Goal: Task Accomplishment & Management: Manage account settings

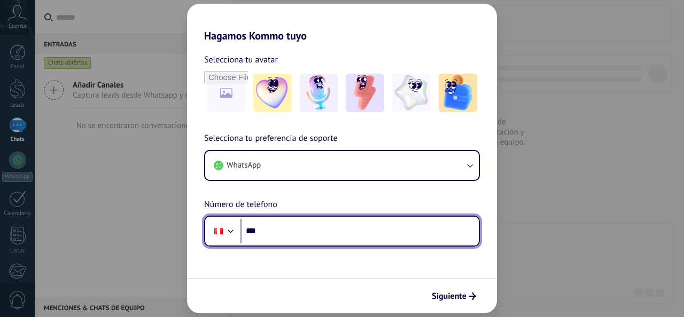
click at [274, 235] on input "***" at bounding box center [359, 231] width 238 height 25
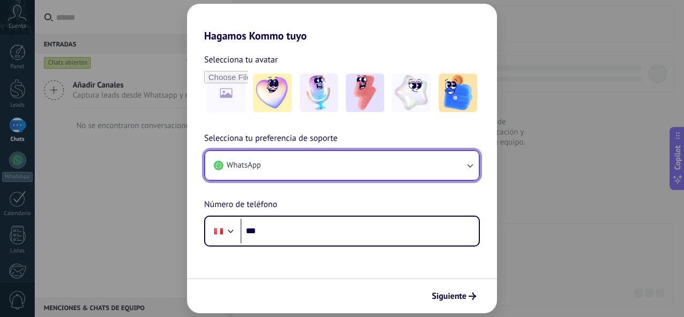
click at [280, 166] on button "WhatsApp" at bounding box center [342, 165] width 274 height 29
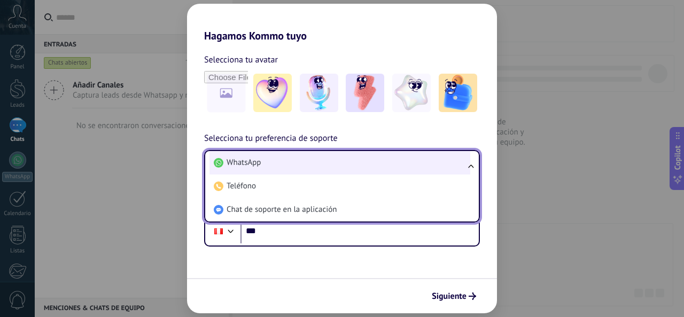
click at [280, 166] on li "WhatsApp" at bounding box center [339, 163] width 261 height 24
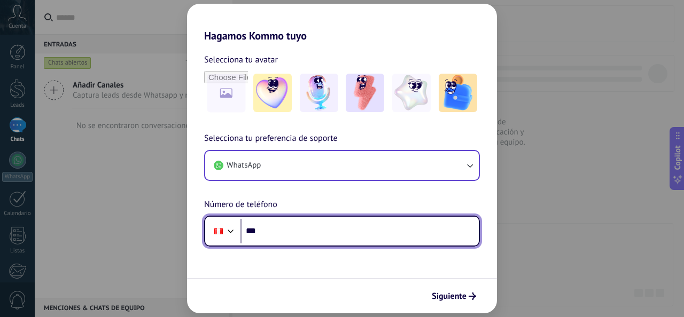
click at [277, 238] on input "***" at bounding box center [359, 231] width 238 height 25
type input "**********"
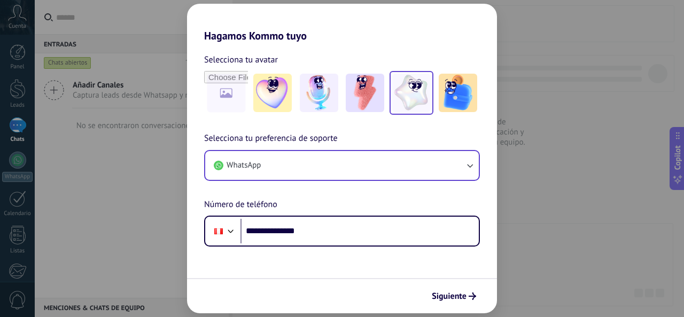
click at [400, 93] on img at bounding box center [411, 93] width 38 height 38
click at [451, 294] on span "Siguiente" at bounding box center [449, 296] width 35 height 7
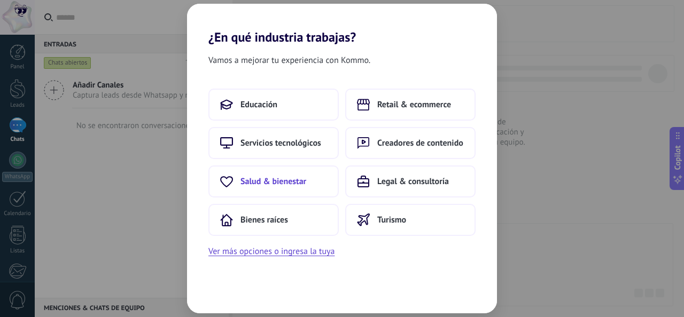
click at [278, 188] on button "Salud & bienestar" at bounding box center [273, 182] width 130 height 32
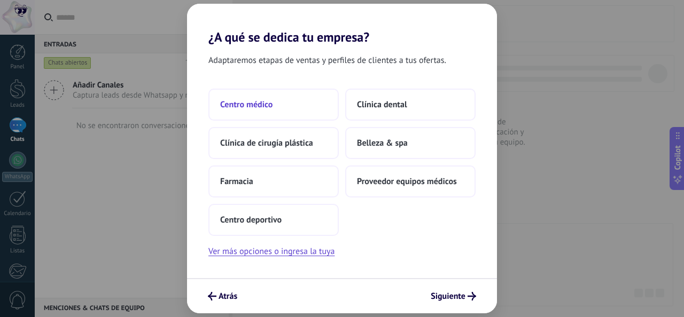
click at [313, 100] on button "Centro médico" at bounding box center [273, 105] width 130 height 32
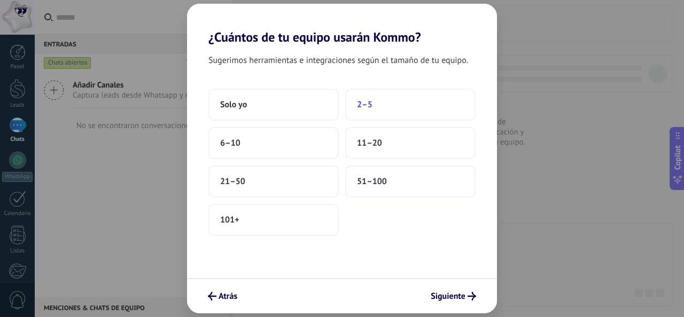
click at [407, 106] on button "2–5" at bounding box center [410, 105] width 130 height 32
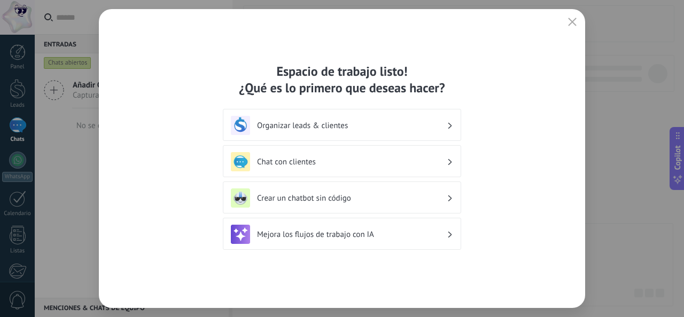
click at [447, 126] on div "Organizar leads & clientes" at bounding box center [342, 125] width 222 height 19
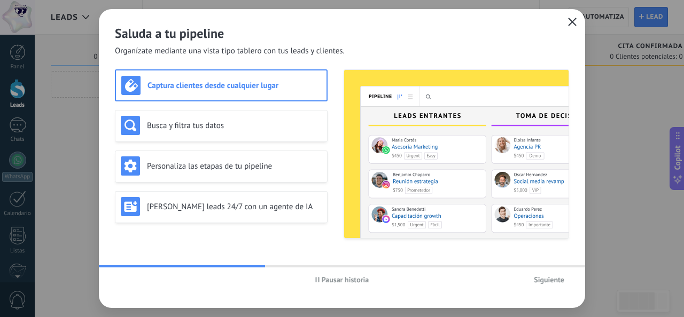
click at [574, 22] on icon "button" at bounding box center [572, 22] width 9 height 9
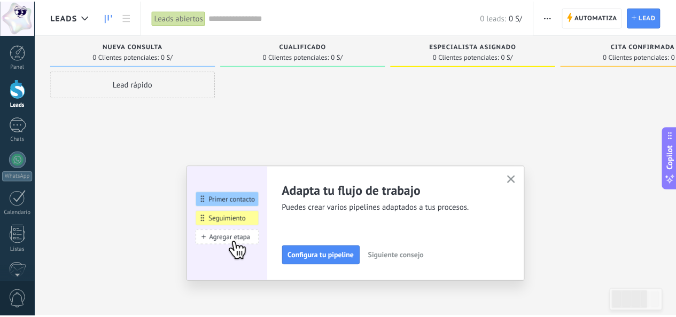
scroll to position [127, 0]
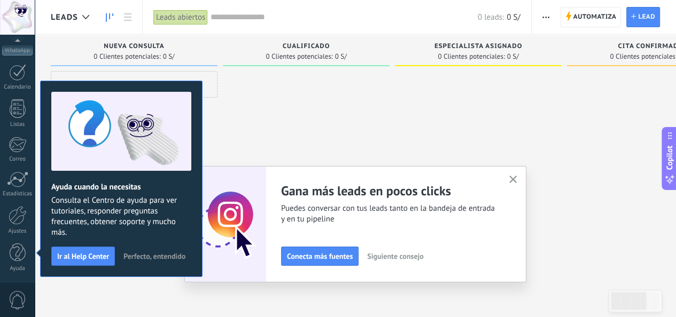
click at [517, 181] on icon "button" at bounding box center [513, 180] width 8 height 8
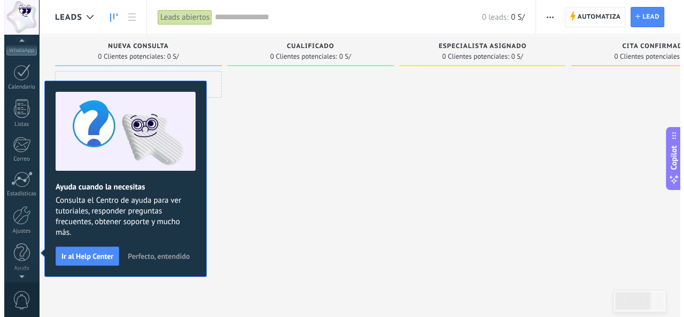
scroll to position [0, 0]
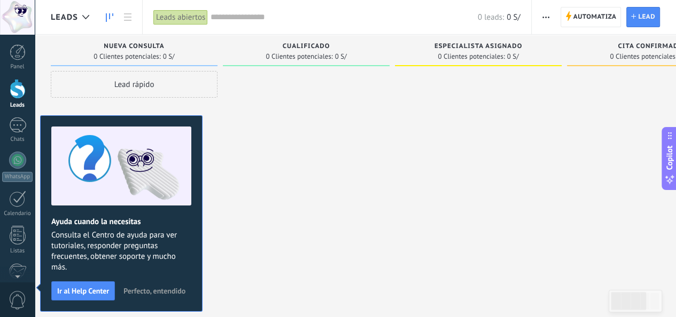
click at [315, 199] on div at bounding box center [306, 160] width 167 height 178
click at [179, 292] on span "Perfecto, entendido" at bounding box center [154, 290] width 62 height 7
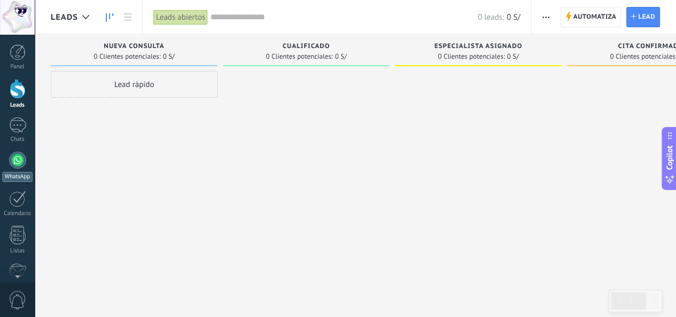
click at [20, 162] on div at bounding box center [17, 160] width 17 height 17
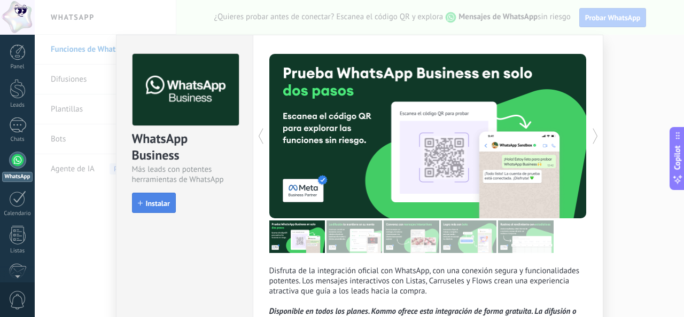
click at [150, 193] on div "Instalar" at bounding box center [154, 203] width 44 height 20
click at [160, 206] on span "Instalar" at bounding box center [158, 203] width 24 height 7
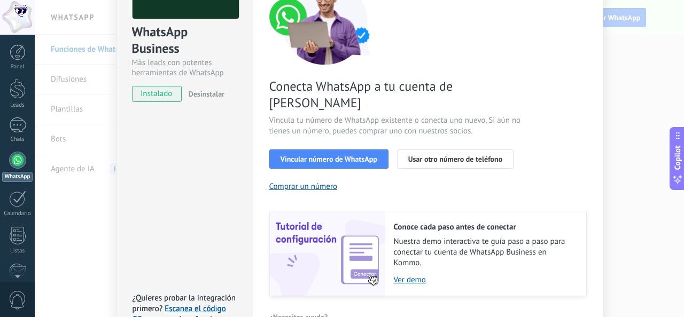
scroll to position [53, 0]
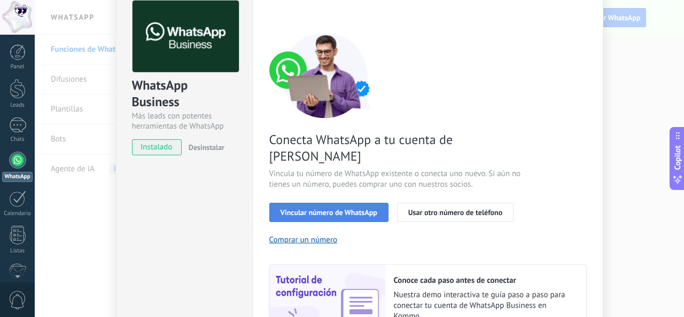
click at [345, 203] on button "Vincular número de WhatsApp" at bounding box center [328, 212] width 119 height 19
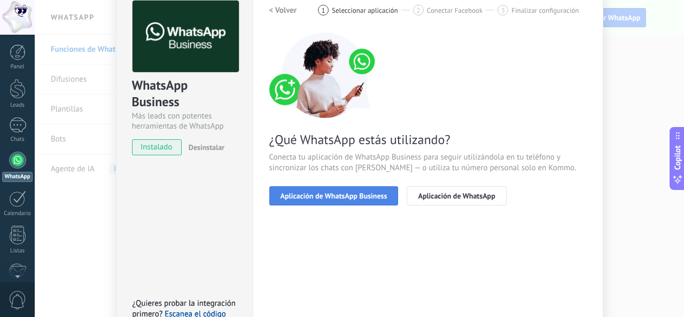
click at [330, 199] on span "Aplicación de WhatsApp Business" at bounding box center [333, 195] width 107 height 7
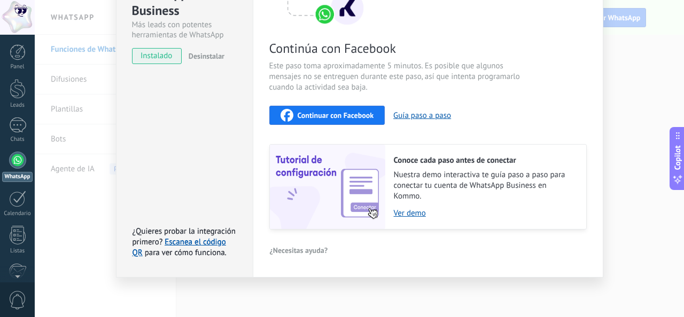
scroll to position [38, 0]
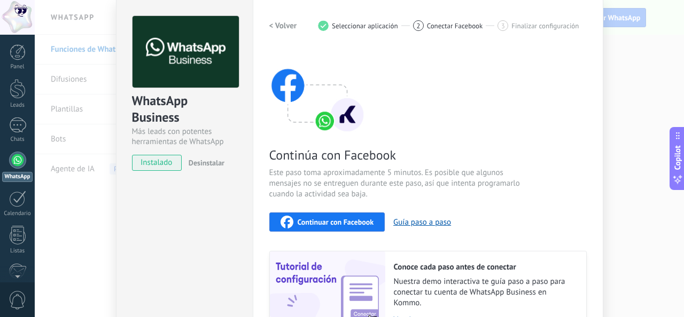
click at [342, 222] on span "Continuar con Facebook" at bounding box center [336, 221] width 76 height 7
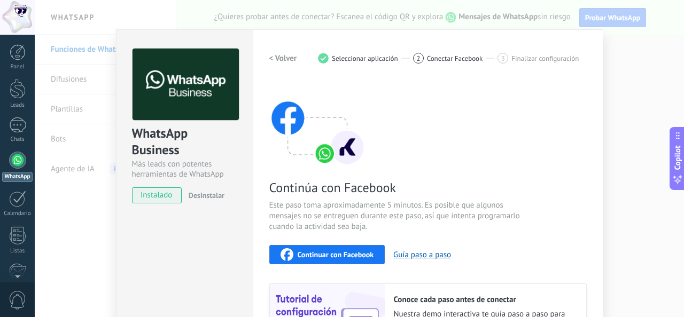
scroll to position [0, 0]
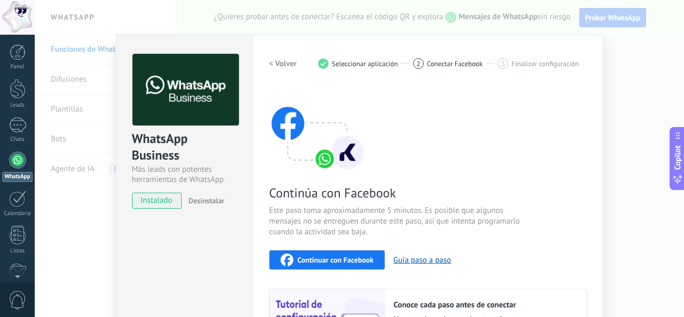
click at [664, 60] on div "WhatsApp Business Más leads con potentes herramientas de WhatsApp instalado Des…" at bounding box center [359, 158] width 649 height 317
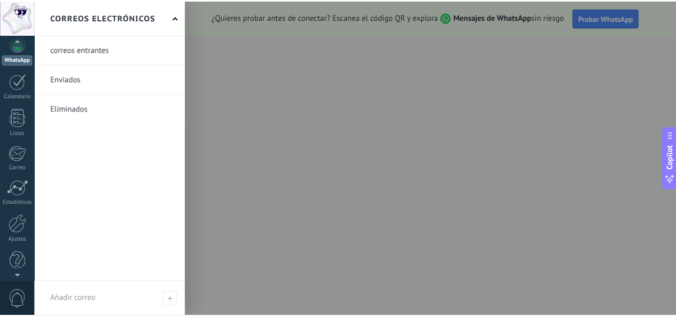
scroll to position [127, 0]
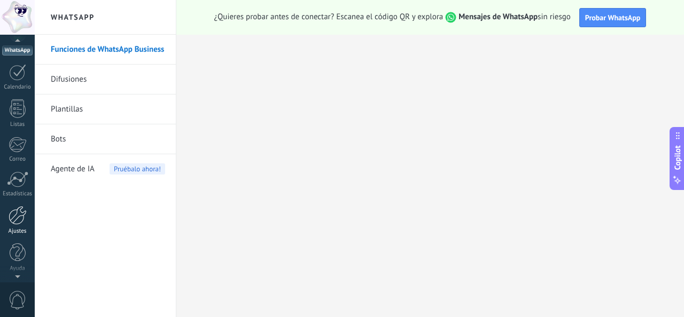
click at [23, 214] on div at bounding box center [18, 215] width 18 height 19
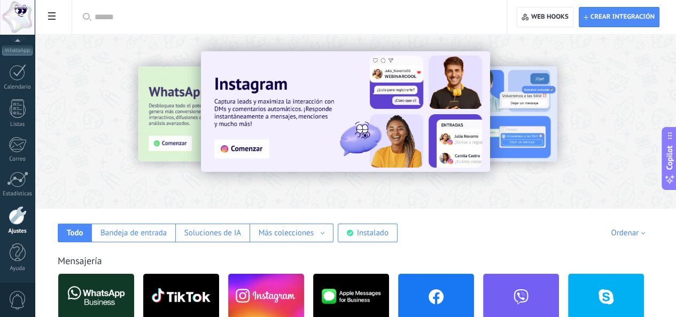
click at [309, 150] on img at bounding box center [345, 111] width 289 height 121
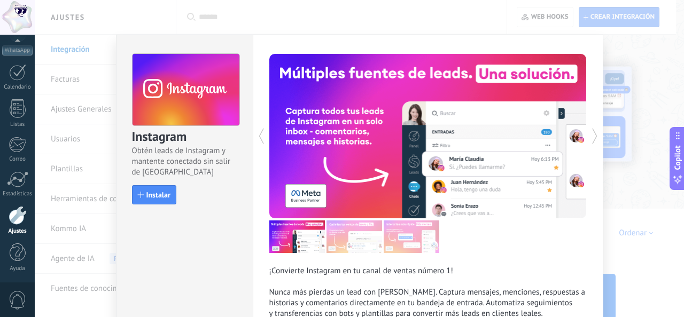
click at [632, 54] on div "Instagram Obtén leads de Instagram y mantente conectado sin salir de Kommo Inst…" at bounding box center [359, 158] width 649 height 317
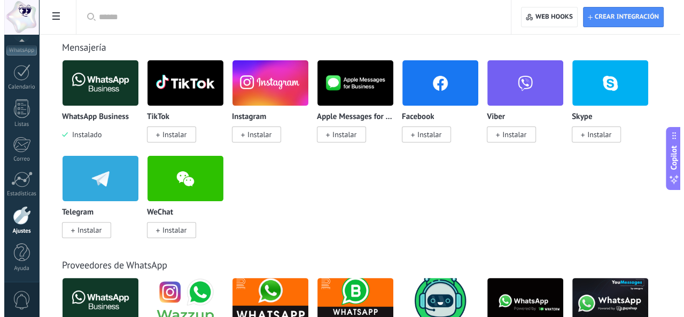
scroll to position [160, 0]
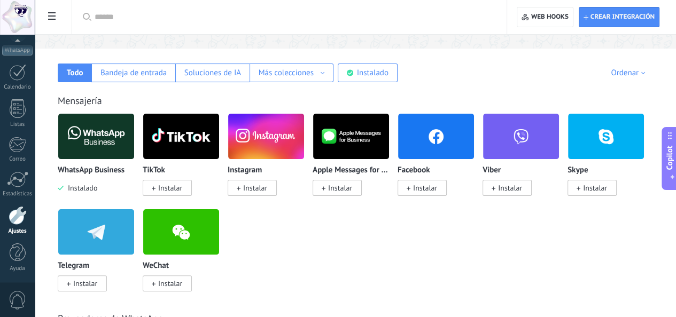
click at [267, 191] on span "Instalar" at bounding box center [255, 188] width 24 height 10
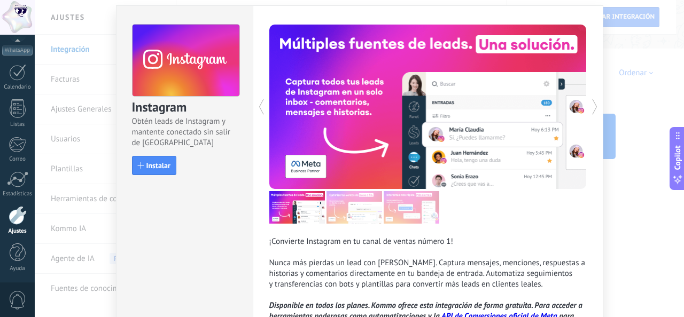
scroll to position [53, 0]
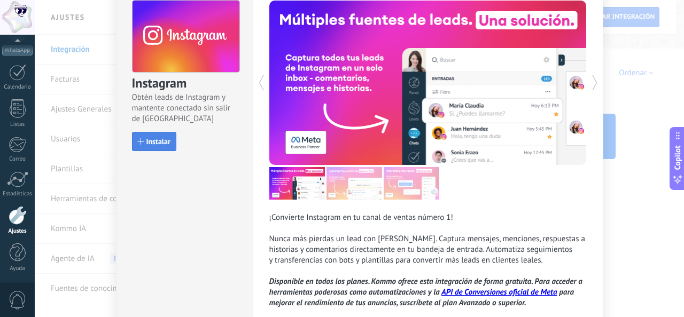
click at [156, 144] on span "Instalar" at bounding box center [158, 141] width 24 height 7
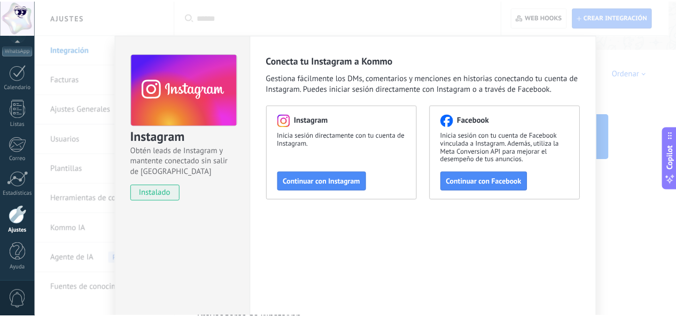
scroll to position [0, 0]
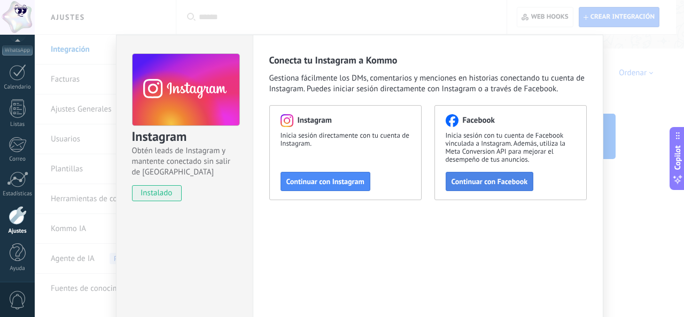
click at [496, 178] on span "Continuar con Facebook" at bounding box center [489, 181] width 76 height 7
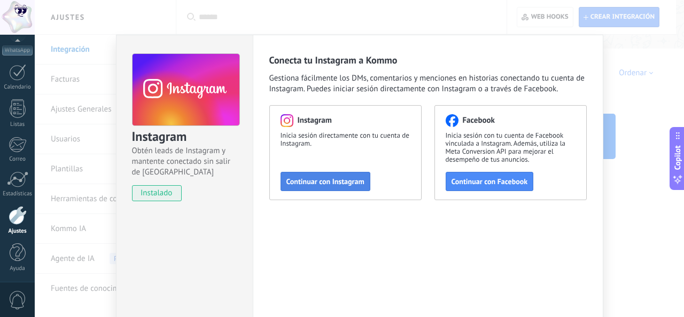
click at [314, 183] on span "Continuar con Instagram" at bounding box center [325, 181] width 78 height 7
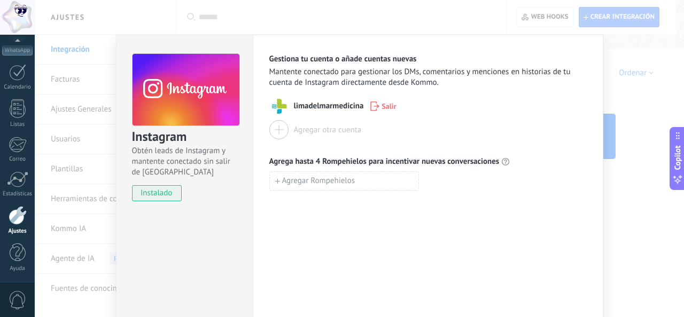
click at [284, 128] on div at bounding box center [278, 129] width 19 height 19
click at [151, 17] on div "Instagram Obtén leads de Instagram y mantente conectado sin salir de Kommo inst…" at bounding box center [359, 158] width 649 height 317
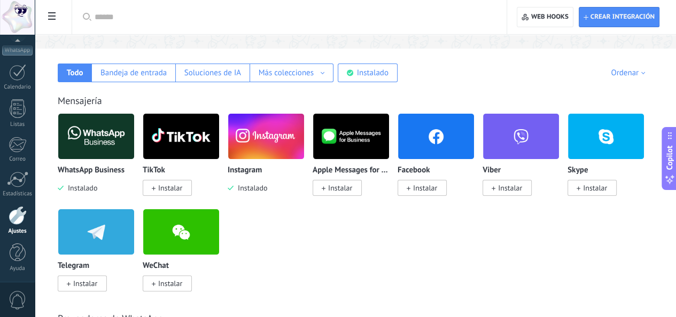
click at [182, 192] on span "Instalar" at bounding box center [170, 188] width 24 height 10
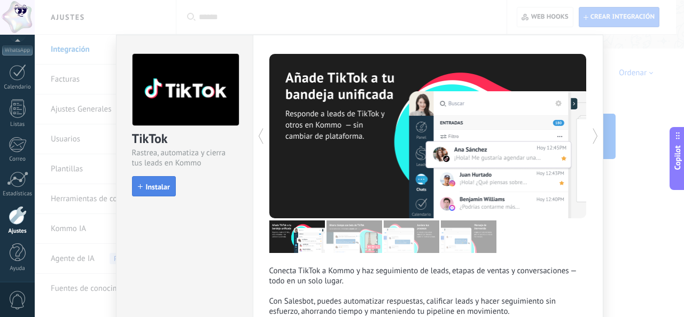
click at [161, 186] on span "Instalar" at bounding box center [158, 186] width 24 height 7
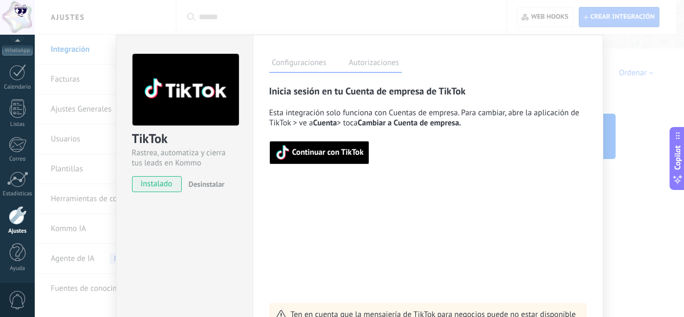
click at [626, 52] on div "TikTok Rastrea, automatiza y cierra tus leads en Kommo instalado Desinstalar Co…" at bounding box center [359, 158] width 649 height 317
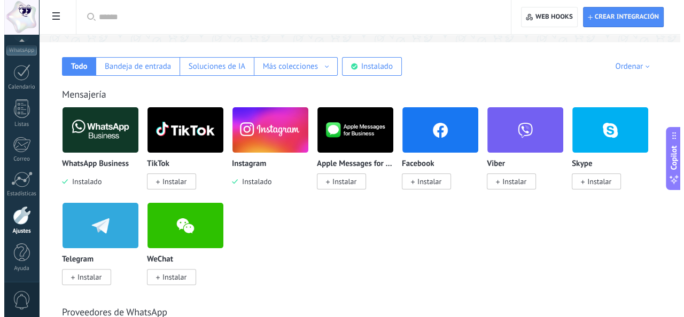
scroll to position [107, 0]
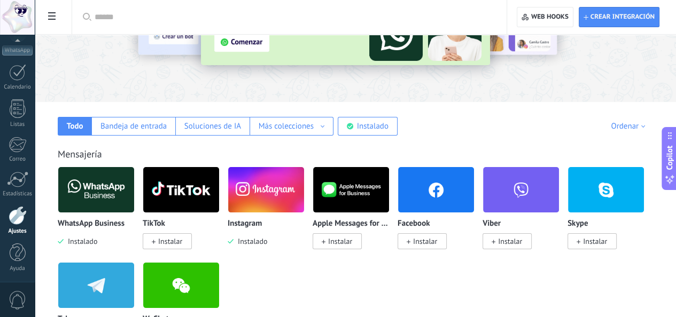
click at [437, 238] on span "Instalar" at bounding box center [425, 242] width 24 height 10
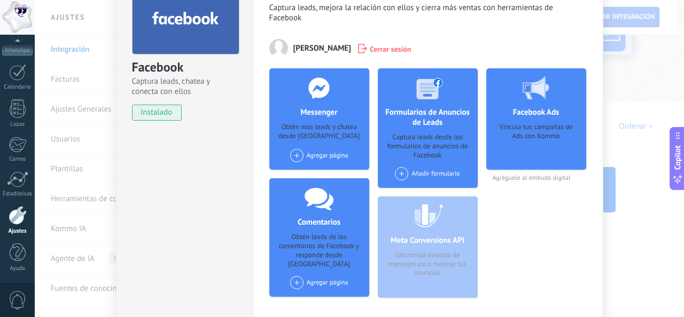
scroll to position [53, 0]
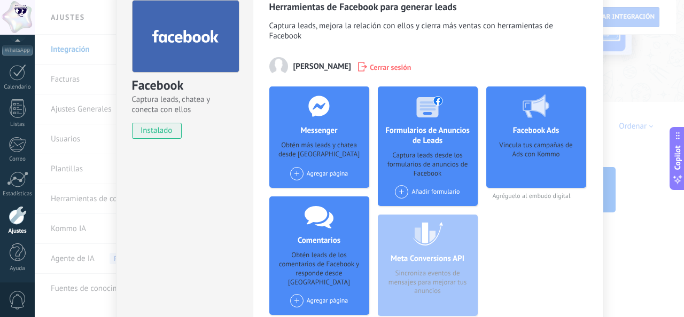
click at [537, 118] on div at bounding box center [536, 106] width 106 height 39
click at [524, 198] on span "Agréguelo al embudo digital" at bounding box center [536, 196] width 100 height 8
click at [531, 95] on icon at bounding box center [535, 107] width 27 height 24
click at [531, 108] on use at bounding box center [535, 107] width 27 height 24
click at [546, 105] on use at bounding box center [535, 107] width 27 height 24
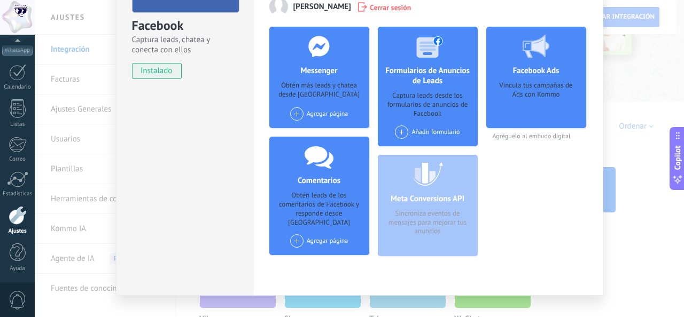
scroll to position [132, 0]
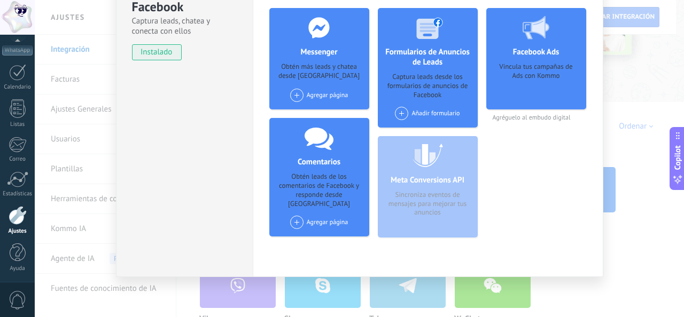
click at [297, 95] on span at bounding box center [296, 95] width 13 height 13
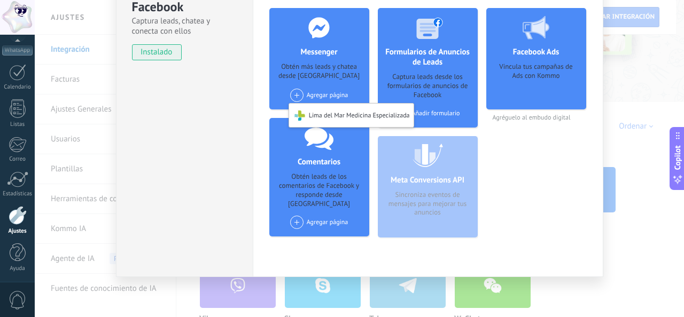
click at [296, 95] on span at bounding box center [296, 95] width 13 height 13
click at [308, 115] on div "Lima del Mar Medicina Especializada" at bounding box center [351, 116] width 124 height 24
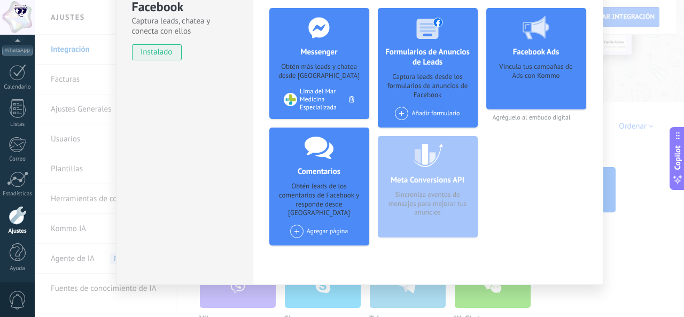
click at [300, 98] on div "Lima del Mar Medicina Especializada" at bounding box center [324, 100] width 49 height 24
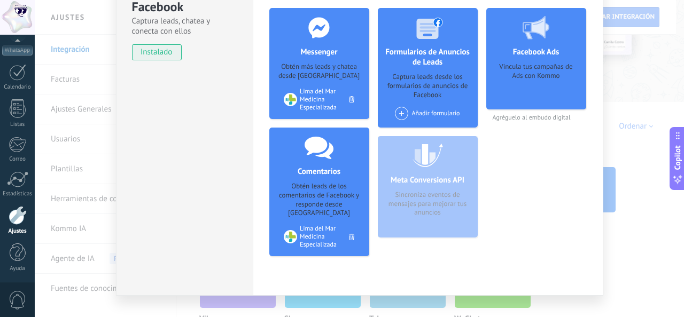
click at [524, 81] on div "Vincula tus campañas de Ads con Kommo" at bounding box center [536, 83] width 83 height 40
click at [525, 67] on div "Vincula tus campañas de Ads con Kommo" at bounding box center [536, 83] width 83 height 40
click at [532, 46] on div at bounding box center [536, 27] width 106 height 39
click at [523, 118] on span "Agréguelo al embudo digital" at bounding box center [536, 118] width 100 height 8
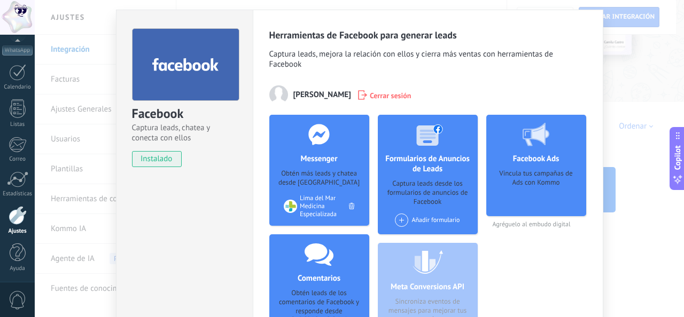
click at [400, 224] on span at bounding box center [401, 220] width 13 height 13
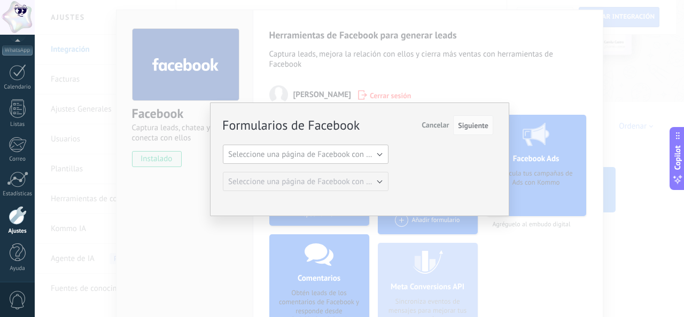
click at [342, 161] on button "Seleccione una página de Facebook con formas" at bounding box center [306, 154] width 166 height 19
click at [358, 152] on span "Seleccione una página de Facebook con formas" at bounding box center [300, 155] width 168 height 10
click at [427, 127] on span "Cancelar" at bounding box center [434, 125] width 27 height 10
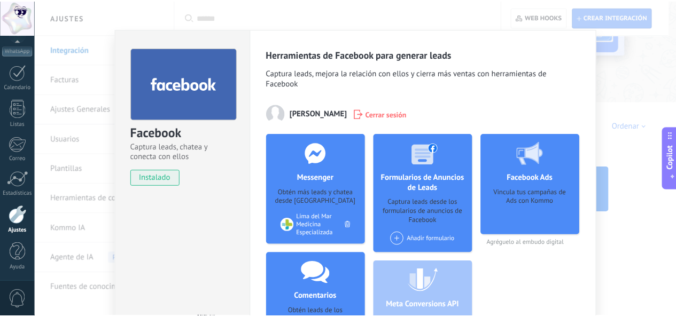
scroll to position [0, 0]
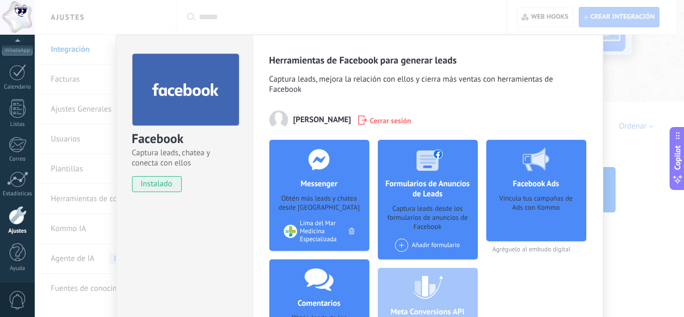
click at [626, 100] on div "Facebook Captura leads, chatea y conecta con ellos instalado Desinstalar Herram…" at bounding box center [359, 158] width 649 height 317
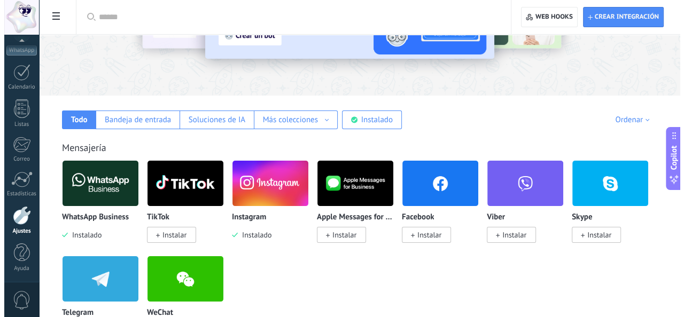
scroll to position [160, 0]
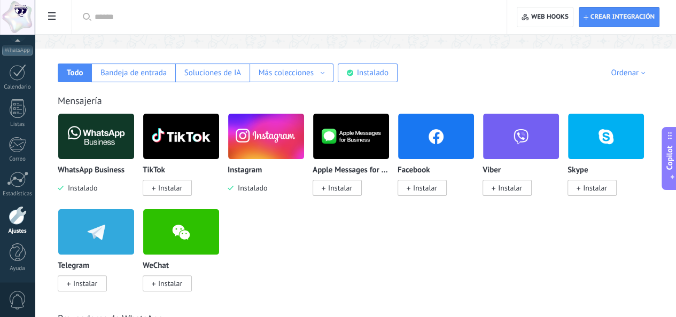
click at [620, 254] on div "WhatsApp Business Instalado TikTok Instalar Instagram Instalado Apple Messages …" at bounding box center [361, 208] width 606 height 191
click at [628, 18] on span "Crear integración" at bounding box center [622, 17] width 64 height 9
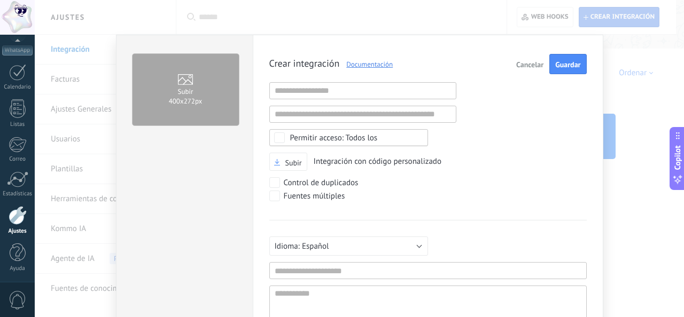
scroll to position [10, 0]
click at [524, 67] on span "Cancelar" at bounding box center [529, 64] width 27 height 7
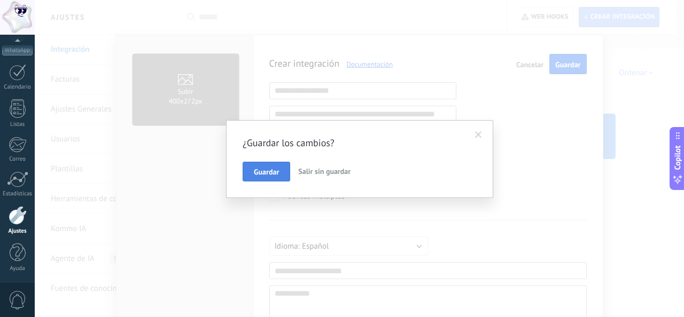
click at [254, 168] on span "Guardar" at bounding box center [266, 171] width 25 height 7
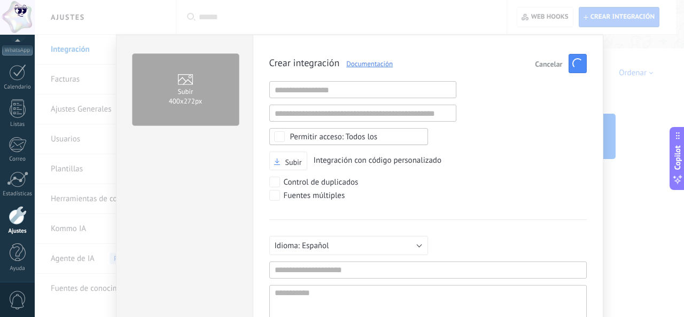
click at [540, 65] on span "Cancelar" at bounding box center [548, 63] width 27 height 7
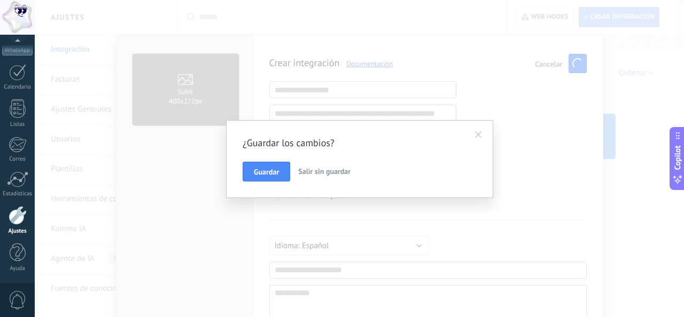
click at [333, 167] on span "Salir sin guardar" at bounding box center [324, 172] width 52 height 10
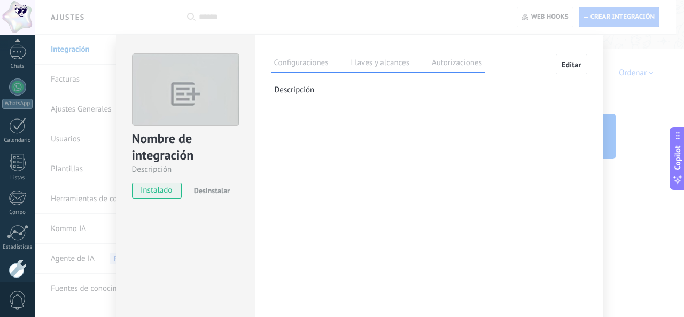
scroll to position [127, 0]
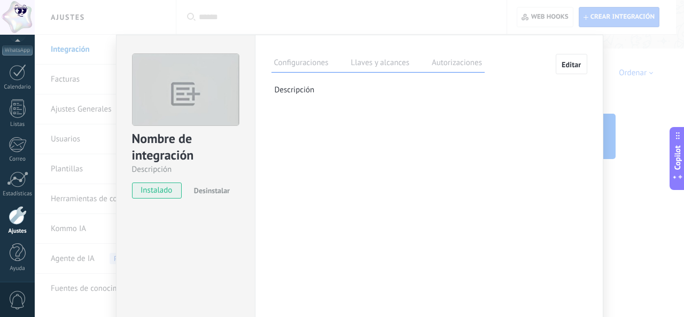
click at [629, 65] on div "Nombre de integración Descripción instalado Desinstalar Configuraciones Llaves …" at bounding box center [359, 158] width 649 height 317
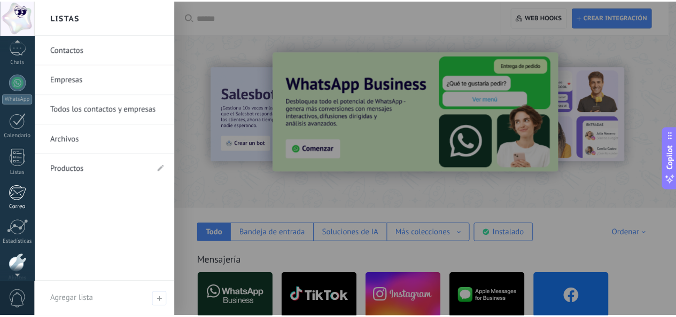
scroll to position [20, 0]
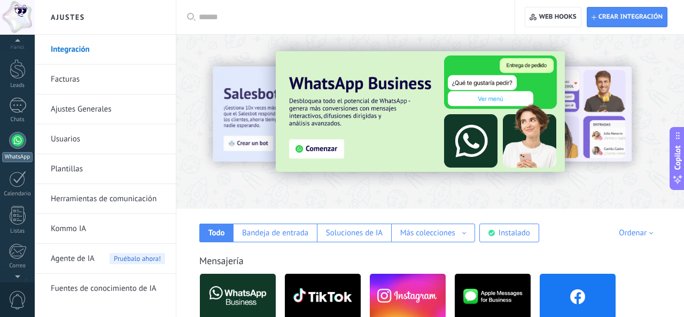
click at [19, 137] on div at bounding box center [17, 140] width 17 height 17
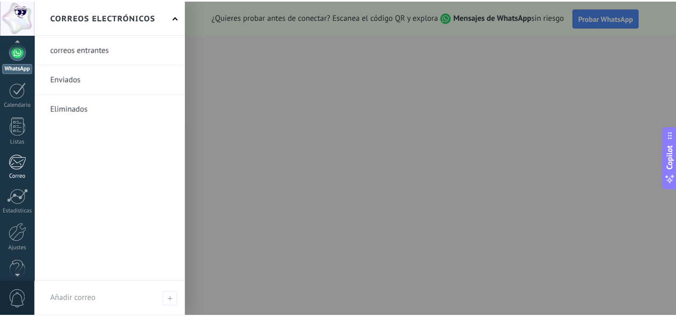
scroll to position [127, 0]
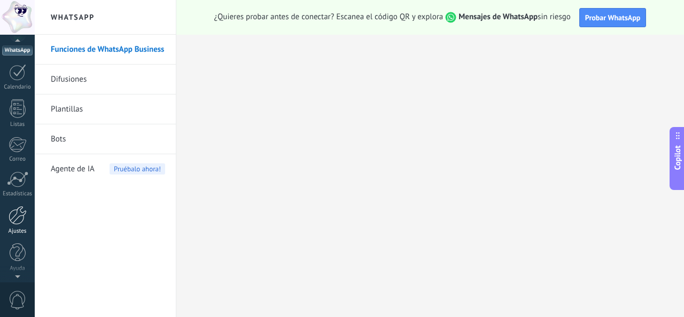
click at [18, 224] on link "Ajustes" at bounding box center [17, 220] width 35 height 29
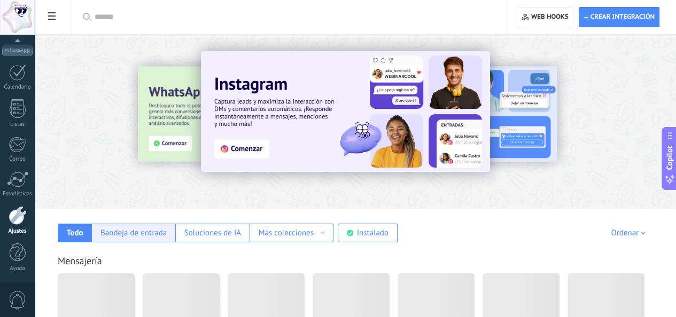
scroll to position [160, 0]
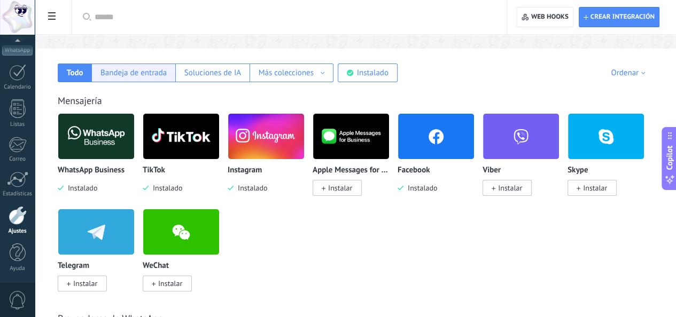
click at [167, 69] on div "Bandeja de entrada" at bounding box center [133, 73] width 66 height 10
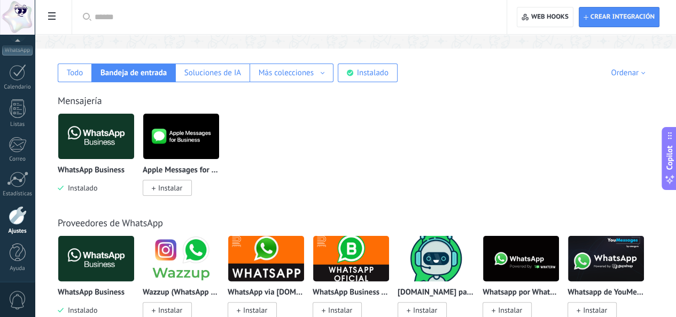
click at [207, 87] on div "Mensajería WhatsApp Business Instalado Apple Messages for Business Instalar" at bounding box center [355, 134] width 620 height 122
click at [91, 74] on div "Todo" at bounding box center [75, 73] width 34 height 19
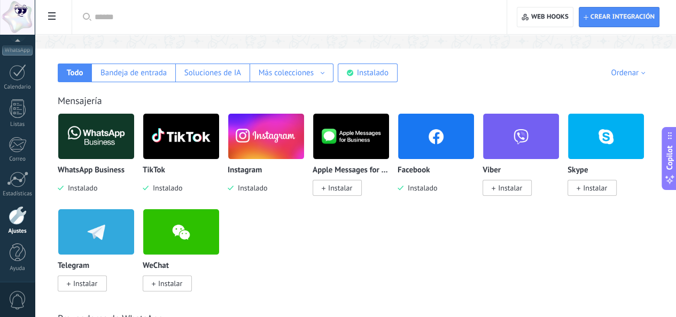
click at [134, 145] on img at bounding box center [96, 137] width 76 height 52
click at [219, 140] on img at bounding box center [181, 137] width 76 height 52
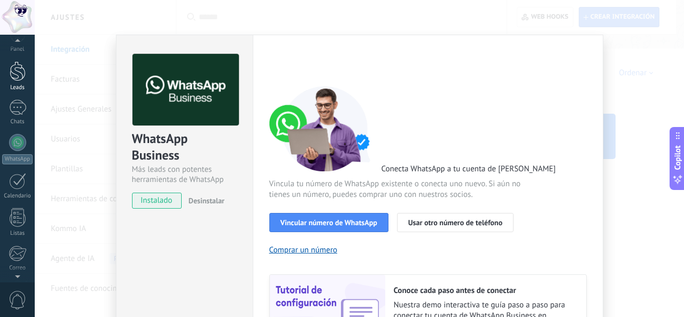
scroll to position [0, 0]
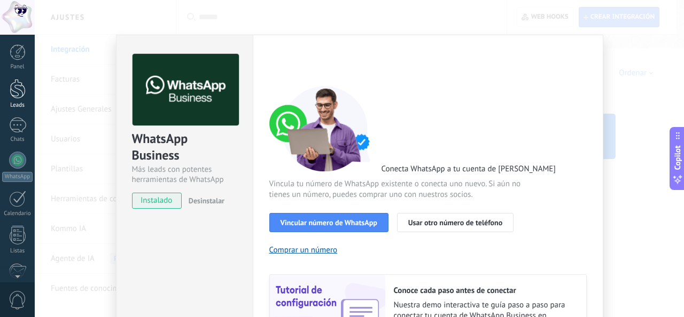
click at [19, 90] on div at bounding box center [18, 89] width 16 height 20
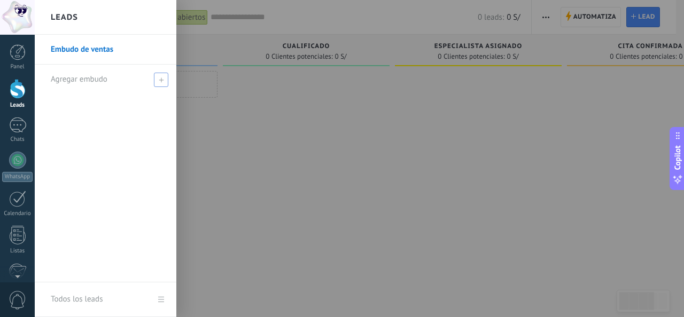
click at [162, 84] on span at bounding box center [161, 80] width 14 height 14
click at [100, 80] on input "text" at bounding box center [101, 79] width 100 height 17
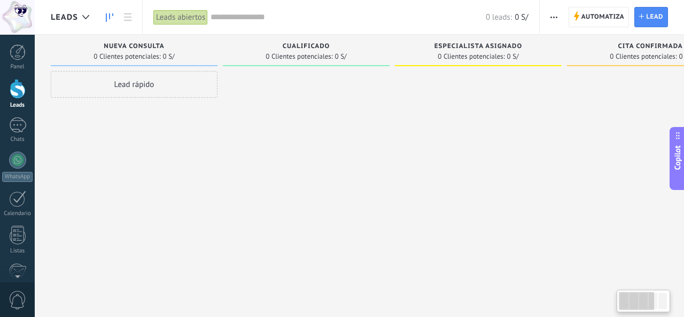
click at [220, 117] on div "Nueva consulta 0 Clientes potenciales: 0 S/ Lead rápido" at bounding box center [137, 142] width 172 height 214
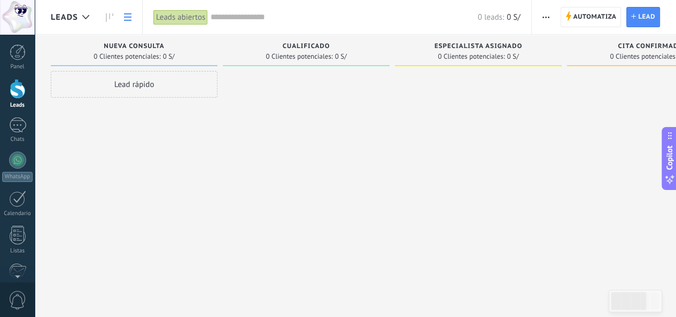
click at [130, 18] on icon at bounding box center [127, 16] width 7 height 7
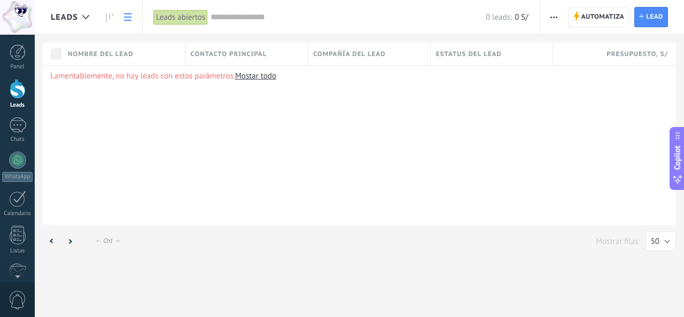
click at [128, 17] on use at bounding box center [127, 16] width 7 height 7
click at [105, 15] on link at bounding box center [109, 17] width 18 height 21
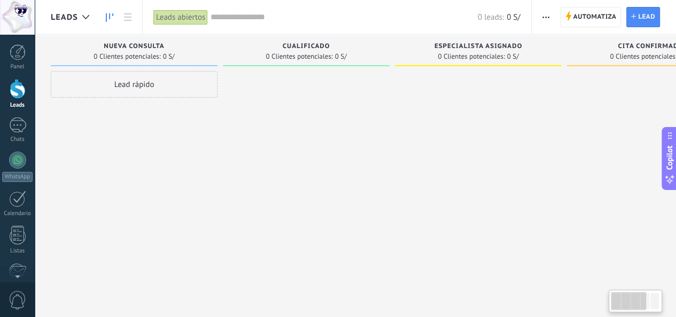
click at [138, 85] on div "Lead rápido" at bounding box center [134, 84] width 167 height 27
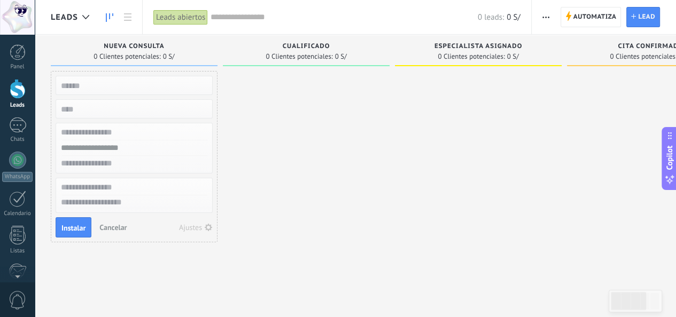
click at [374, 144] on div at bounding box center [306, 160] width 167 height 178
click at [385, 53] on div "Cualificado 0 Clientes potenciales: 0 S/" at bounding box center [306, 51] width 167 height 32
click at [343, 50] on div "Cualificado" at bounding box center [306, 47] width 156 height 9
click at [291, 114] on div at bounding box center [306, 160] width 167 height 178
click at [121, 223] on span "Cancelar" at bounding box center [112, 228] width 27 height 10
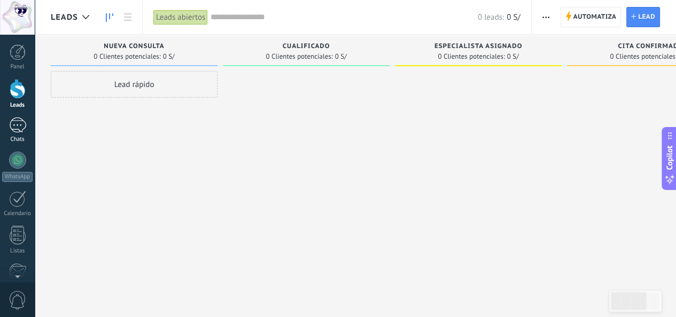
click at [15, 120] on div at bounding box center [17, 125] width 17 height 15
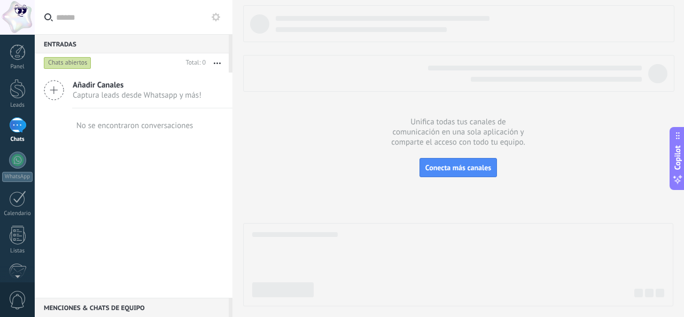
click at [76, 97] on span "Captura leads desde Whatsapp y más!" at bounding box center [137, 95] width 129 height 10
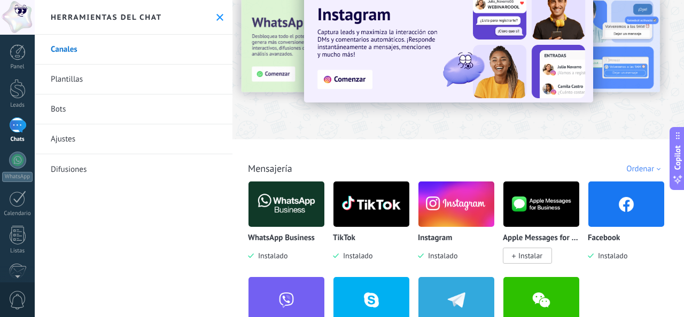
scroll to position [53, 0]
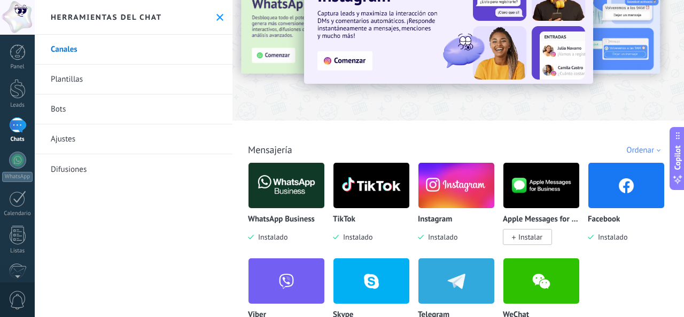
click at [293, 183] on img at bounding box center [286, 186] width 76 height 52
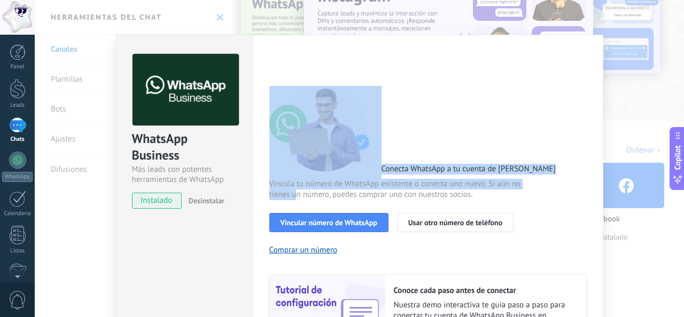
drag, startPoint x: 293, startPoint y: 188, endPoint x: 205, endPoint y: 192, distance: 87.7
click at [208, 192] on div "WhatsApp Business Más leads con potentes herramientas de WhatsApp instalado Des…" at bounding box center [359, 221] width 487 height 373
click at [157, 204] on span "instalado" at bounding box center [156, 201] width 49 height 16
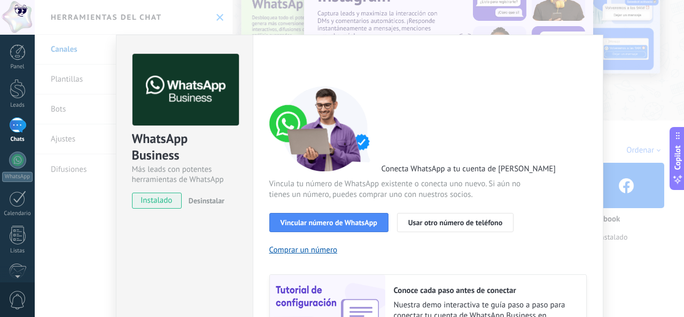
click at [199, 236] on div "WhatsApp Business Más leads con potentes herramientas de WhatsApp instalado Des…" at bounding box center [184, 221] width 137 height 373
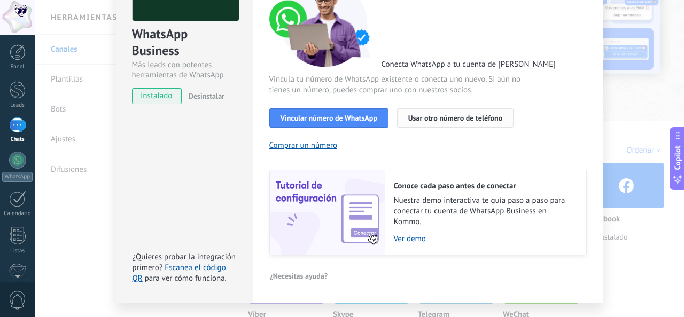
scroll to position [107, 0]
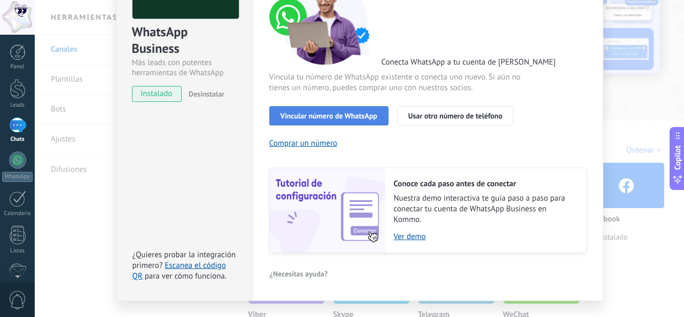
click at [373, 120] on button "Vincular número de WhatsApp" at bounding box center [328, 115] width 119 height 19
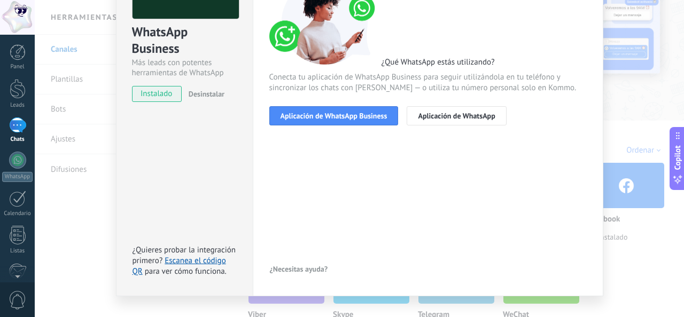
click at [373, 120] on button "Aplicación de WhatsApp Business" at bounding box center [333, 115] width 129 height 19
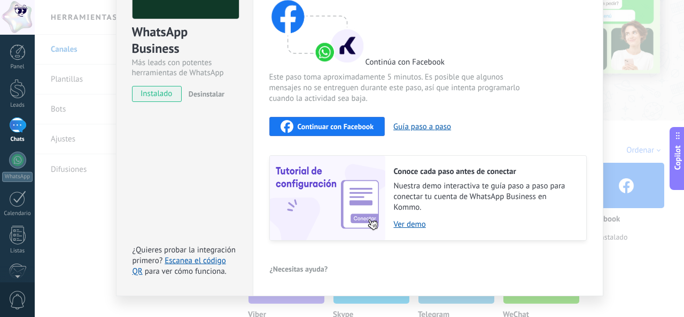
click at [357, 131] on div "Continuar con Facebook" at bounding box center [326, 126] width 93 height 13
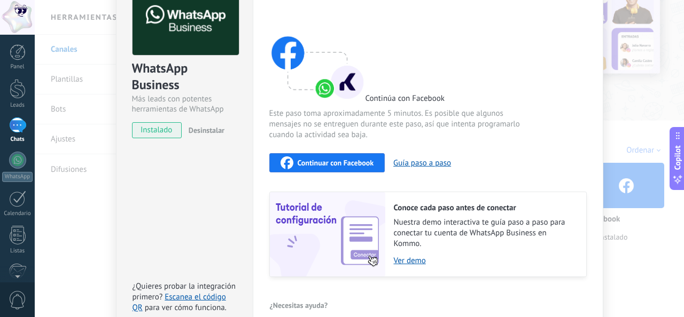
scroll to position [19, 0]
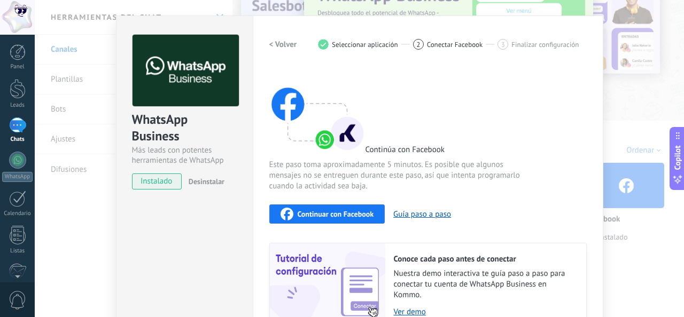
click at [650, 67] on div "WhatsApp Business Más leads con potentes herramientas de WhatsApp instalado Des…" at bounding box center [359, 158] width 649 height 317
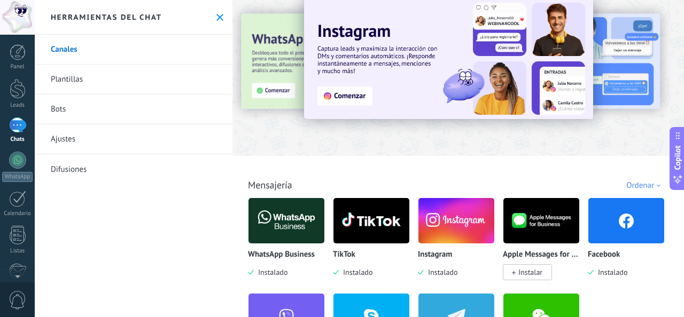
scroll to position [0, 0]
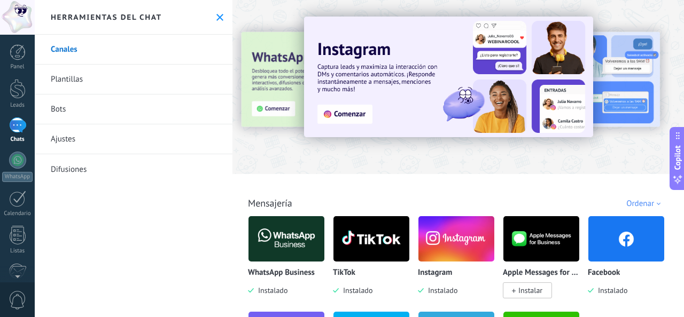
click at [217, 15] on use at bounding box center [219, 17] width 7 height 7
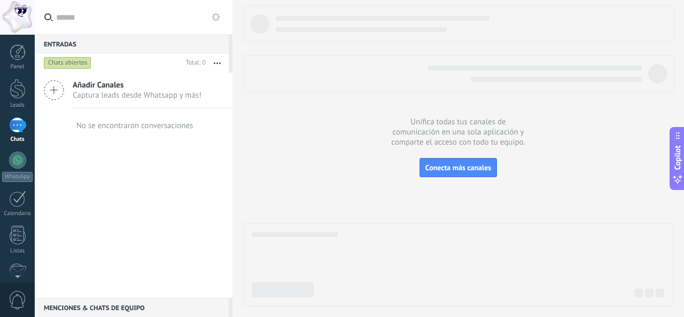
click at [229, 148] on div "Añadir Canales Captura leads desde Whatsapp y más! No se encontraron conversaci…" at bounding box center [134, 185] width 198 height 225
click at [198, 154] on div "Añadir Canales Captura leads desde Whatsapp y más! No se encontraron conversaci…" at bounding box center [134, 185] width 198 height 225
click at [16, 58] on div at bounding box center [18, 52] width 16 height 16
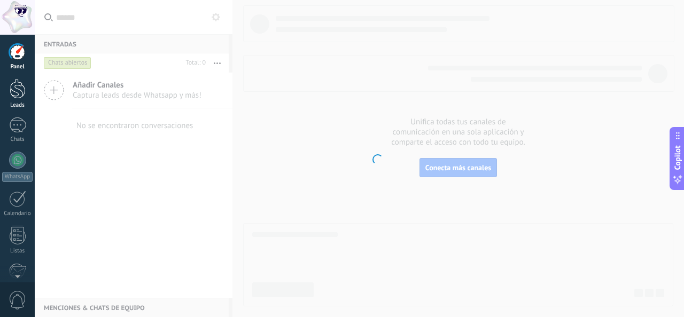
click at [21, 93] on div at bounding box center [18, 89] width 16 height 20
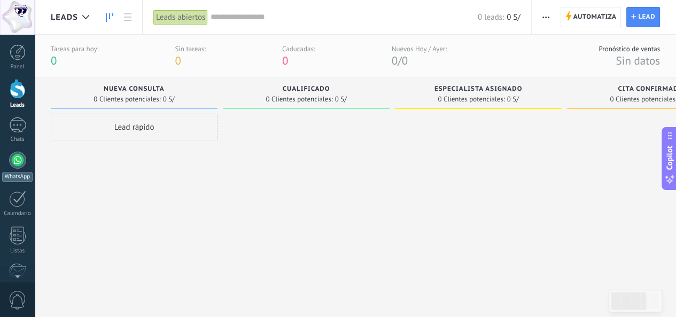
click at [11, 165] on div at bounding box center [17, 160] width 17 height 17
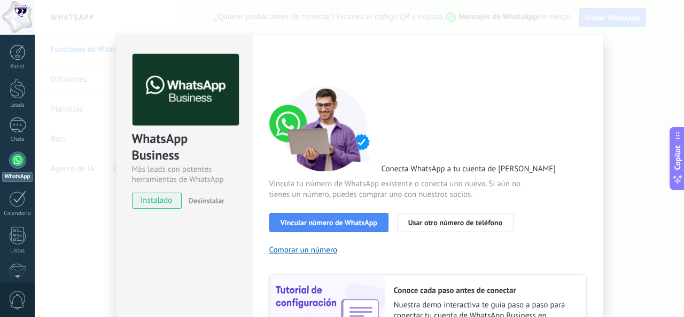
scroll to position [53, 0]
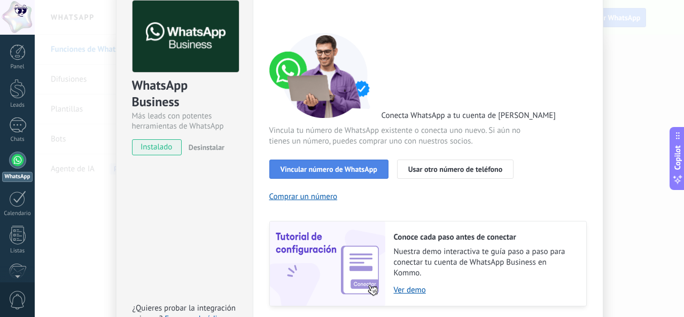
click at [321, 169] on span "Vincular número de WhatsApp" at bounding box center [328, 169] width 97 height 7
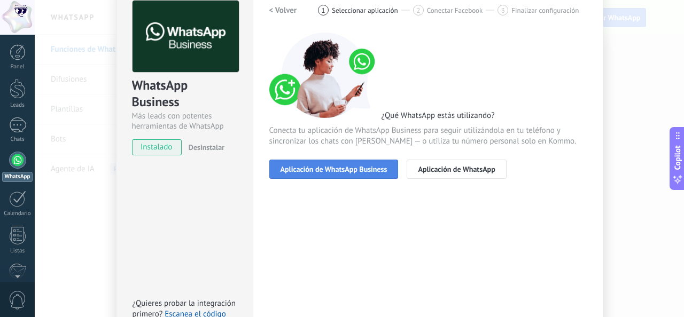
click at [322, 170] on span "Aplicación de WhatsApp Business" at bounding box center [333, 169] width 107 height 7
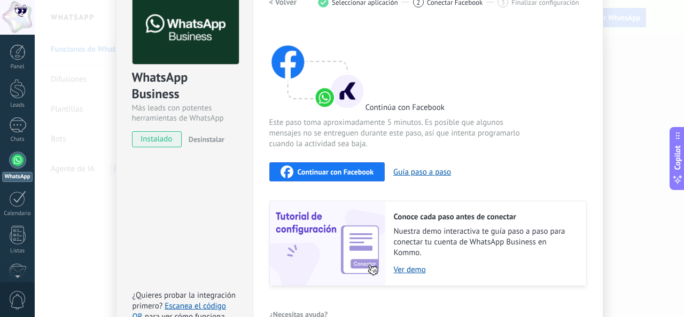
scroll to position [19, 0]
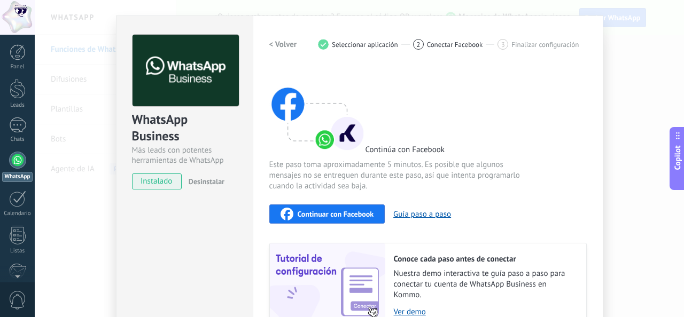
click at [359, 219] on div "Continuar con Facebook" at bounding box center [326, 214] width 93 height 13
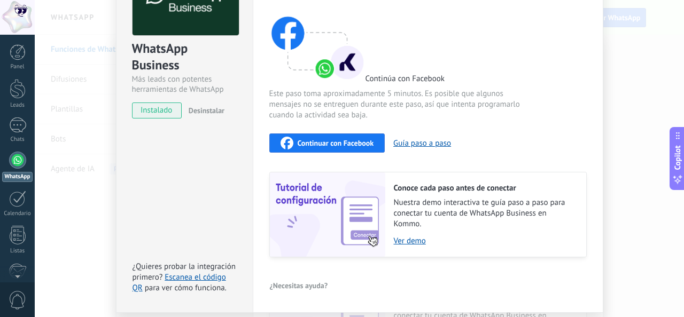
scroll to position [0, 0]
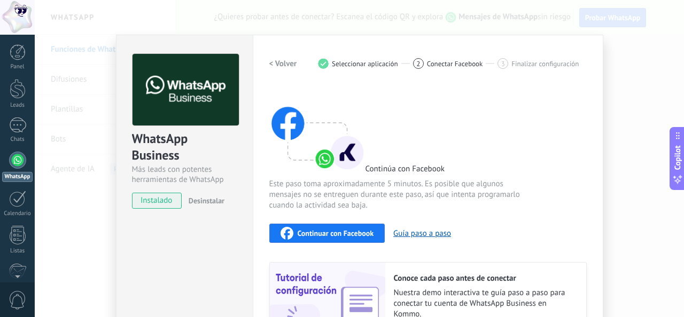
click at [137, 31] on div "WhatsApp Business Más leads con potentes herramientas de WhatsApp instalado Des…" at bounding box center [359, 158] width 649 height 317
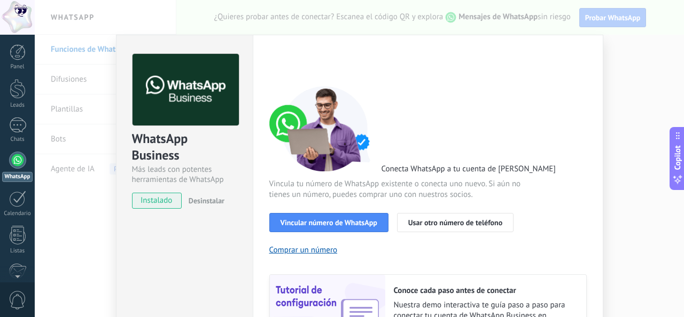
click at [147, 21] on div "WhatsApp Business Más leads con potentes herramientas de WhatsApp instalado Des…" at bounding box center [359, 158] width 649 height 317
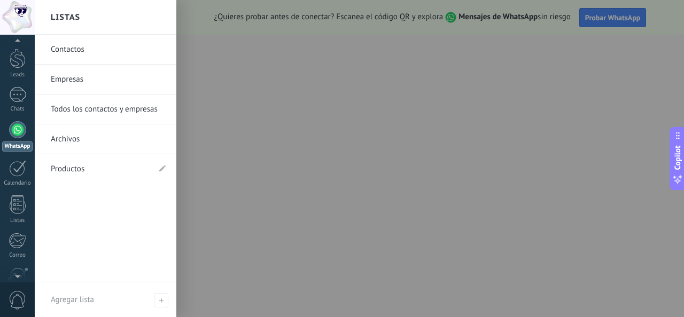
scroll to position [82, 0]
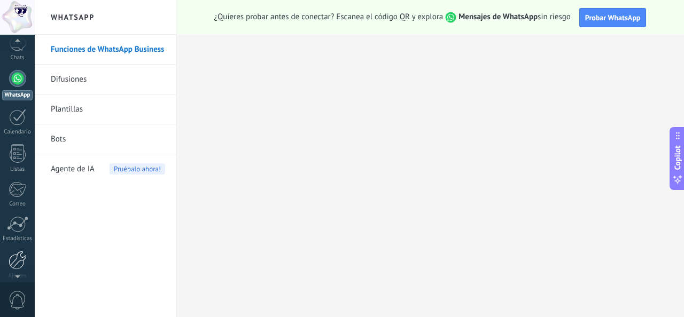
click at [21, 263] on div at bounding box center [18, 260] width 18 height 19
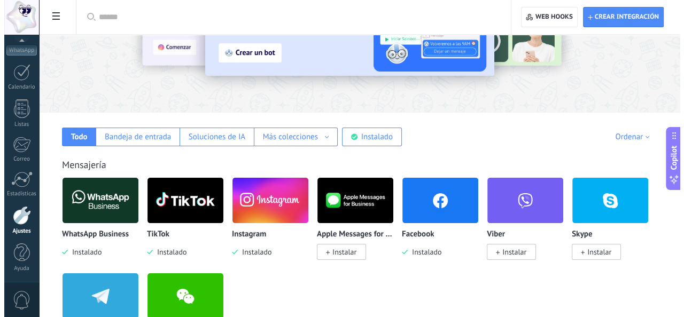
scroll to position [160, 0]
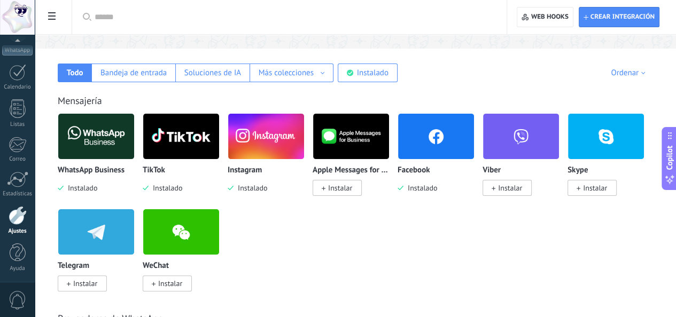
click at [474, 132] on img at bounding box center [436, 137] width 76 height 52
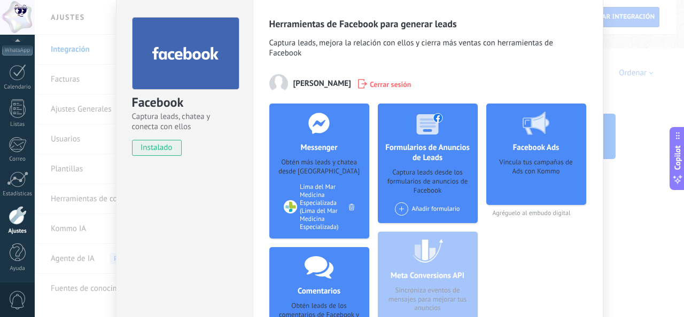
scroll to position [53, 0]
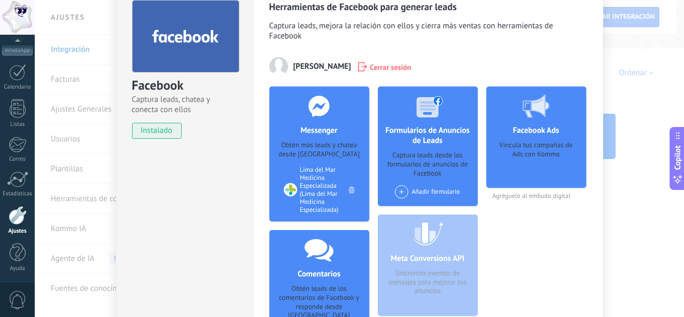
click at [381, 68] on span "Cerrar sesión" at bounding box center [391, 66] width 42 height 11
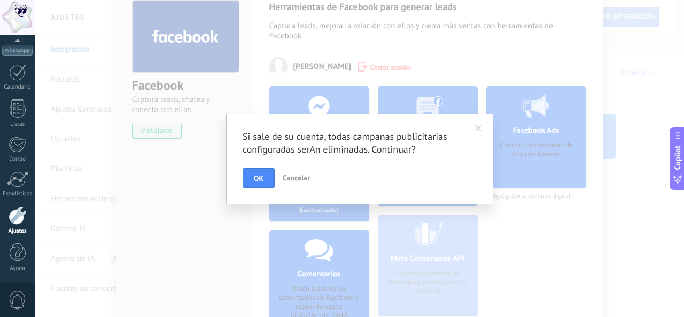
drag, startPoint x: 262, startPoint y: 176, endPoint x: 441, endPoint y: 118, distance: 188.2
click at [402, 125] on div "Si sale de su cuenta, todas campanas publicitarias configuradas serAn eliminada…" at bounding box center [359, 159] width 267 height 91
click at [475, 129] on span at bounding box center [478, 128] width 7 height 7
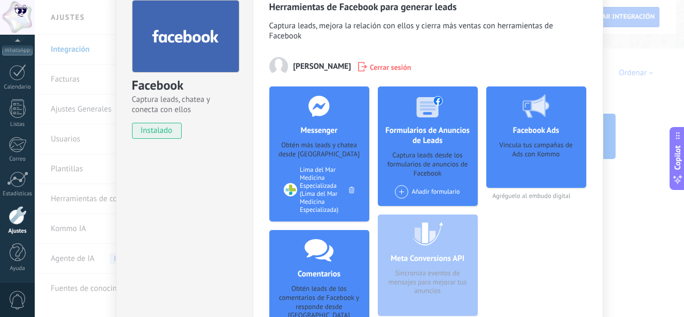
click at [328, 191] on div "Lima del Mar Medicina Especializada (Lima del Mar Medicina Especializada)" at bounding box center [324, 190] width 49 height 48
drag, startPoint x: 291, startPoint y: 146, endPoint x: 355, endPoint y: 146, distance: 64.6
click at [355, 146] on div "Obtén más leads y chatea desde [GEOGRAPHIC_DATA]" at bounding box center [319, 150] width 83 height 18
click at [340, 156] on div "Obtén más leads y chatea desde [GEOGRAPHIC_DATA]" at bounding box center [319, 150] width 83 height 18
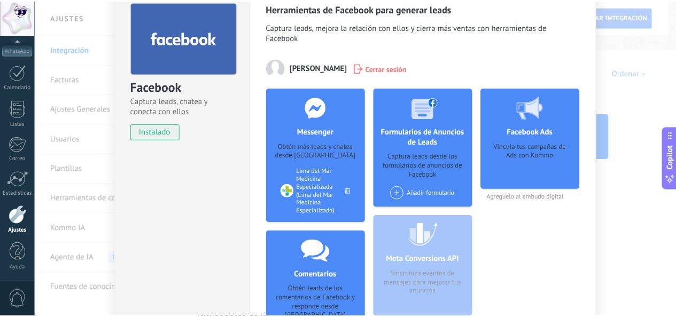
scroll to position [0, 0]
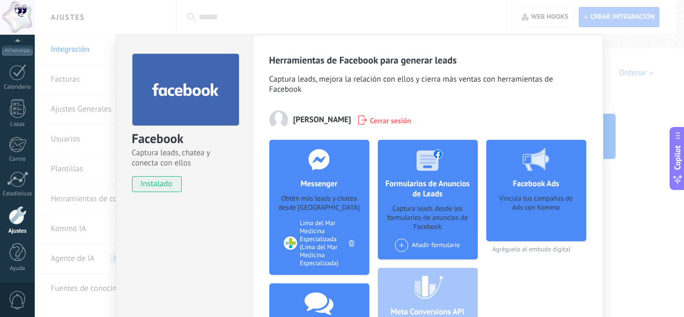
click at [207, 18] on div "Facebook Captura leads, chatea y conecta con ellos instalado Desinstalar Herram…" at bounding box center [359, 158] width 649 height 317
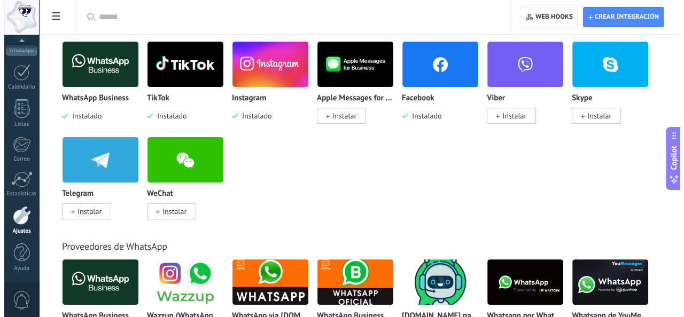
scroll to position [214, 0]
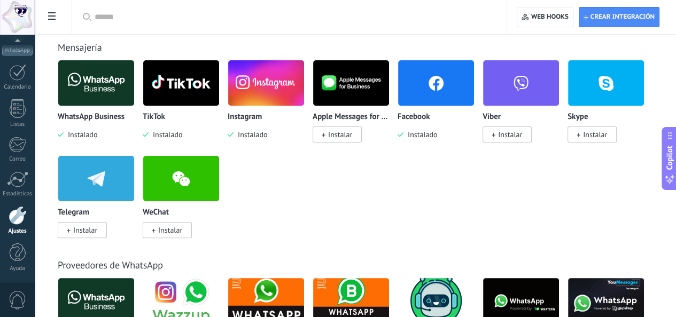
click at [134, 87] on img at bounding box center [96, 83] width 76 height 52
click at [124, 117] on p "WhatsApp Business" at bounding box center [91, 117] width 67 height 9
click at [97, 135] on span "Instalado" at bounding box center [81, 135] width 34 height 10
click at [97, 134] on span "Instalado" at bounding box center [81, 135] width 34 height 10
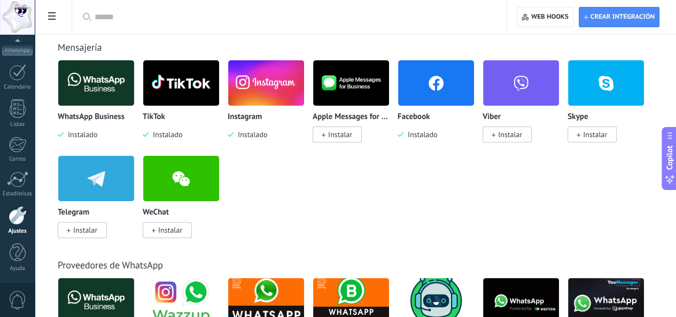
click at [134, 80] on img at bounding box center [96, 83] width 76 height 52
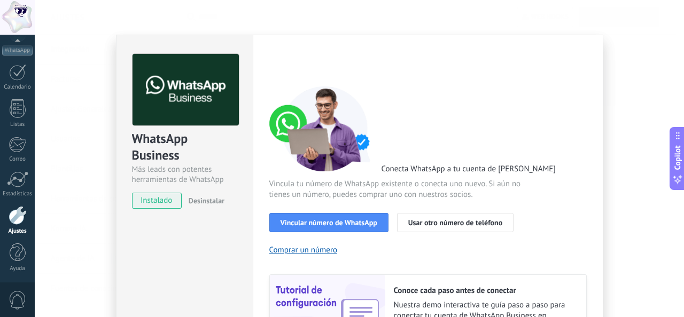
scroll to position [130, 0]
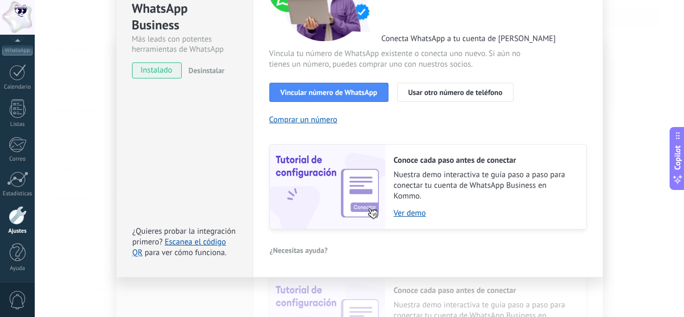
click at [624, 53] on div "WhatsApp Business Más leads con potentes herramientas de WhatsApp instalado Des…" at bounding box center [359, 158] width 649 height 317
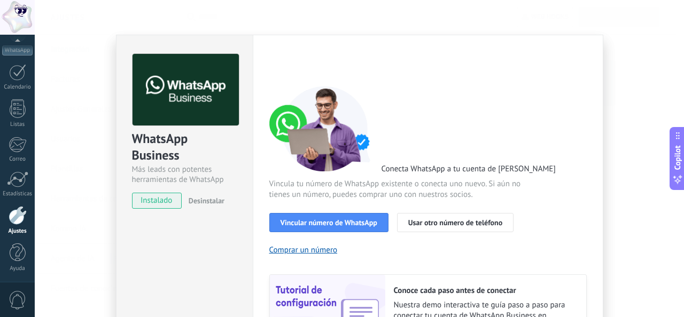
scroll to position [0, 0]
click at [626, 26] on div "WhatsApp Business Más leads con potentes herramientas de WhatsApp instalado Des…" at bounding box center [359, 158] width 649 height 317
click at [73, 43] on div "WhatsApp Business Más leads con potentes herramientas de WhatsApp instalado Des…" at bounding box center [359, 158] width 649 height 317
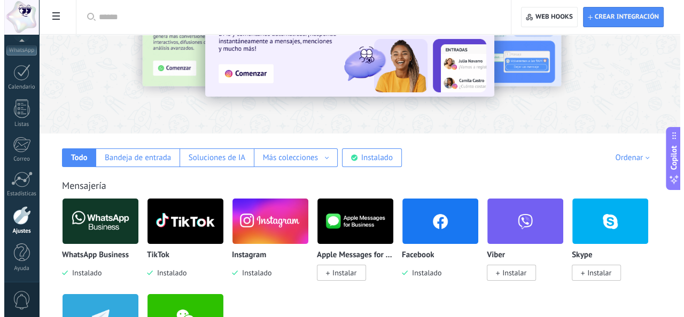
scroll to position [160, 0]
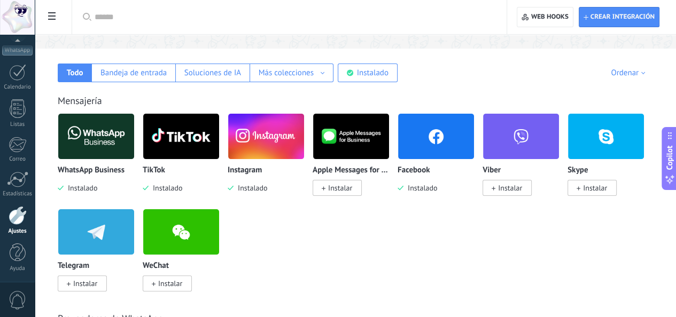
click at [474, 144] on img at bounding box center [436, 137] width 76 height 52
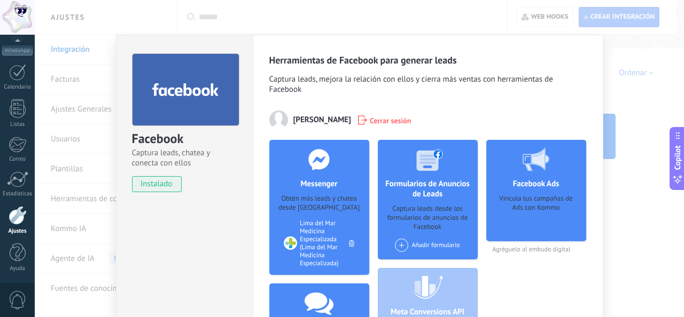
click at [396, 120] on span "Cerrar sesión" at bounding box center [391, 120] width 42 height 11
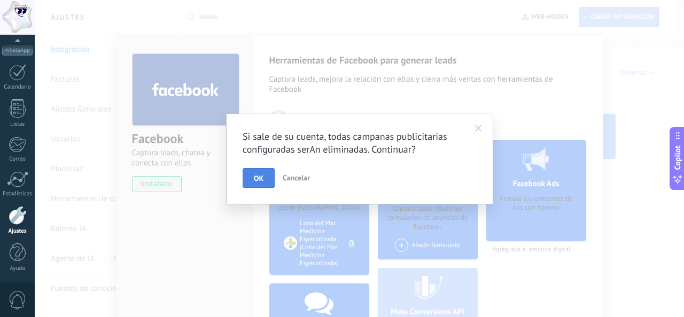
click at [265, 175] on button "OK" at bounding box center [259, 178] width 32 height 20
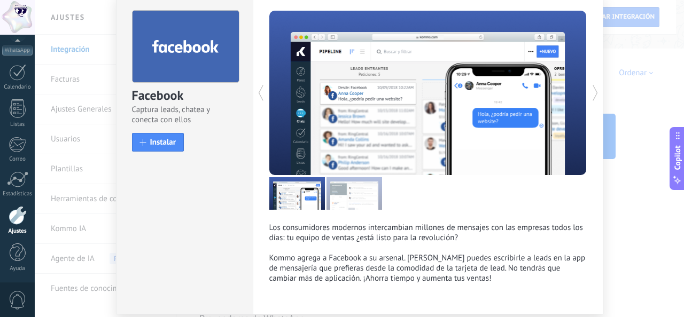
scroll to position [81, 0]
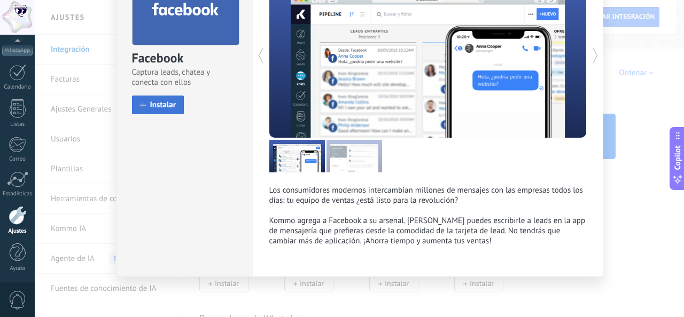
click at [170, 106] on span "Instalar" at bounding box center [163, 105] width 26 height 8
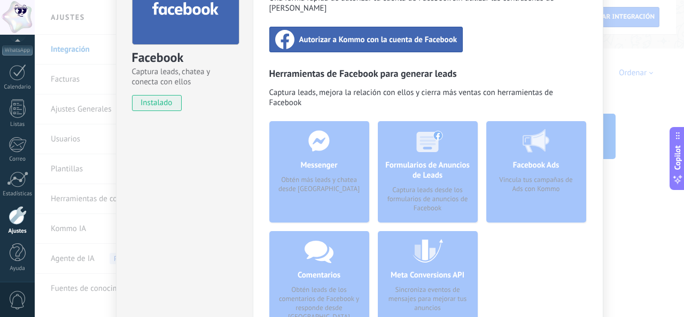
scroll to position [28, 0]
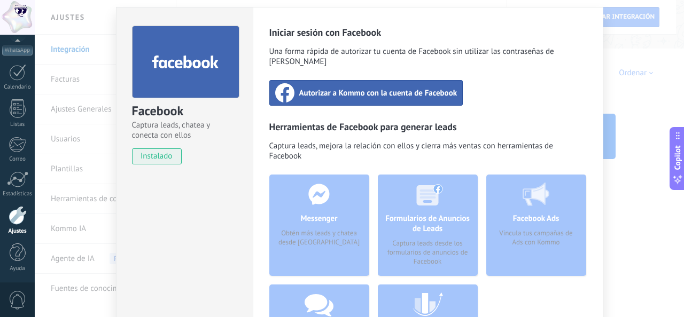
click at [371, 88] on span "Autorizar a Kommo con la cuenta de Facebook" at bounding box center [378, 93] width 158 height 11
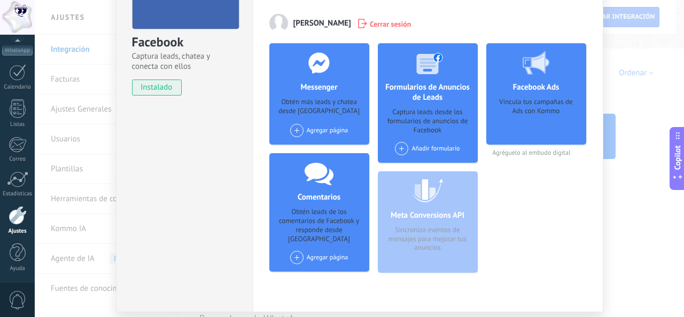
scroll to position [79, 0]
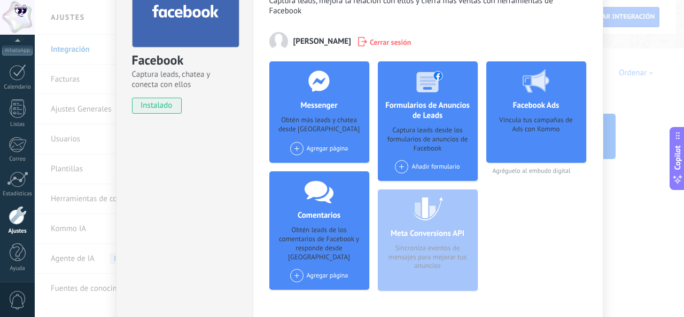
click at [323, 152] on div "Agregar página" at bounding box center [319, 148] width 58 height 13
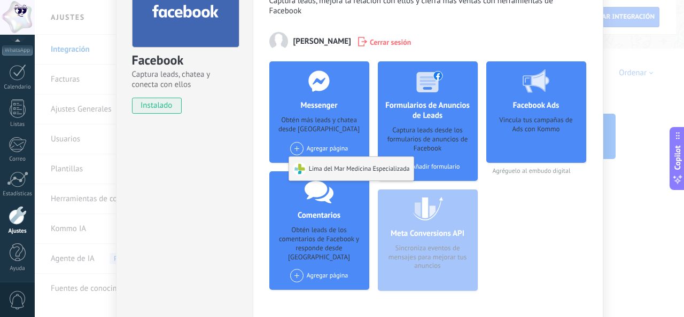
click at [331, 171] on div "Lima del Mar Medicina Especializada" at bounding box center [351, 169] width 124 height 24
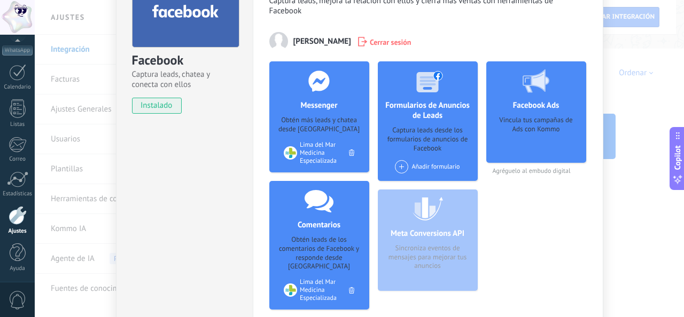
click at [419, 168] on div "Añadir formulario" at bounding box center [427, 166] width 65 height 13
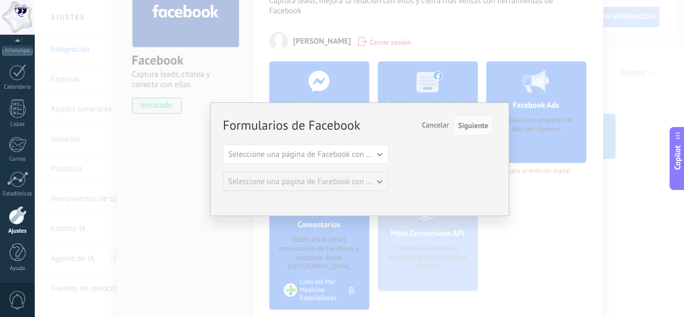
click at [438, 126] on span "Cancelar" at bounding box center [434, 125] width 27 height 10
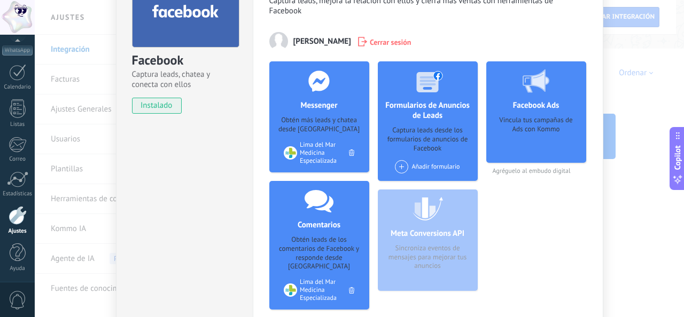
click at [515, 135] on div "Vincula tus campañas de Ads con Kommo" at bounding box center [536, 136] width 83 height 40
click at [533, 172] on span "Agréguelo al embudo digital" at bounding box center [536, 171] width 100 height 8
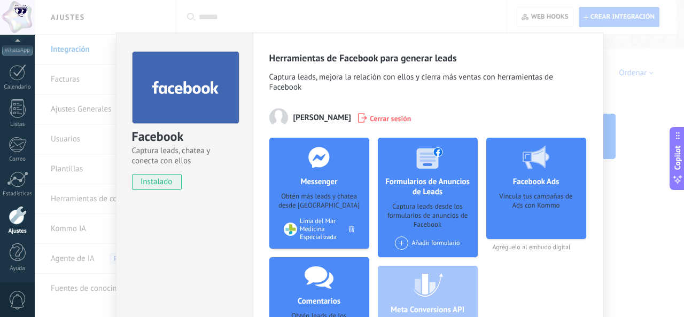
scroll to position [0, 0]
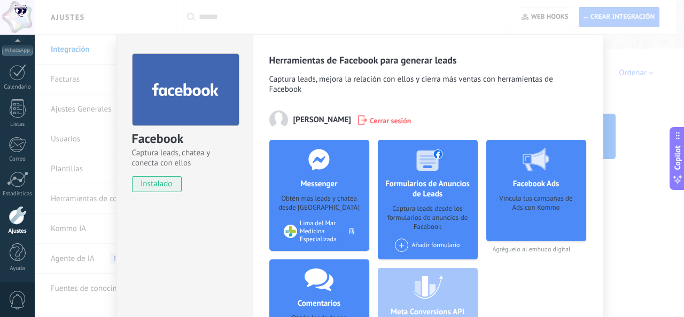
click at [654, 84] on div "Facebook Captura leads, chatea y conecta con ellos instalado Desinstalar Herram…" at bounding box center [359, 158] width 649 height 317
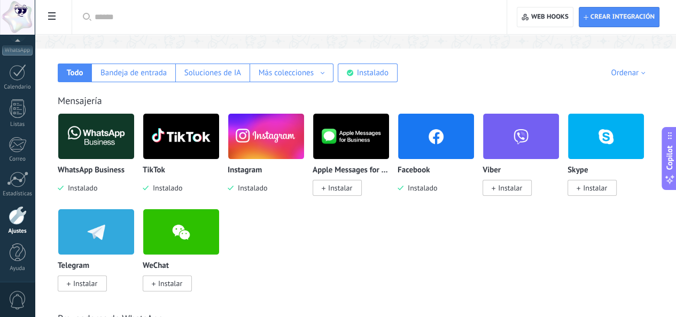
click at [134, 144] on img at bounding box center [96, 137] width 76 height 52
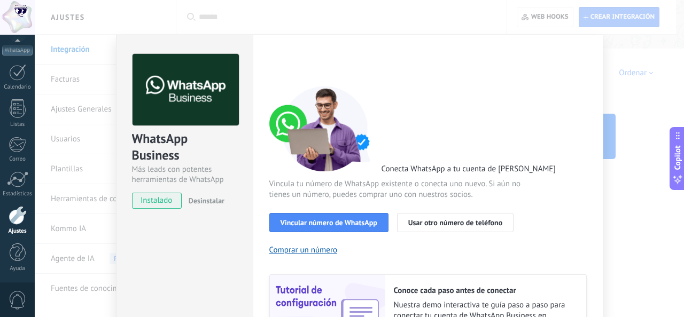
click at [637, 96] on div "WhatsApp Business Más leads con potentes herramientas de WhatsApp instalado Des…" at bounding box center [359, 158] width 649 height 317
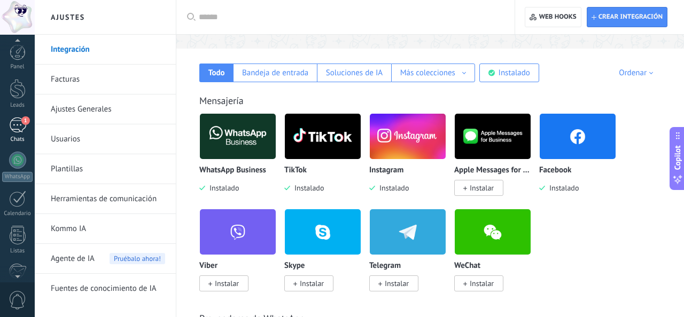
click at [18, 120] on div "1" at bounding box center [17, 125] width 17 height 15
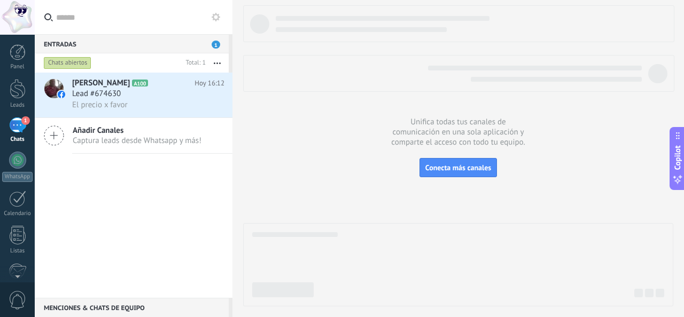
click at [177, 136] on span "Captura leads desde Whatsapp y más!" at bounding box center [137, 141] width 129 height 10
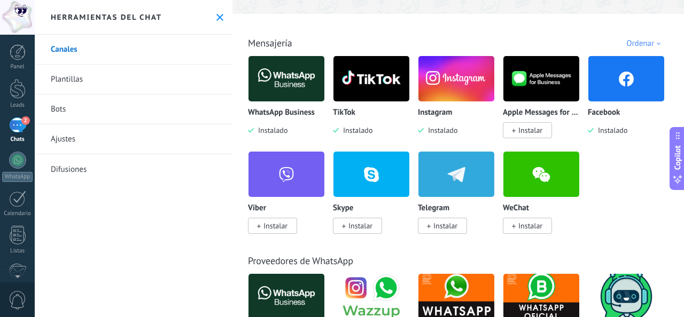
scroll to position [214, 0]
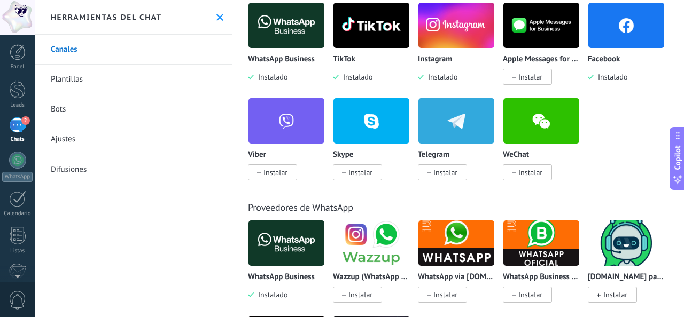
click at [271, 17] on img at bounding box center [286, 25] width 76 height 52
click at [315, 34] on img at bounding box center [286, 25] width 76 height 52
click at [272, 81] on span "Instalado" at bounding box center [271, 77] width 34 height 10
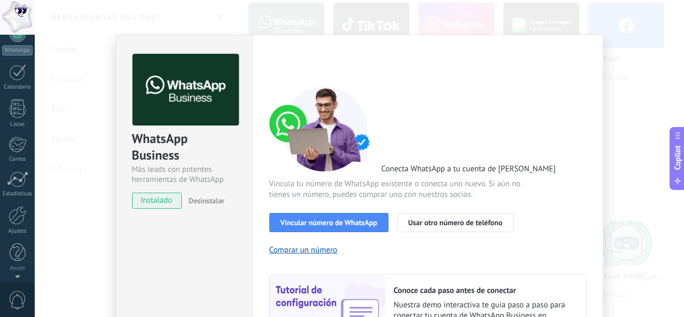
scroll to position [0, 0]
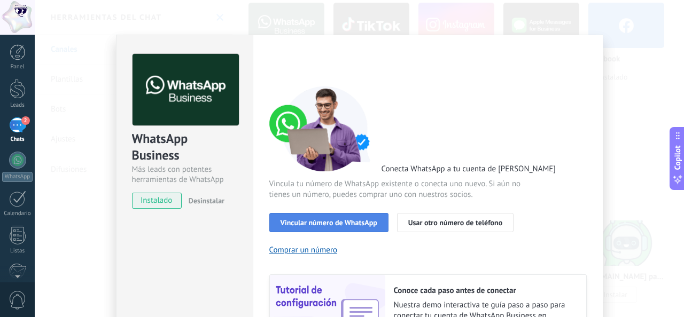
click at [332, 223] on span "Vincular número de WhatsApp" at bounding box center [328, 222] width 97 height 7
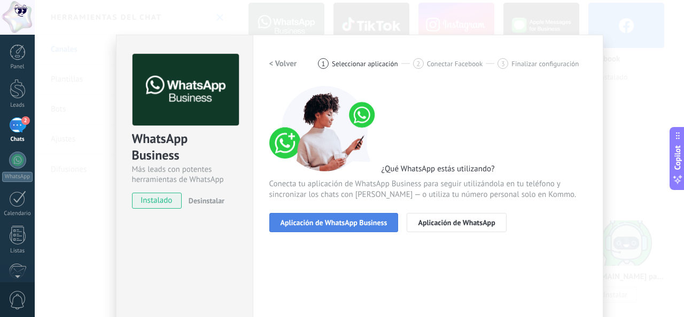
click at [332, 225] on span "Aplicación de WhatsApp Business" at bounding box center [333, 222] width 107 height 7
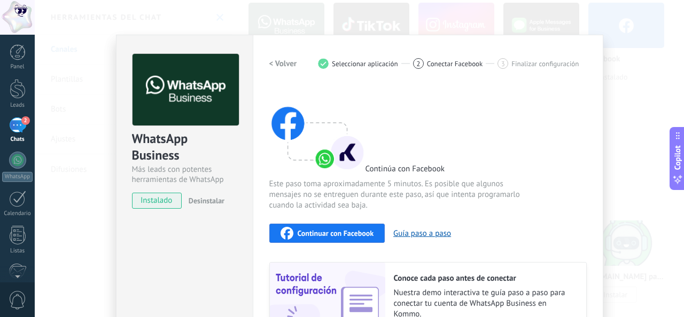
scroll to position [107, 0]
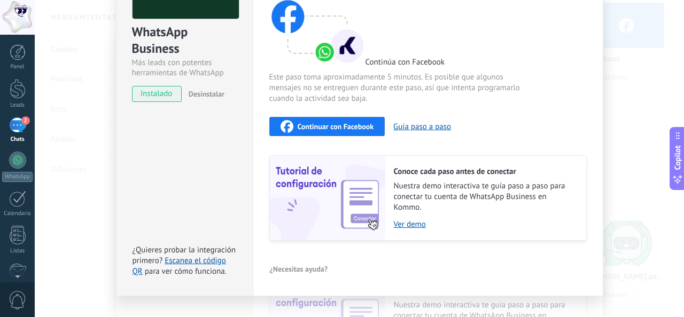
click at [322, 125] on span "Continuar con Facebook" at bounding box center [336, 126] width 76 height 7
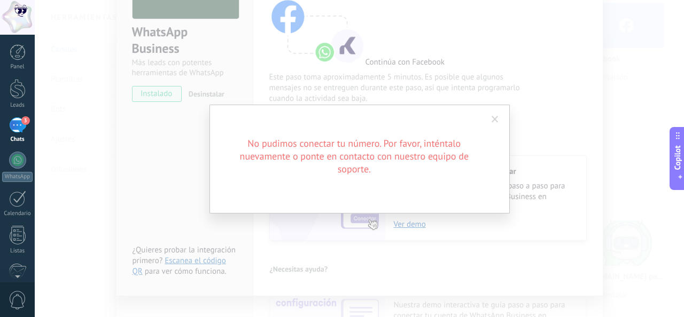
click at [498, 119] on span at bounding box center [494, 119] width 7 height 7
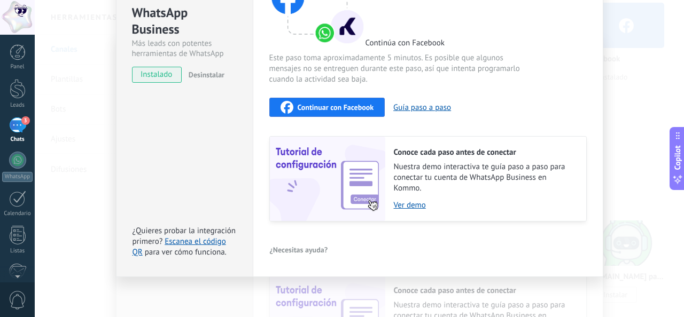
scroll to position [73, 0]
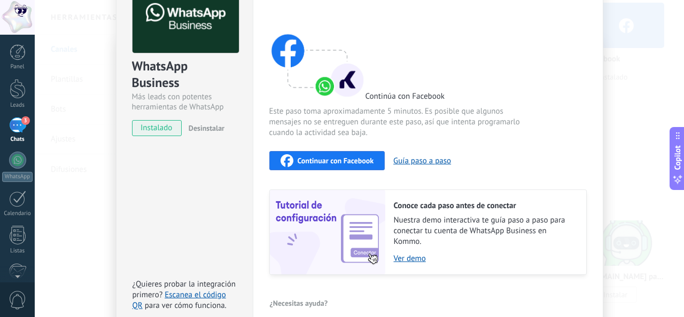
click at [312, 161] on span "Continuar con Facebook" at bounding box center [336, 160] width 76 height 7
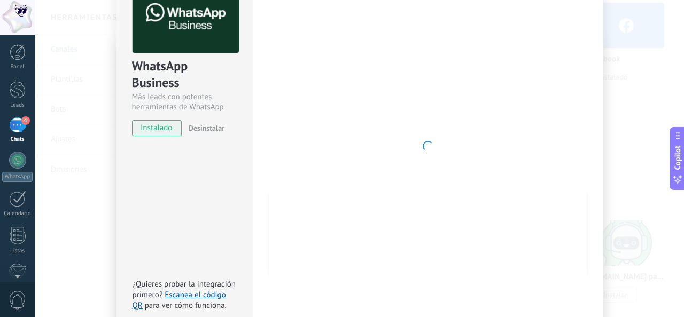
scroll to position [19, 0]
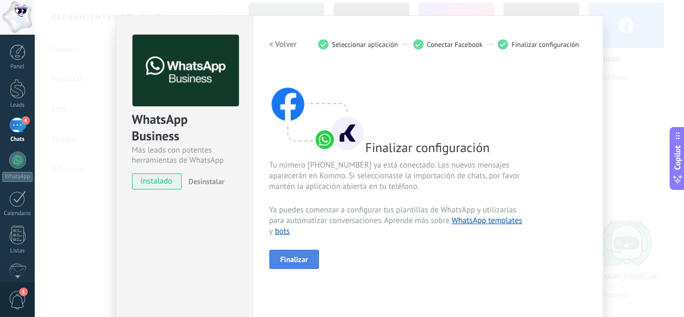
click at [284, 260] on span "Finalizar" at bounding box center [294, 259] width 28 height 7
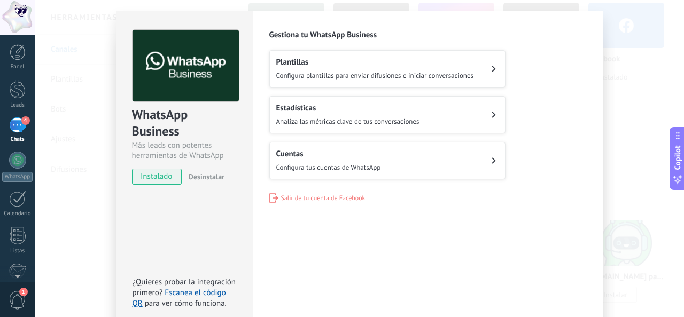
scroll to position [0, 0]
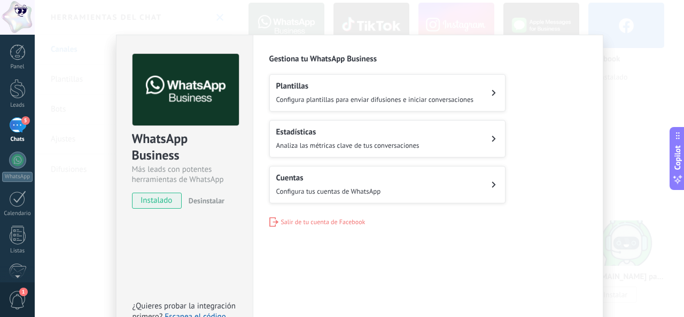
click at [370, 284] on div "Configuraciones Autorizaciones Esta pestaña registra a los usuarios que han con…" at bounding box center [428, 194] width 350 height 318
click at [427, 294] on div "Configuraciones Autorizaciones Esta pestaña registra a los usuarios que han con…" at bounding box center [428, 194] width 350 height 318
click at [608, 54] on div "WhatsApp Business Más leads con potentes herramientas de WhatsApp instalado Des…" at bounding box center [359, 158] width 649 height 317
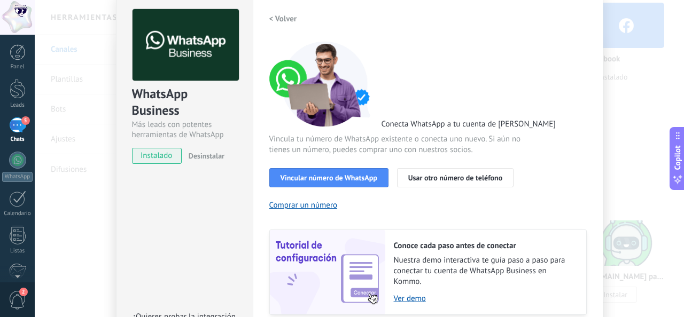
scroll to position [107, 0]
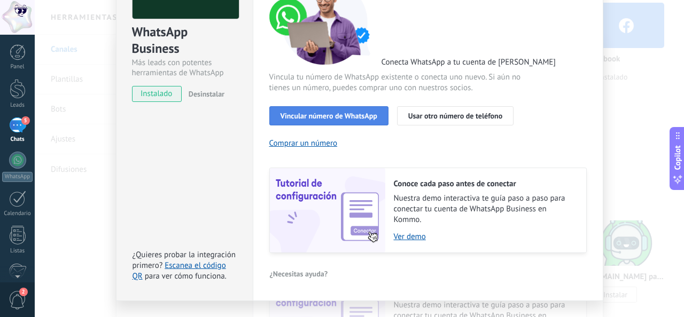
click at [352, 119] on button "Vincular número de WhatsApp" at bounding box center [328, 115] width 119 height 19
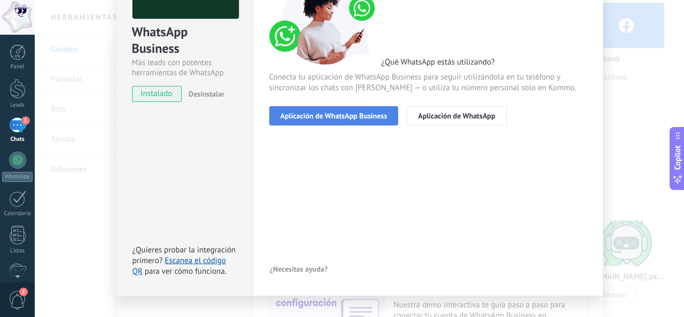
click at [355, 120] on span "Aplicación de WhatsApp Business" at bounding box center [333, 115] width 107 height 7
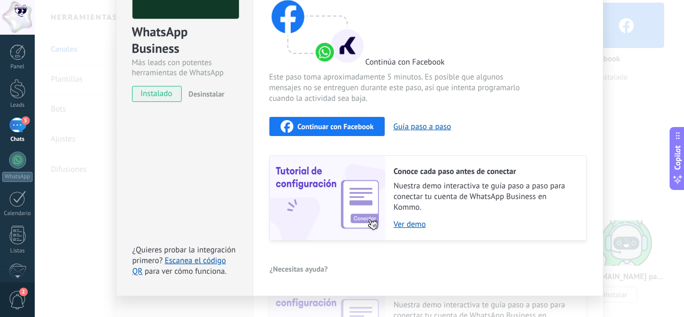
click at [353, 124] on span "Continuar con Facebook" at bounding box center [336, 126] width 76 height 7
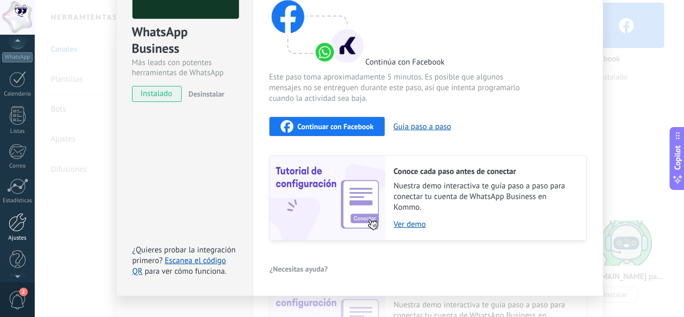
scroll to position [127, 0]
click at [21, 217] on div at bounding box center [18, 215] width 18 height 19
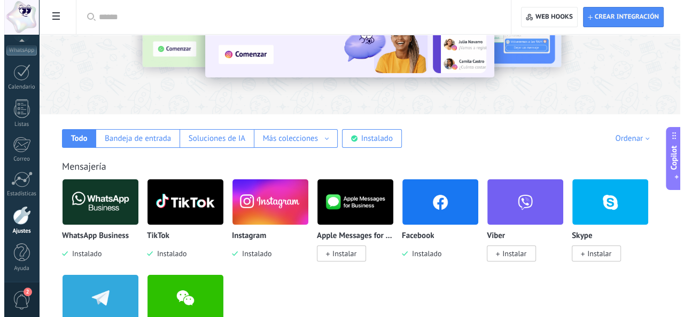
scroll to position [107, 0]
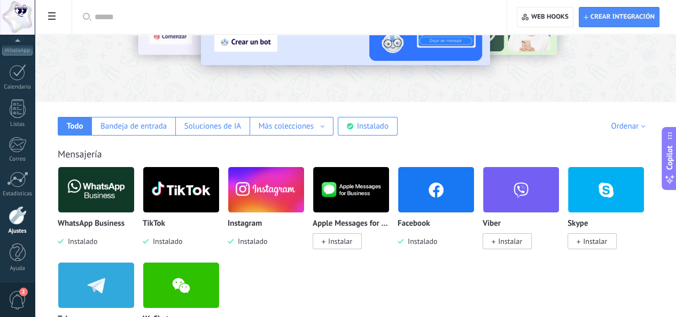
click at [134, 184] on img at bounding box center [96, 190] width 76 height 52
click at [134, 209] on img at bounding box center [96, 190] width 76 height 52
click at [97, 242] on span "Instalado" at bounding box center [81, 242] width 34 height 10
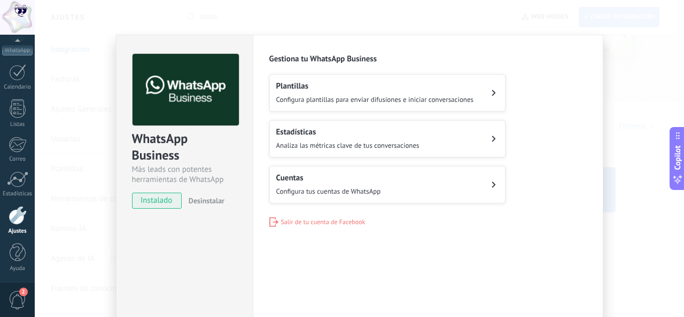
click at [280, 184] on div "Cuentas Configura tus cuentas de WhatsApp" at bounding box center [328, 185] width 105 height 24
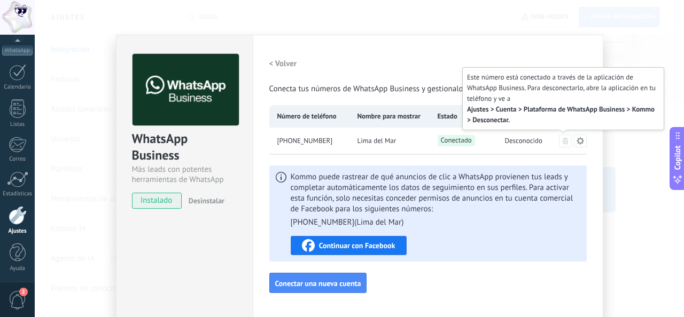
click at [565, 142] on icon at bounding box center [565, 141] width 5 height 6
click at [562, 145] on button at bounding box center [565, 141] width 13 height 13
click at [565, 142] on icon at bounding box center [565, 141] width 5 height 6
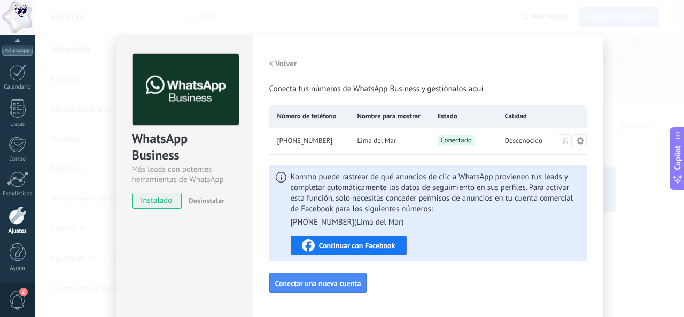
click at [286, 137] on span "+51 947 978 347" at bounding box center [305, 141] width 56 height 11
click at [493, 152] on div "Conectado" at bounding box center [462, 141] width 67 height 27
click at [514, 142] on span "Desconocido" at bounding box center [524, 141] width 38 height 11
click at [563, 139] on icon at bounding box center [565, 141] width 5 height 6
click at [581, 139] on icon at bounding box center [580, 141] width 9 height 9
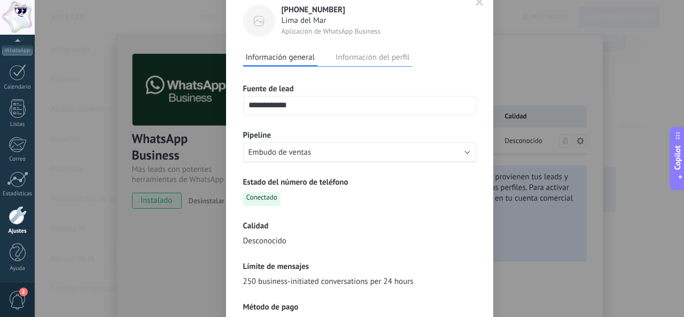
scroll to position [0, 0]
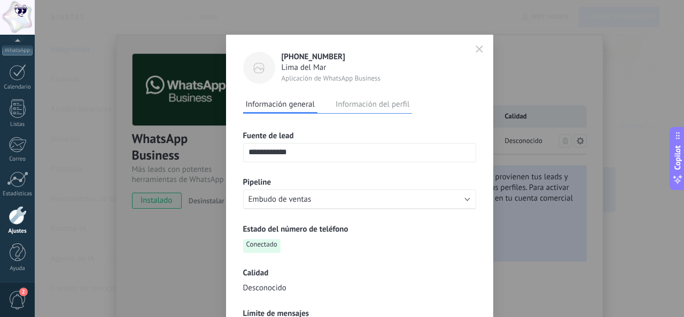
click at [382, 109] on button "Información del perfil" at bounding box center [372, 104] width 79 height 16
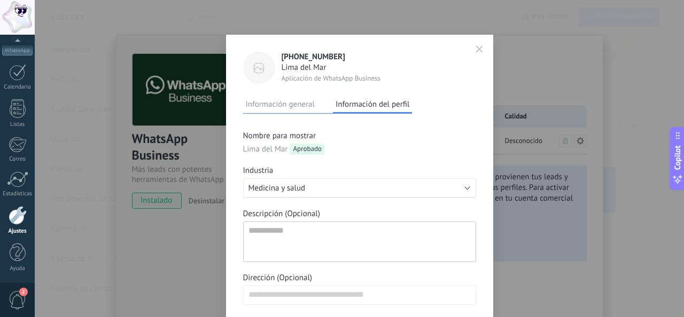
click at [291, 105] on button "Información general" at bounding box center [280, 104] width 74 height 16
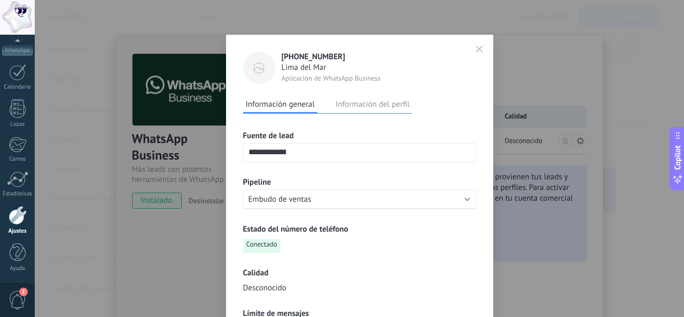
click at [479, 48] on icon "button" at bounding box center [479, 49] width 6 height 6
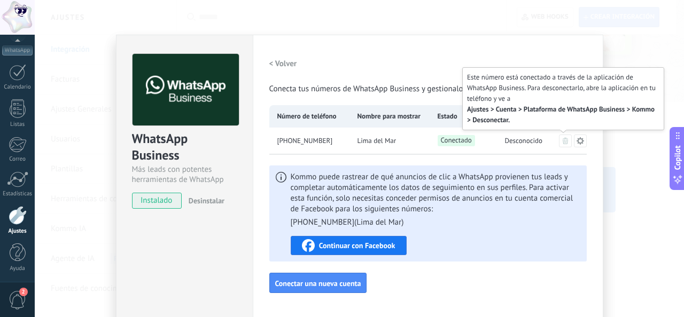
click at [564, 143] on icon at bounding box center [565, 141] width 5 height 6
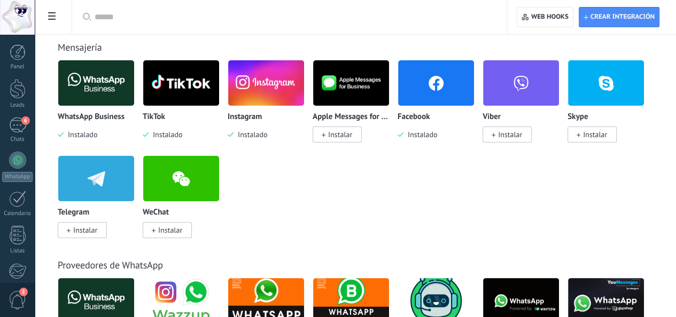
click at [134, 87] on img at bounding box center [96, 83] width 76 height 52
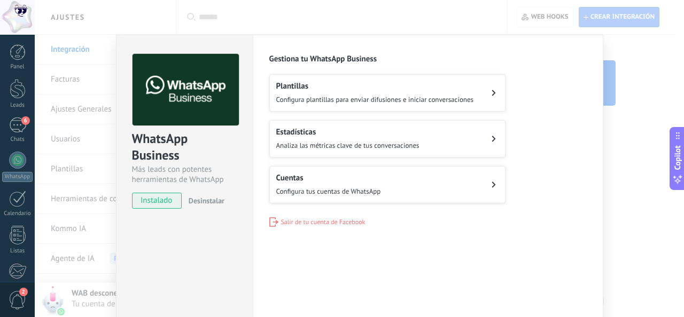
click at [317, 179] on h2 "Cuentas" at bounding box center [328, 178] width 105 height 10
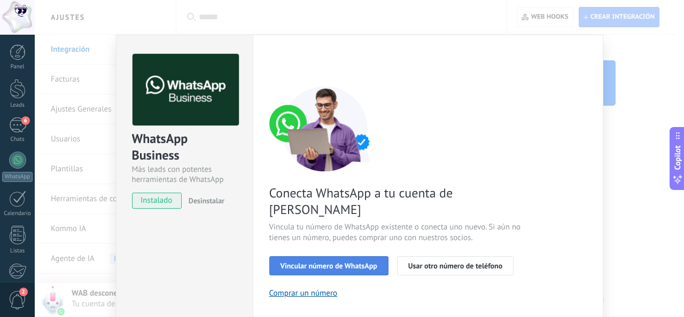
click at [329, 262] on span "Vincular número de WhatsApp" at bounding box center [328, 265] width 97 height 7
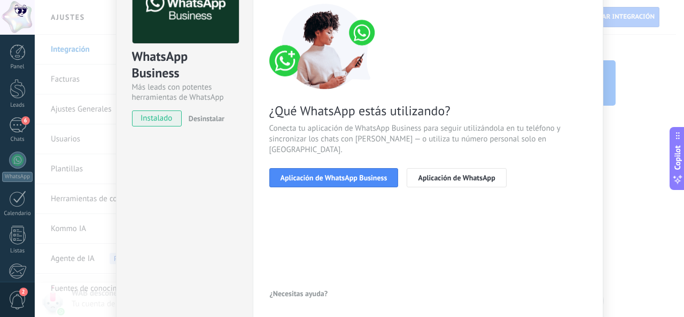
scroll to position [107, 0]
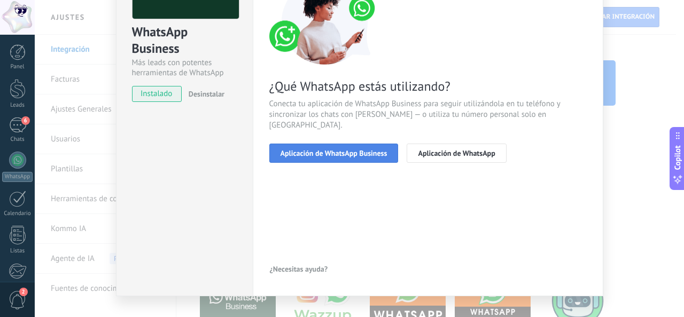
click at [335, 149] on button "Aplicación de WhatsApp Business" at bounding box center [333, 153] width 129 height 19
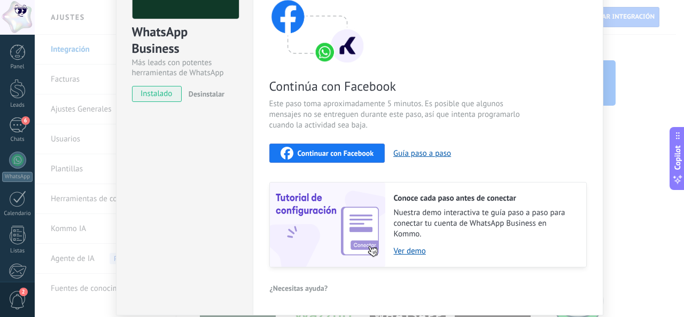
click at [335, 157] on span "Continuar con Facebook" at bounding box center [336, 153] width 76 height 7
click at [675, 127] on button "Copilot" at bounding box center [676, 158] width 15 height 63
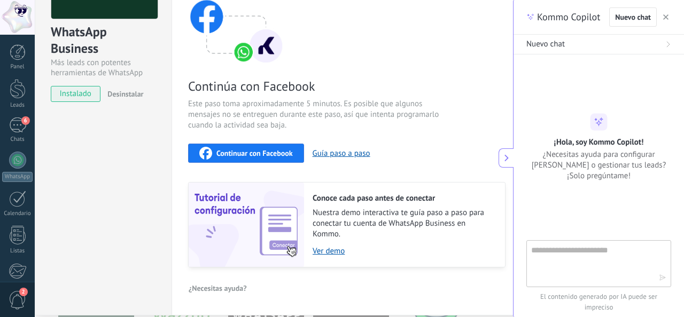
click at [660, 15] on button "button" at bounding box center [665, 17] width 11 height 13
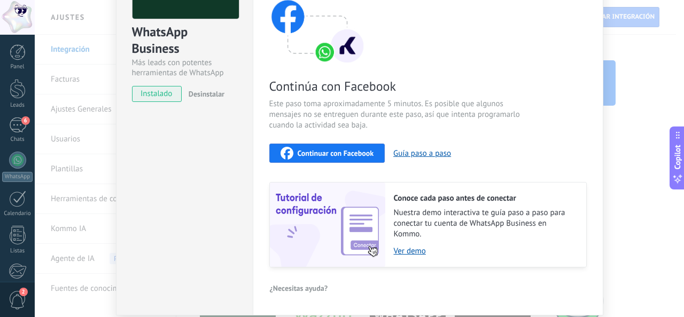
click at [87, 120] on div "WhatsApp Business Más leads con potentes herramientas de WhatsApp instalado Des…" at bounding box center [359, 158] width 649 height 317
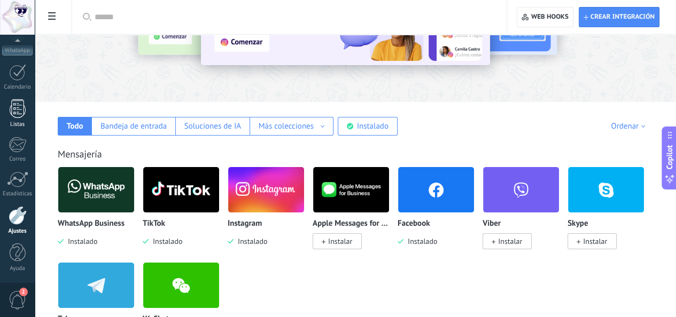
click at [24, 121] on div "Listas" at bounding box center [17, 124] width 31 height 7
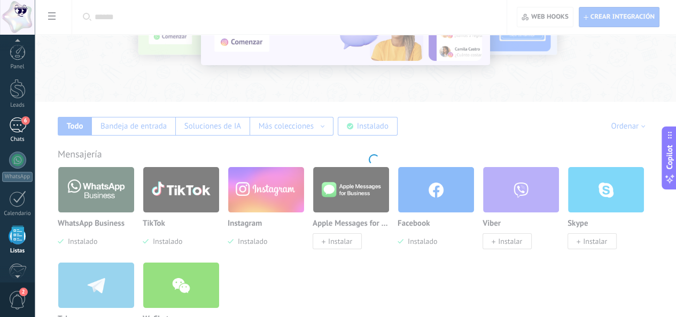
click at [24, 121] on span "6" at bounding box center [25, 120] width 9 height 9
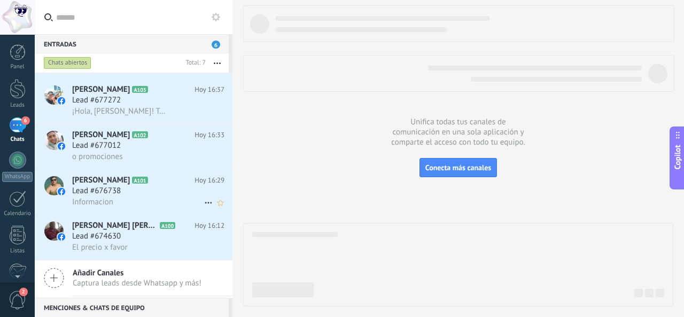
scroll to position [131, 0]
click at [128, 286] on span "Captura leads desde Whatsapp y más!" at bounding box center [137, 283] width 129 height 10
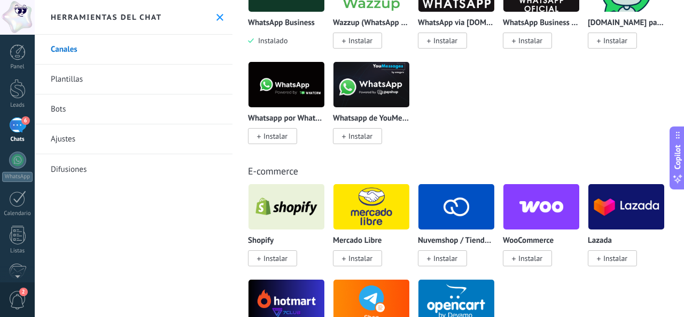
scroll to position [374, 0]
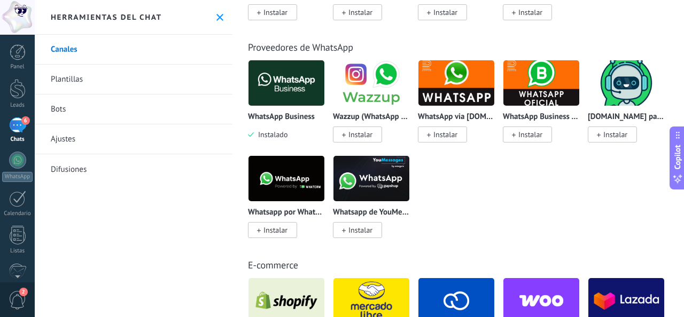
click at [301, 95] on img at bounding box center [286, 83] width 76 height 52
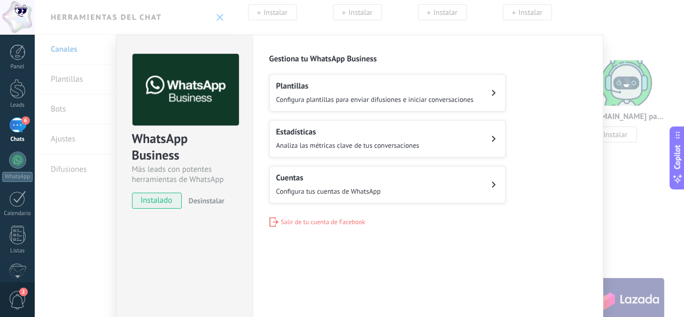
click at [310, 193] on span "Configura tus cuentas de WhatsApp" at bounding box center [328, 191] width 105 height 9
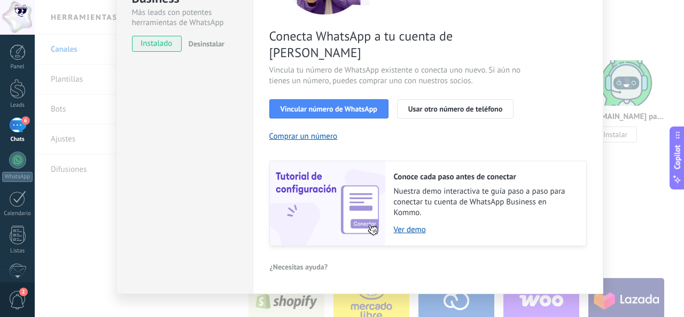
scroll to position [0, 0]
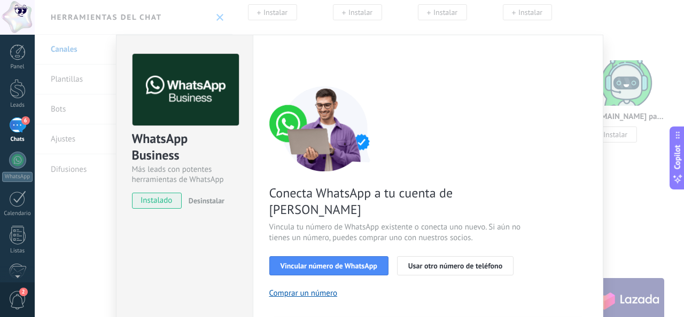
click at [15, 122] on div "6" at bounding box center [17, 125] width 17 height 15
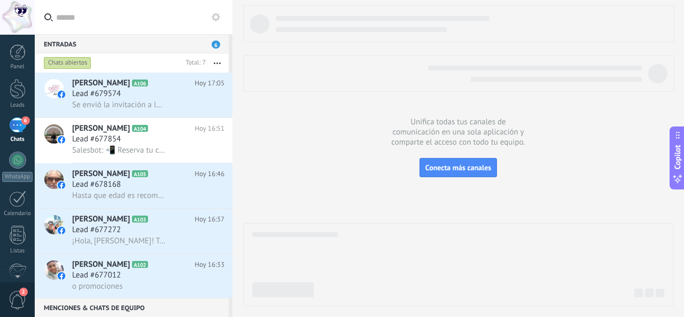
click at [18, 131] on div "6" at bounding box center [17, 125] width 17 height 15
click at [22, 152] on link "WhatsApp" at bounding box center [17, 167] width 35 height 30
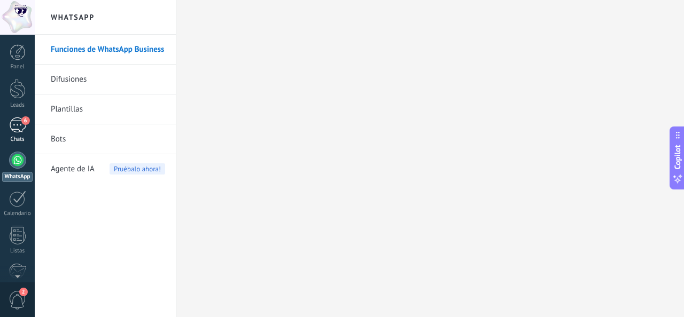
click at [14, 138] on div "Chats" at bounding box center [17, 139] width 31 height 7
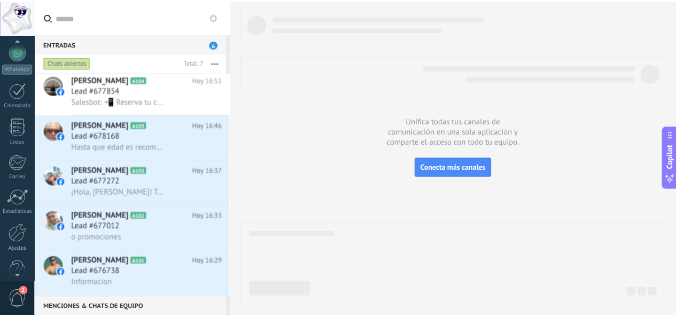
scroll to position [127, 0]
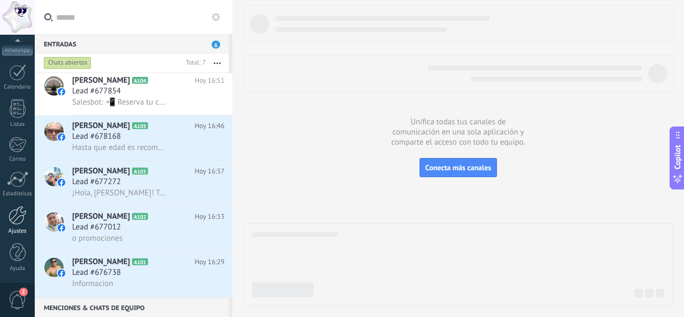
click at [17, 223] on div at bounding box center [18, 215] width 18 height 19
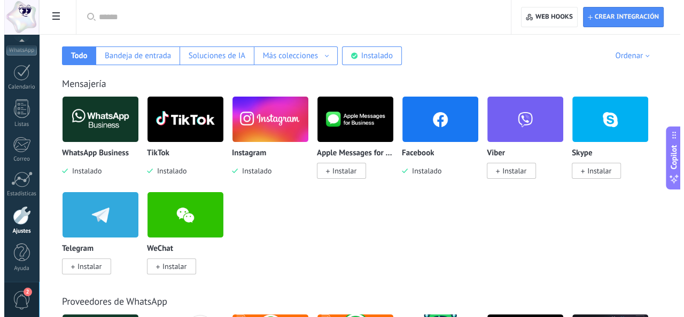
scroll to position [214, 0]
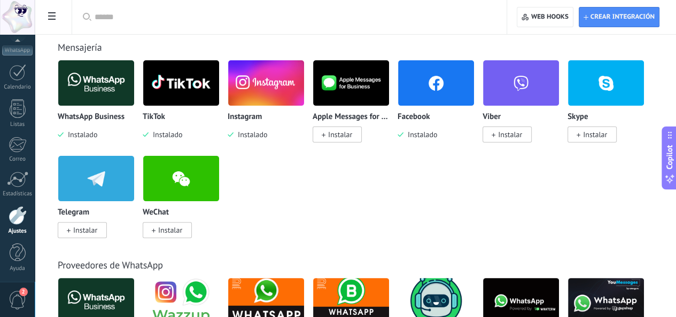
click at [134, 80] on img at bounding box center [96, 83] width 76 height 52
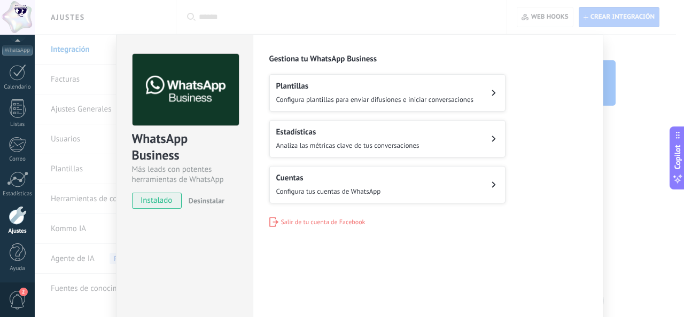
click at [239, 97] on div "WhatsApp Business Más leads con potentes herramientas de WhatsApp instalado Des…" at bounding box center [184, 126] width 136 height 182
click at [342, 191] on span "Configura tus cuentas de WhatsApp" at bounding box center [328, 191] width 105 height 9
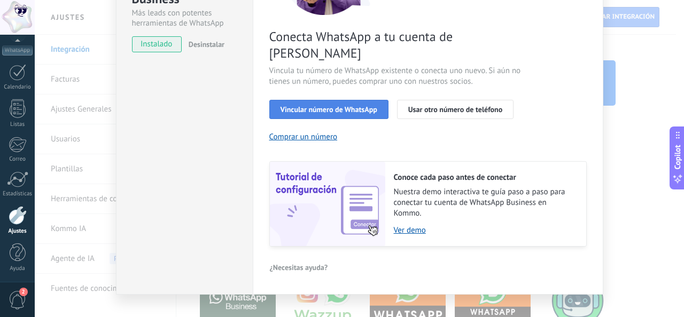
scroll to position [157, 0]
click at [332, 67] on span "Vincula tu número de WhatsApp existente o conecta uno nuevo. Si aún no tienes u…" at bounding box center [396, 75] width 254 height 21
click at [328, 99] on button "Vincular número de WhatsApp" at bounding box center [328, 108] width 119 height 19
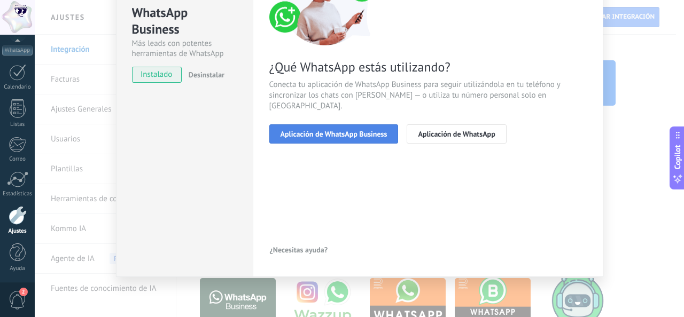
click at [334, 130] on span "Aplicación de WhatsApp Business" at bounding box center [333, 133] width 107 height 7
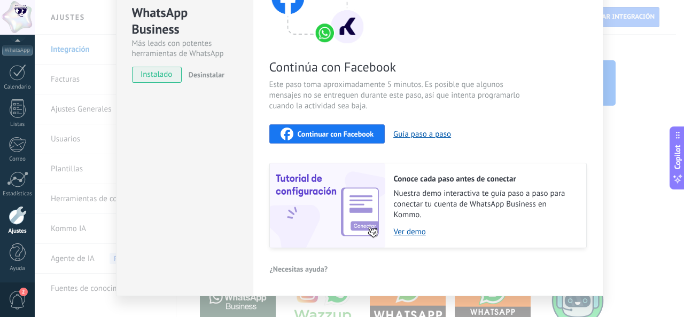
click at [341, 135] on span "Continuar con Facebook" at bounding box center [336, 133] width 76 height 7
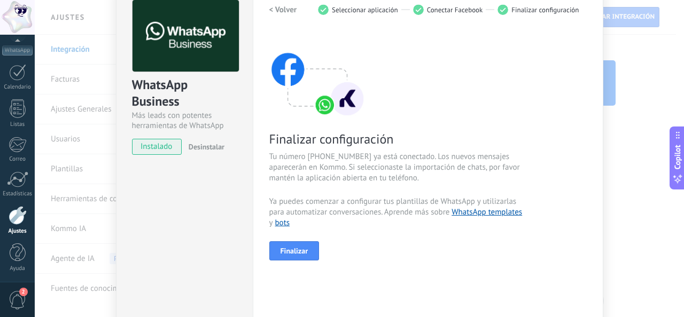
scroll to position [73, 0]
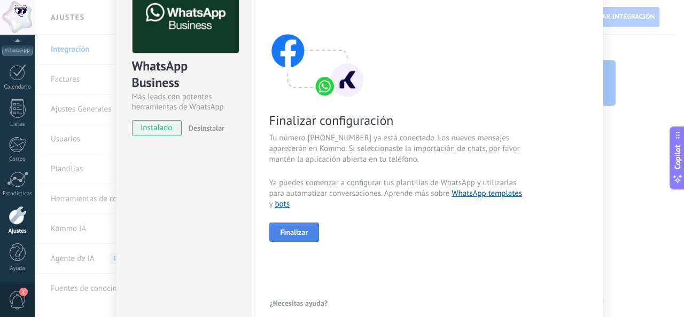
click at [301, 229] on span "Finalizar" at bounding box center [294, 232] width 28 height 7
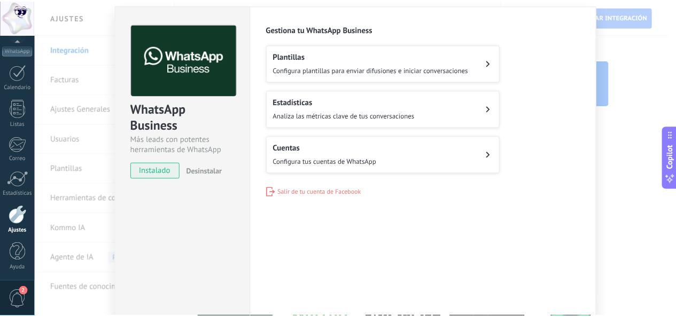
scroll to position [0, 0]
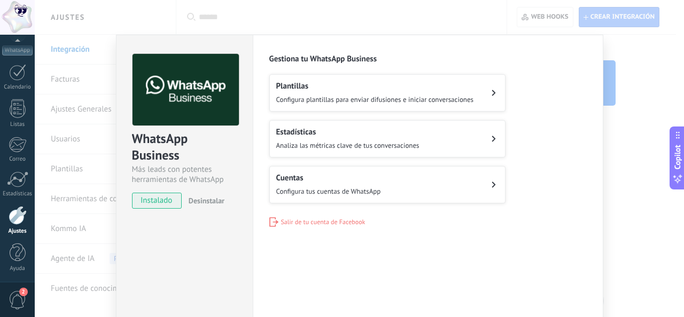
click at [425, 190] on button "Cuentas Configura tus cuentas de WhatsApp" at bounding box center [387, 184] width 236 height 37
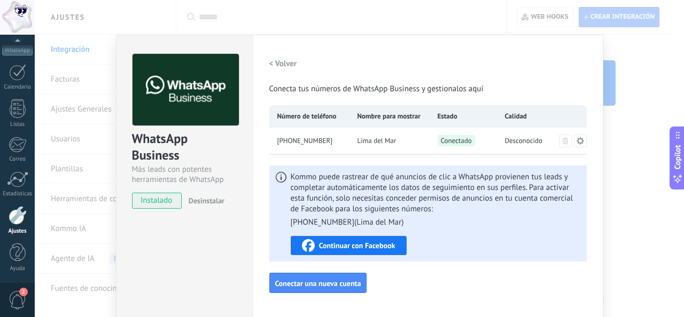
click at [637, 65] on div "WhatsApp Business Más leads con potentes herramientas de WhatsApp instalado Des…" at bounding box center [359, 158] width 649 height 317
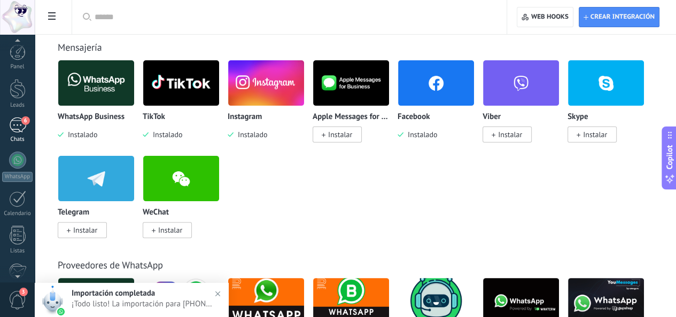
click at [16, 135] on link "6 Chats" at bounding box center [17, 131] width 35 height 26
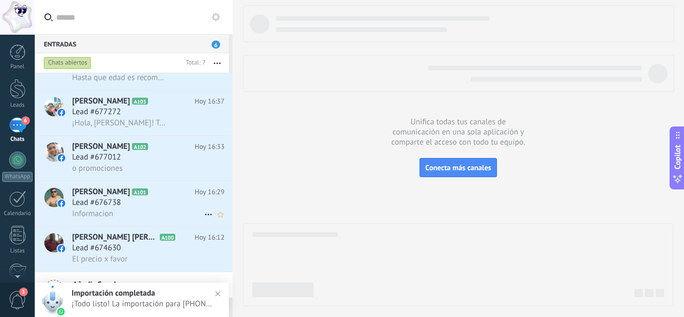
scroll to position [131, 0]
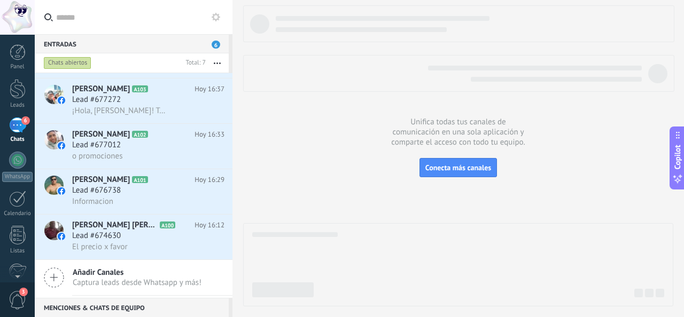
click at [105, 288] on span "Captura leads desde Whatsapp y más!" at bounding box center [137, 283] width 129 height 10
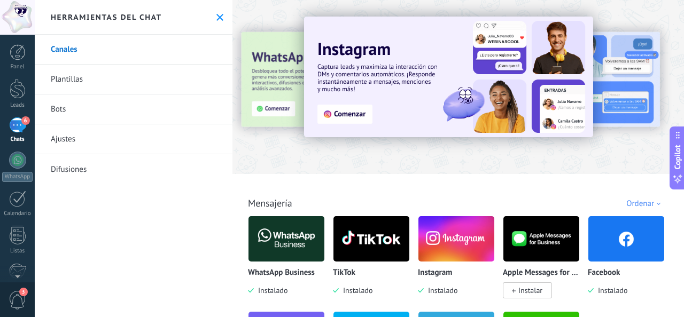
click at [295, 238] on img at bounding box center [286, 239] width 76 height 52
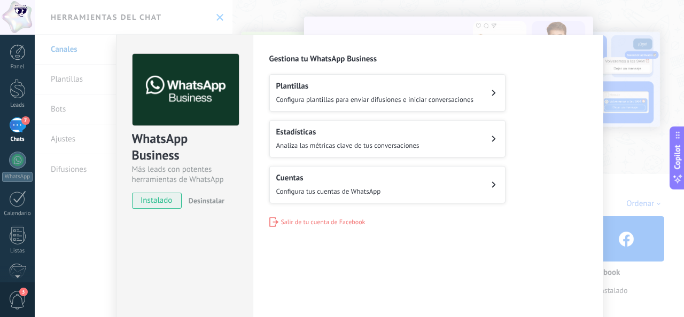
click at [253, 12] on div "WhatsApp Business Más leads con potentes herramientas de WhatsApp instalado Des…" at bounding box center [359, 158] width 649 height 317
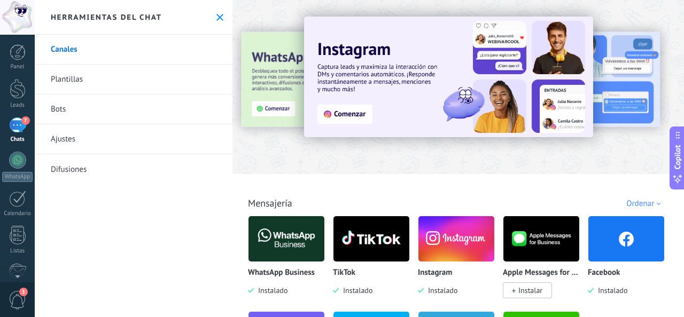
click at [216, 15] on icon at bounding box center [219, 17] width 7 height 7
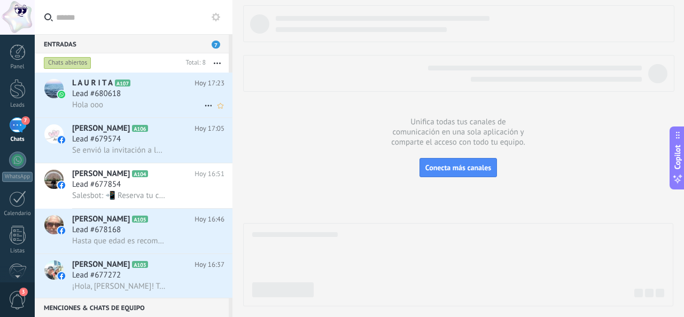
click at [129, 97] on div "Lead #680618" at bounding box center [148, 94] width 152 height 11
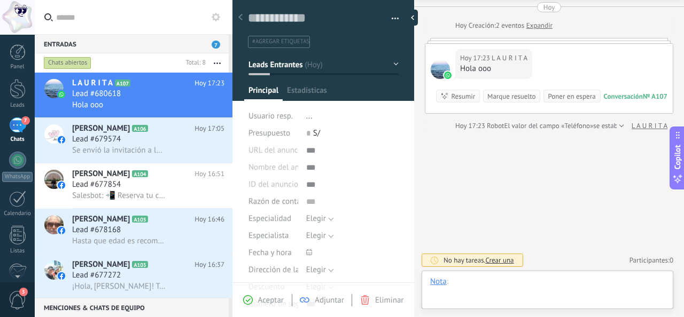
scroll to position [15, 0]
click at [499, 283] on div at bounding box center [547, 293] width 235 height 32
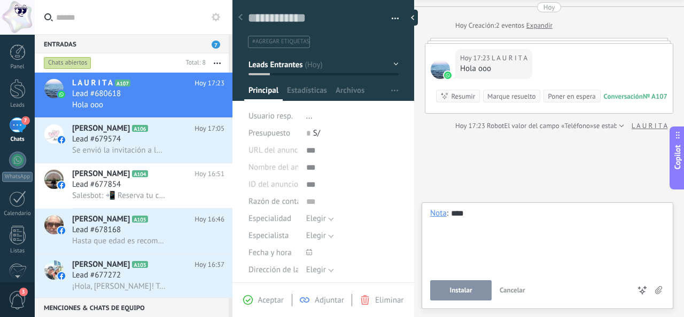
click at [469, 284] on button "Instalar" at bounding box center [460, 290] width 61 height 20
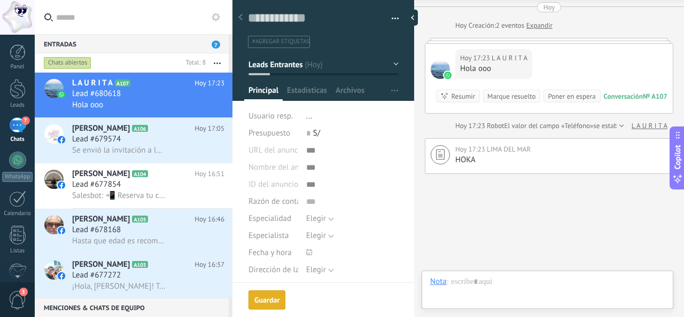
scroll to position [80, 0]
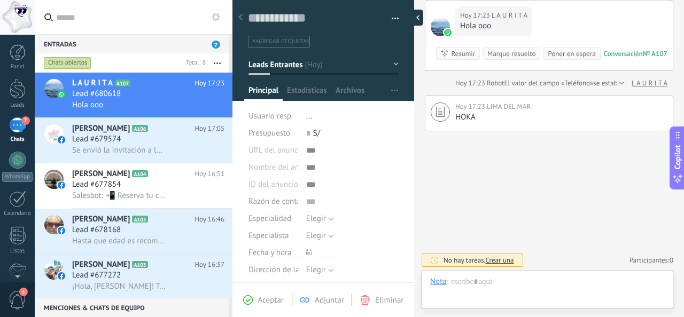
click at [419, 14] on div at bounding box center [415, 18] width 16 height 16
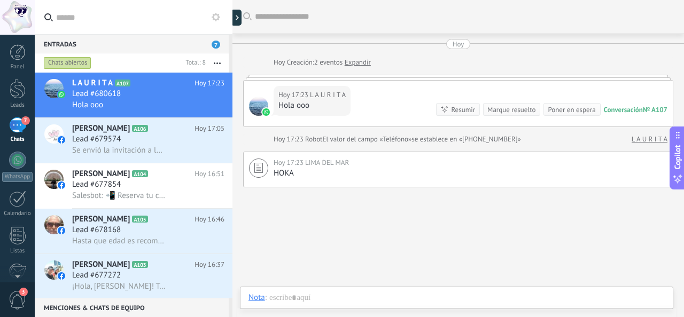
scroll to position [0, 0]
click at [237, 19] on div at bounding box center [239, 18] width 16 height 16
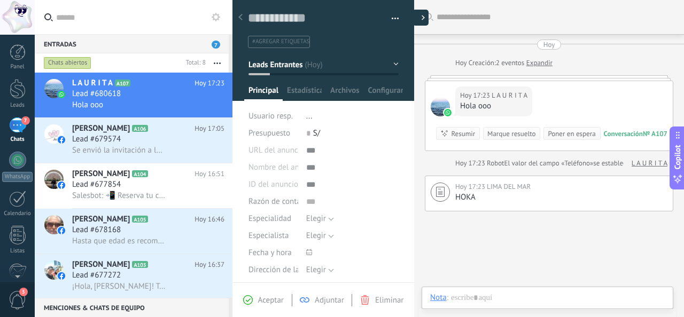
scroll to position [15, 0]
click at [237, 19] on div at bounding box center [240, 17] width 15 height 21
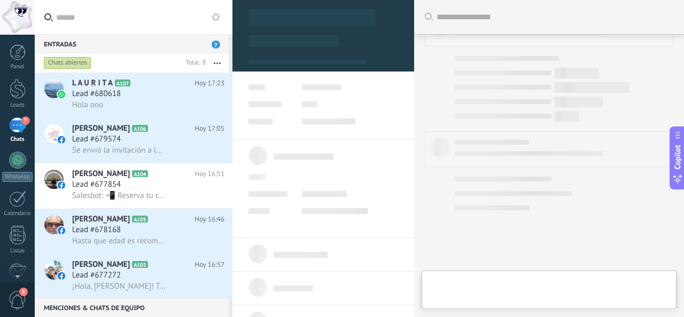
click at [222, 15] on label at bounding box center [134, 17] width 198 height 35
click at [222, 15] on input "text" at bounding box center [140, 17] width 168 height 34
click at [17, 131] on div "7" at bounding box center [17, 125] width 17 height 15
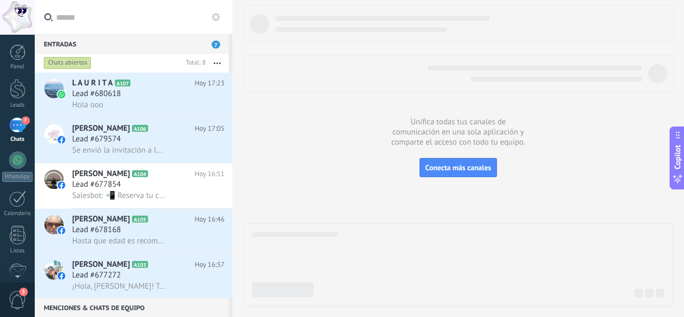
click at [16, 38] on div "Panel Leads 7 Chats WhatsApp Clientes" at bounding box center [34, 159] width 69 height 248
click at [8, 51] on link "Panel" at bounding box center [17, 57] width 35 height 26
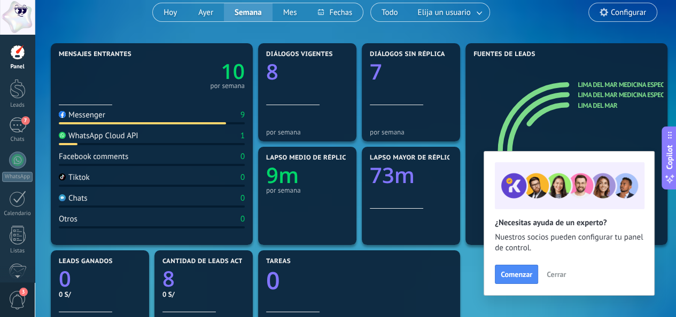
scroll to position [107, 0]
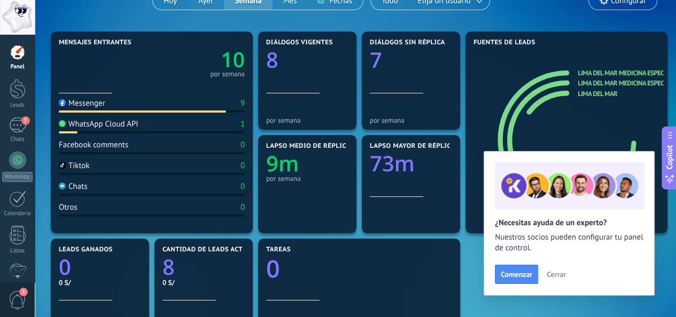
click at [100, 209] on div "Otros 0" at bounding box center [152, 209] width 186 height 14
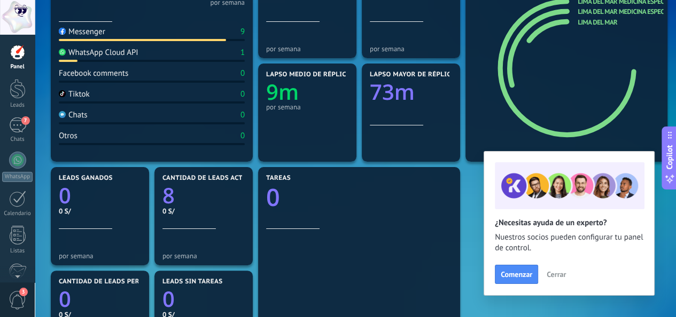
scroll to position [160, 0]
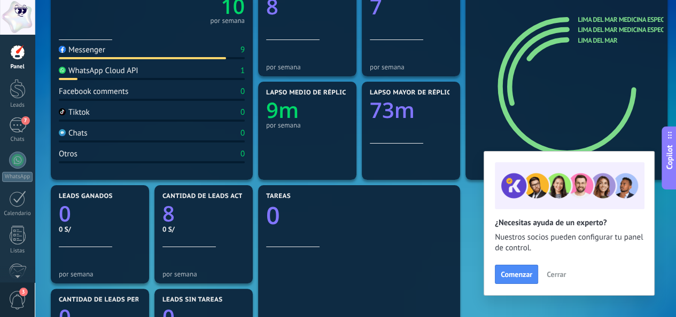
click at [556, 276] on span "Cerrar" at bounding box center [555, 274] width 19 height 7
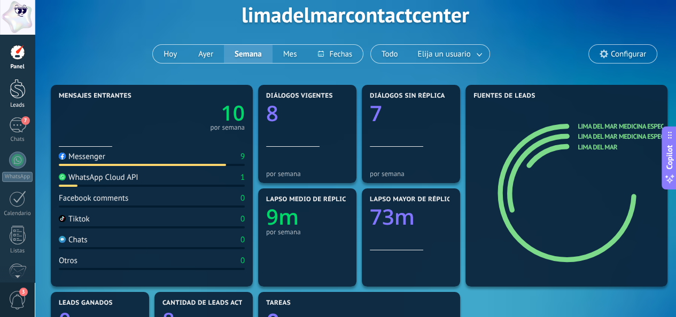
scroll to position [0, 0]
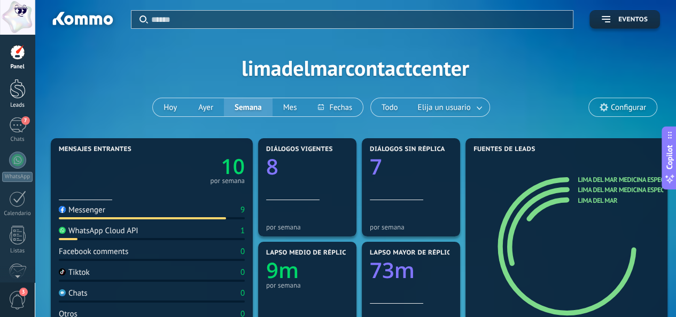
click at [19, 98] on div at bounding box center [18, 89] width 16 height 20
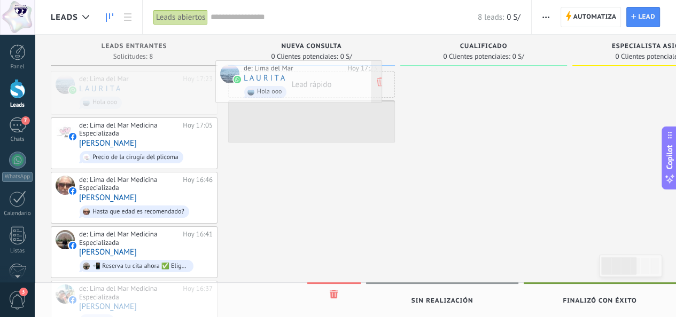
drag, startPoint x: 143, startPoint y: 96, endPoint x: 308, endPoint y: 85, distance: 164.9
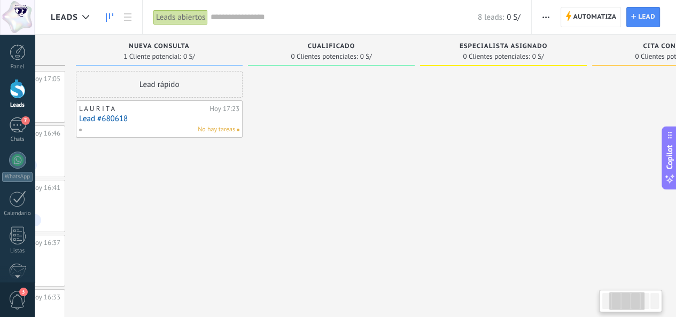
drag, startPoint x: 579, startPoint y: 98, endPoint x: 432, endPoint y: 97, distance: 147.4
click at [427, 96] on div at bounding box center [503, 260] width 167 height 379
drag, startPoint x: 370, startPoint y: 91, endPoint x: 372, endPoint y: 96, distance: 5.5
click at [420, 95] on div at bounding box center [503, 260] width 167 height 379
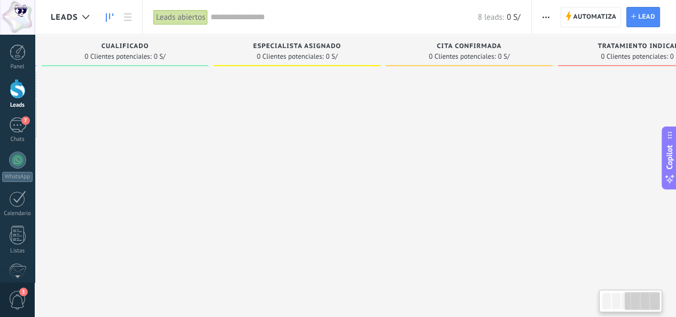
drag, startPoint x: 355, startPoint y: 121, endPoint x: 275, endPoint y: 140, distance: 81.9
click at [256, 143] on div "Leads Entrantes Solicitudes: 7 0 0 0 8 de: Lima del Mar Medicina Especializada …" at bounding box center [216, 243] width 1048 height 416
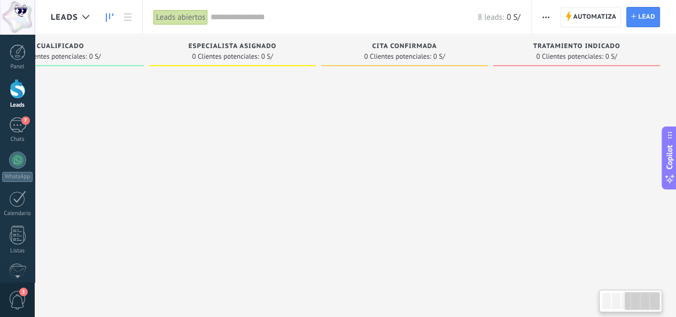
drag, startPoint x: 534, startPoint y: 136, endPoint x: 313, endPoint y: 159, distance: 222.9
click at [313, 159] on div "Leads Entrantes Solicitudes: 7 0 0 0 8 de: Lima del Mar Medicina Especializada …" at bounding box center [152, 243] width 1048 height 416
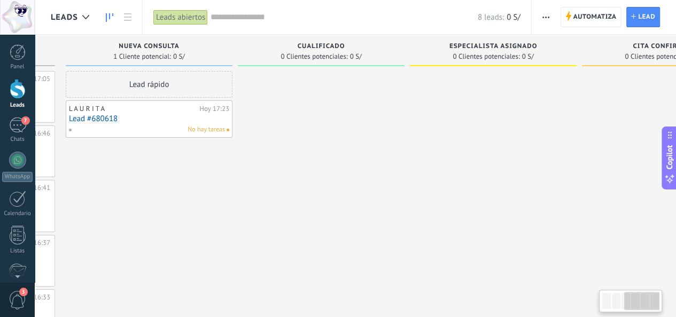
drag, startPoint x: 278, startPoint y: 149, endPoint x: 611, endPoint y: 154, distance: 333.4
click at [576, 154] on div at bounding box center [493, 260] width 167 height 379
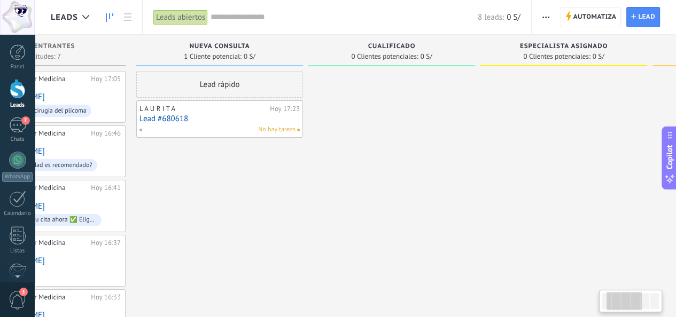
scroll to position [0, 0]
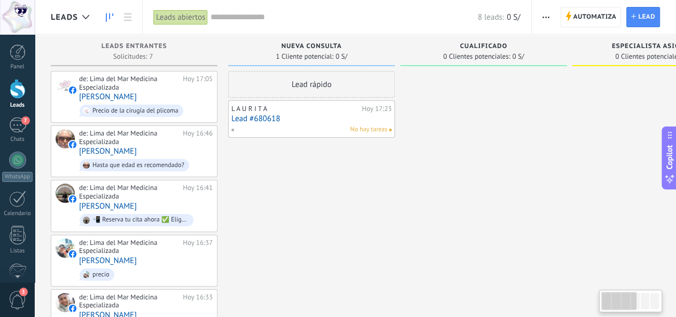
drag, startPoint x: 431, startPoint y: 152, endPoint x: 629, endPoint y: 150, distance: 198.7
click at [629, 150] on div "Leads Entrantes Solicitudes: 7 0 0 0 8 de: Lima del Mar Medicina Especializada …" at bounding box center [575, 243] width 1048 height 416
drag, startPoint x: 559, startPoint y: 193, endPoint x: 637, endPoint y: 171, distance: 81.4
click at [637, 171] on div "Leads Entrantes Solicitudes: 7 0 0 0 8 de: Lima del Mar Medicina Especializada …" at bounding box center [575, 243] width 1048 height 416
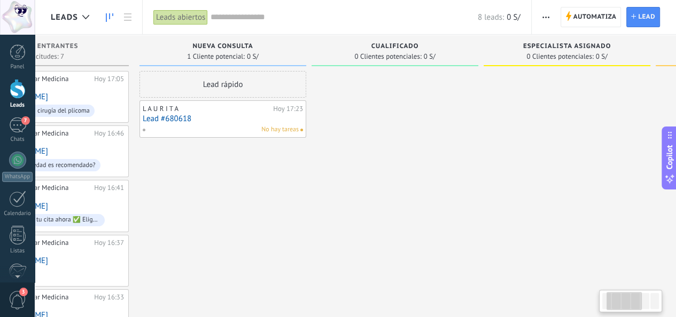
scroll to position [0, 99]
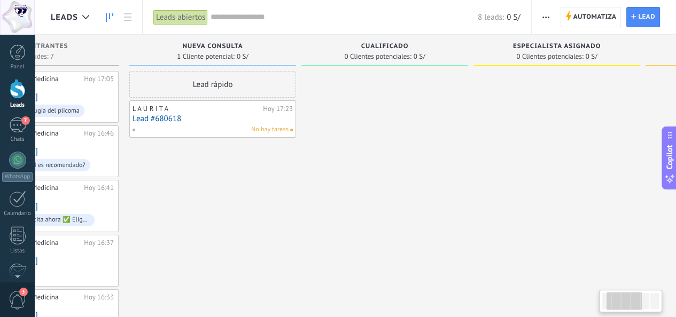
drag, startPoint x: 355, startPoint y: 44, endPoint x: 256, endPoint y: 47, distance: 98.3
click at [256, 47] on div "Nueva consulta" at bounding box center [213, 47] width 156 height 9
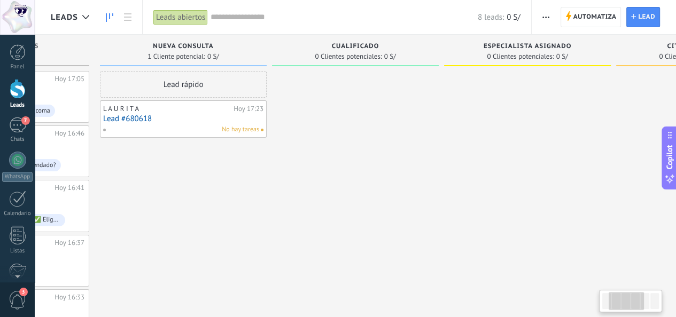
scroll to position [0, 134]
drag, startPoint x: 434, startPoint y: 106, endPoint x: 388, endPoint y: 63, distance: 63.1
click at [400, 92] on div at bounding box center [350, 260] width 167 height 379
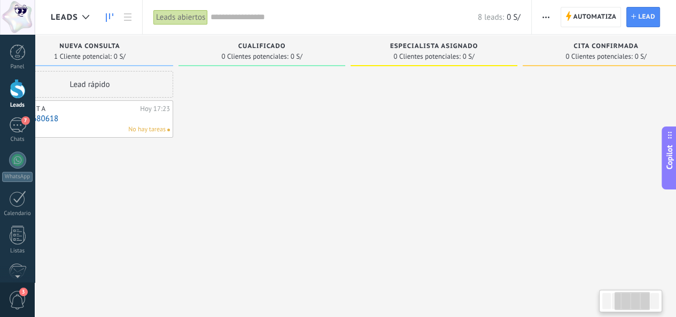
scroll to position [0, 250]
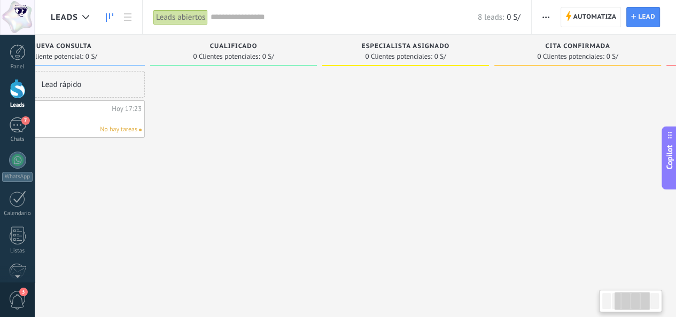
drag, startPoint x: 500, startPoint y: 147, endPoint x: 402, endPoint y: 144, distance: 97.8
click at [402, 144] on div at bounding box center [405, 260] width 167 height 379
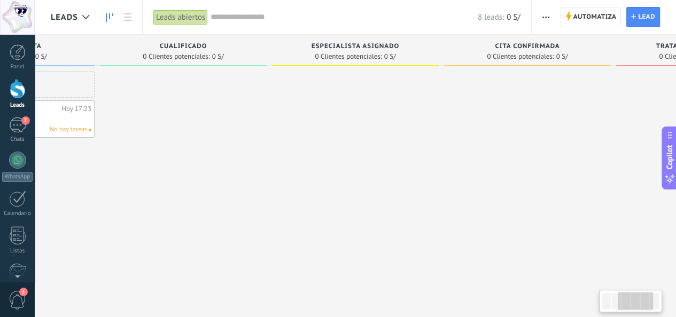
drag, startPoint x: 436, startPoint y: 159, endPoint x: 439, endPoint y: 130, distance: 29.0
click at [402, 152] on div at bounding box center [355, 260] width 167 height 379
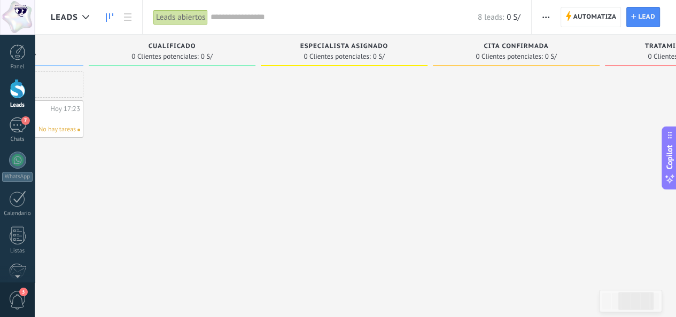
scroll to position [0, 423]
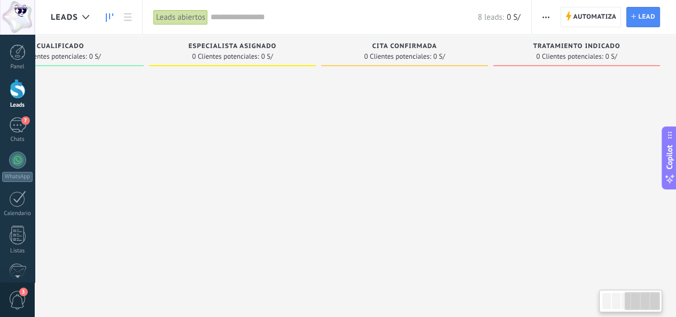
drag, startPoint x: 545, startPoint y: 116, endPoint x: 415, endPoint y: 144, distance: 133.8
click at [415, 144] on div at bounding box center [404, 260] width 167 height 379
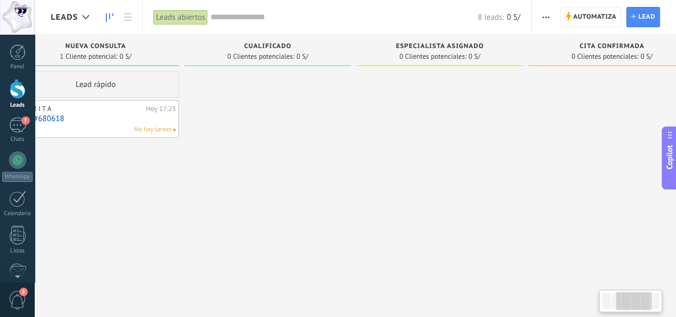
drag, startPoint x: 340, startPoint y: 119, endPoint x: 553, endPoint y: 122, distance: 213.2
click at [556, 123] on div at bounding box center [611, 260] width 167 height 379
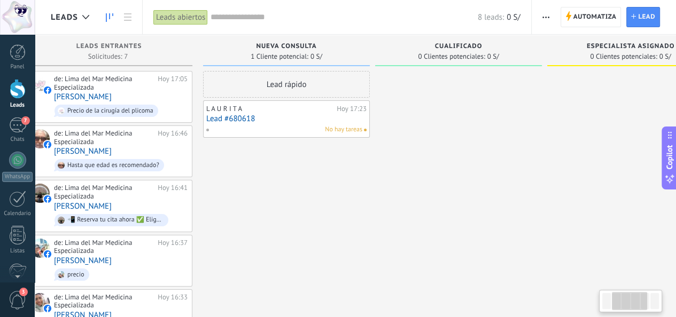
scroll to position [0, 0]
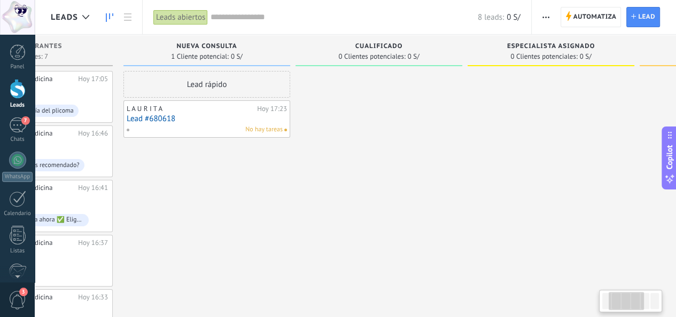
drag, startPoint x: 276, startPoint y: 133, endPoint x: 529, endPoint y: 126, distance: 253.3
click at [493, 129] on div "Leads Entrantes Solicitudes: 7 0 0 0 8 de: Lima del Mar Medicina Especializada …" at bounding box center [470, 243] width 1048 height 416
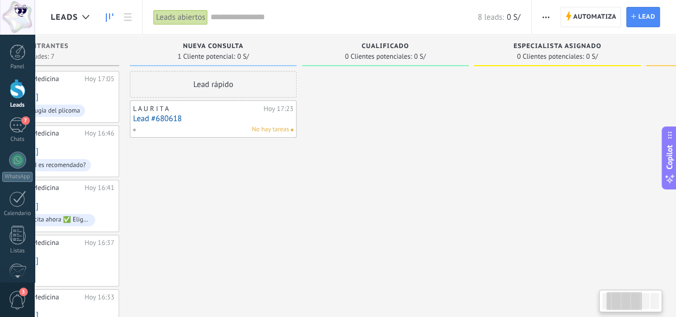
scroll to position [0, 85]
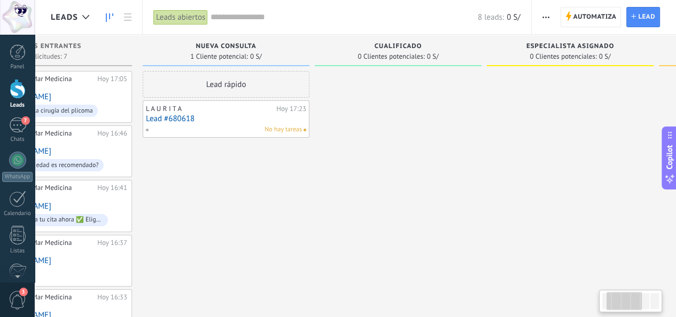
click at [564, 116] on div at bounding box center [570, 260] width 167 height 379
click at [18, 54] on div at bounding box center [18, 52] width 16 height 16
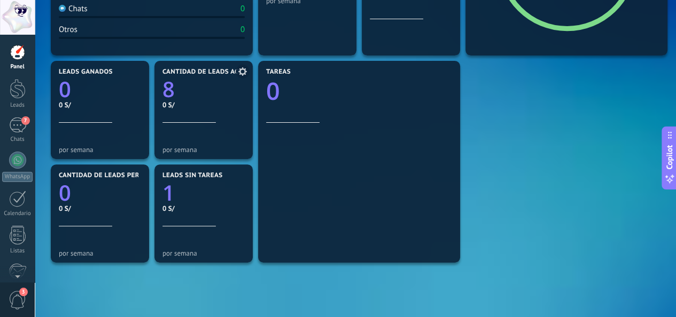
scroll to position [267, 0]
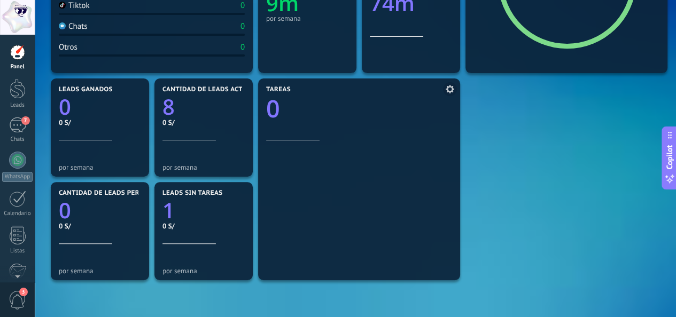
click at [451, 88] on icon at bounding box center [450, 89] width 9 height 9
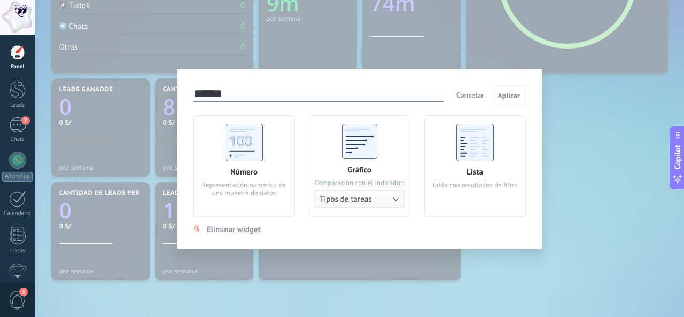
click at [487, 149] on use at bounding box center [474, 142] width 37 height 37
click at [511, 100] on button "Aplicar" at bounding box center [508, 95] width 34 height 20
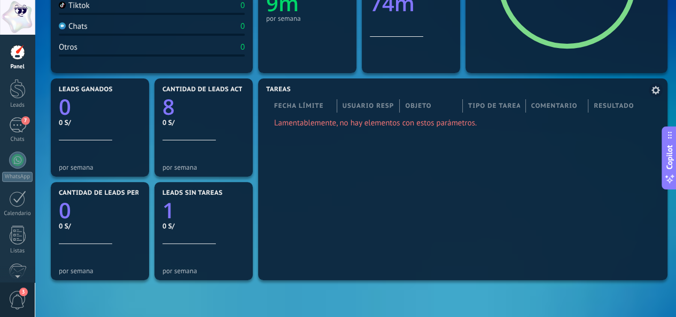
click at [654, 94] on icon at bounding box center [655, 90] width 9 height 9
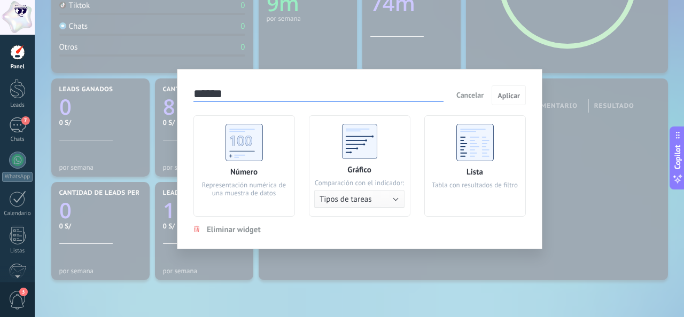
click at [240, 138] on use at bounding box center [243, 142] width 37 height 37
click at [514, 98] on span "Aplicar" at bounding box center [508, 95] width 22 height 7
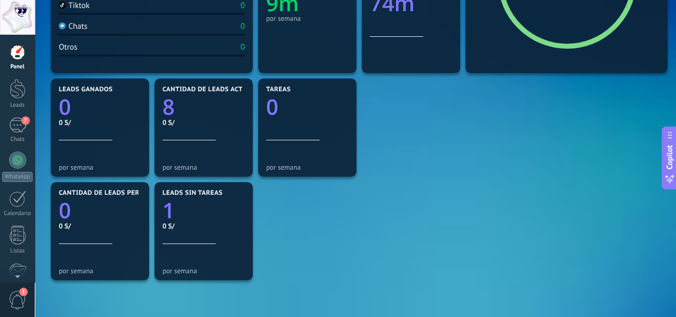
click at [361, 241] on div "Mensajes entrantes 10 por semana Messenger 9 WhatsApp Cloud API 1 Facebook comm…" at bounding box center [355, 128] width 614 height 518
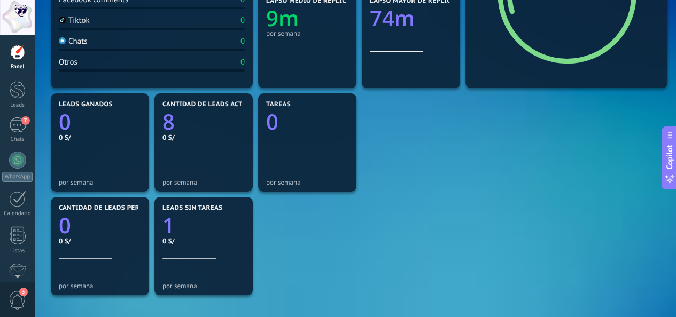
scroll to position [0, 0]
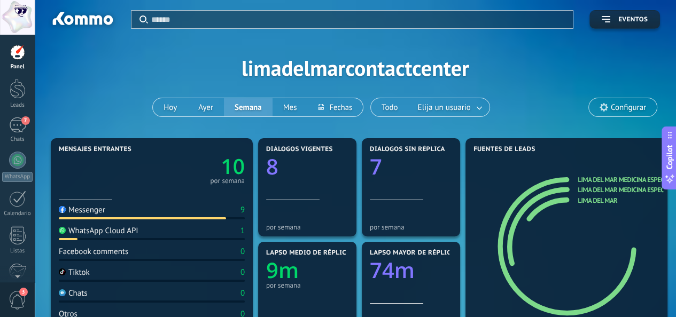
click at [627, 112] on span "Configurar" at bounding box center [623, 107] width 68 height 18
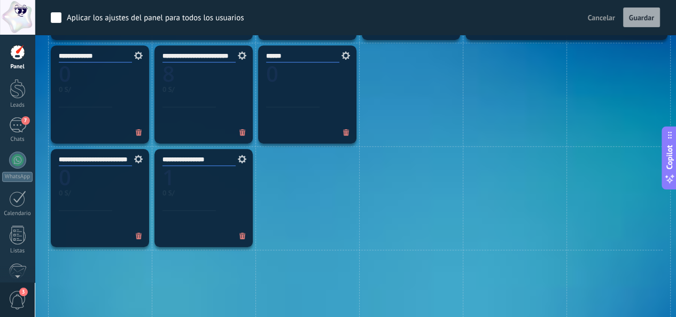
scroll to position [427, 0]
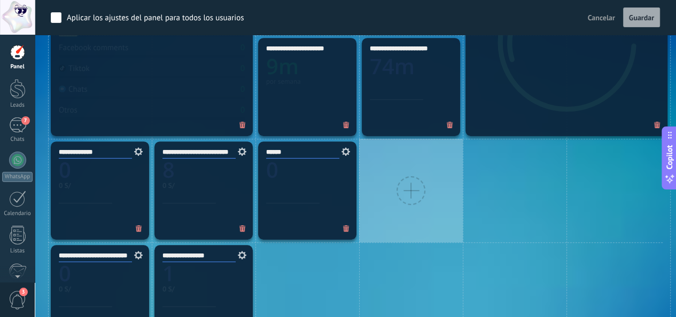
click at [420, 189] on div at bounding box center [410, 190] width 29 height 29
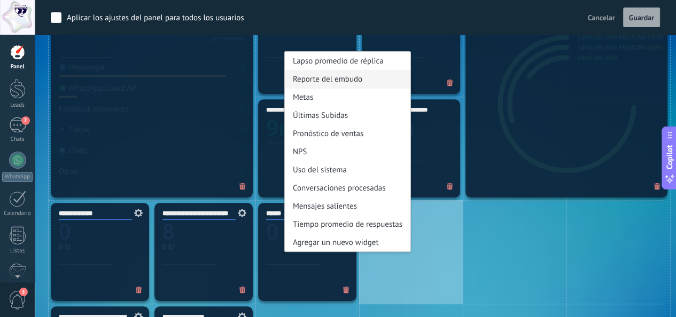
scroll to position [321, 0]
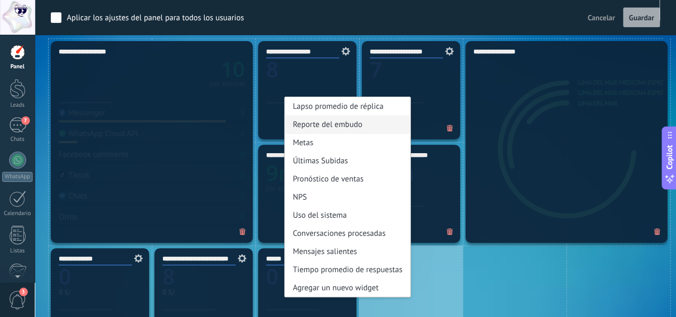
click at [357, 126] on div "Reporte del embudo" at bounding box center [348, 124] width 126 height 18
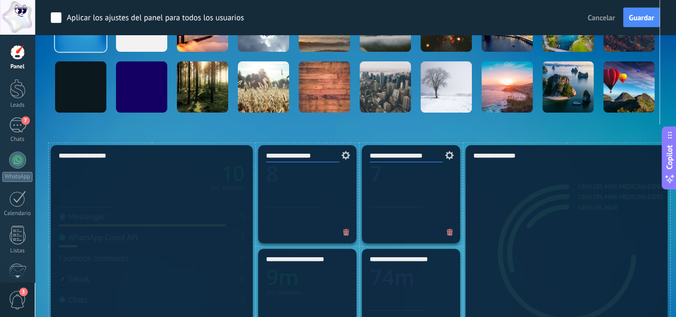
scroll to position [214, 0]
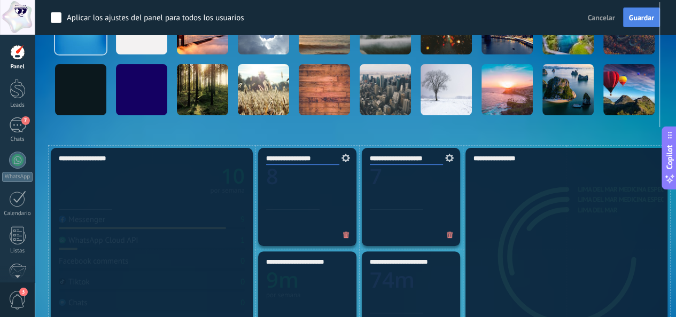
click at [641, 15] on span "Guardar" at bounding box center [641, 17] width 25 height 7
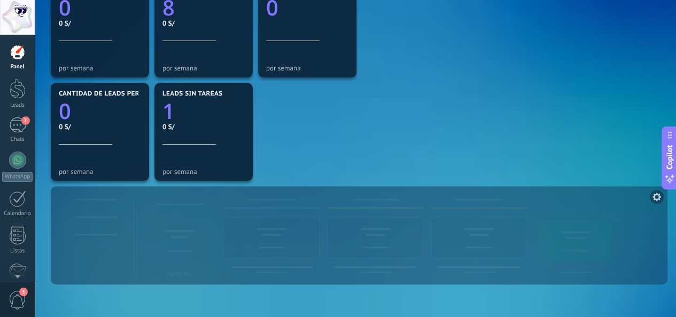
scroll to position [443, 0]
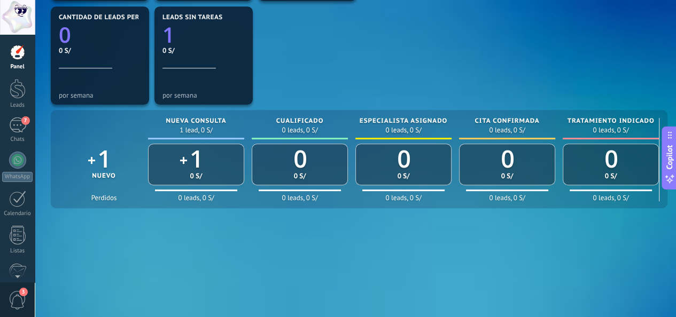
drag, startPoint x: 18, startPoint y: 122, endPoint x: 32, endPoint y: 116, distance: 15.1
click at [19, 123] on div "7" at bounding box center [17, 125] width 17 height 15
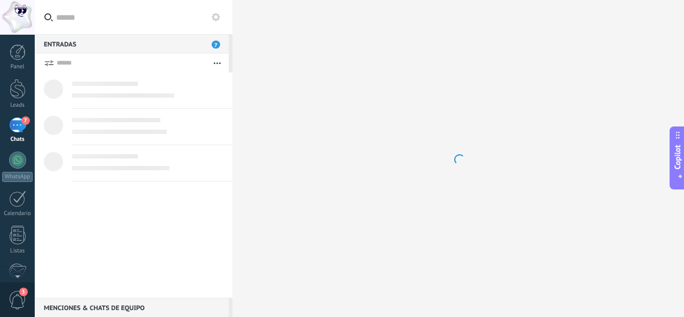
click at [132, 25] on input "text" at bounding box center [140, 17] width 168 height 34
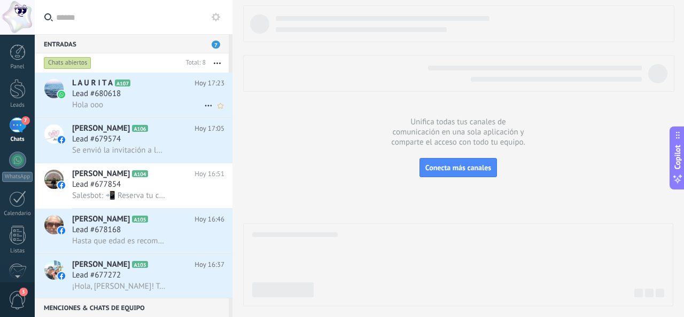
click at [118, 100] on div "Hola ooo" at bounding box center [148, 104] width 152 height 11
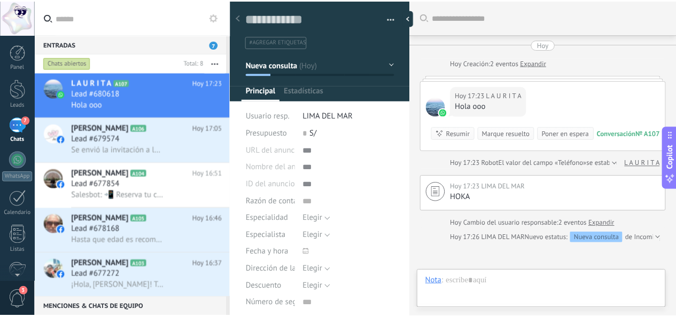
scroll to position [15, 0]
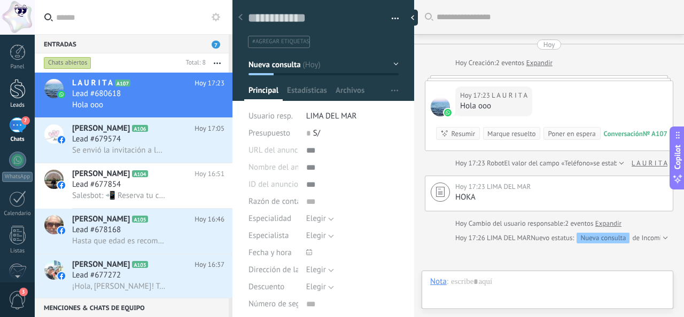
click at [17, 91] on div at bounding box center [18, 89] width 16 height 20
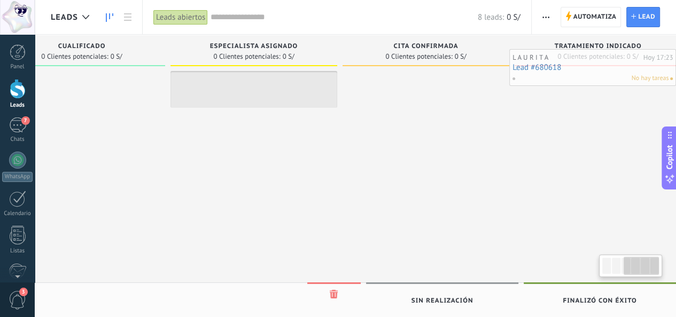
scroll to position [0, 423]
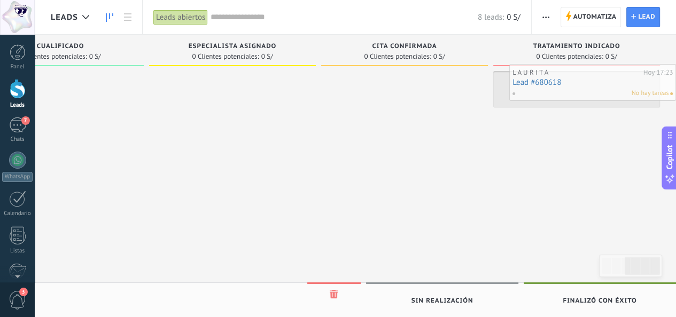
drag, startPoint x: 308, startPoint y: 120, endPoint x: 590, endPoint y: 84, distance: 284.4
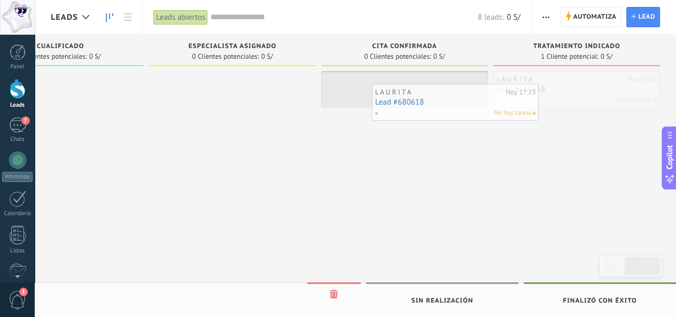
drag, startPoint x: 571, startPoint y: 88, endPoint x: 446, endPoint y: 98, distance: 125.4
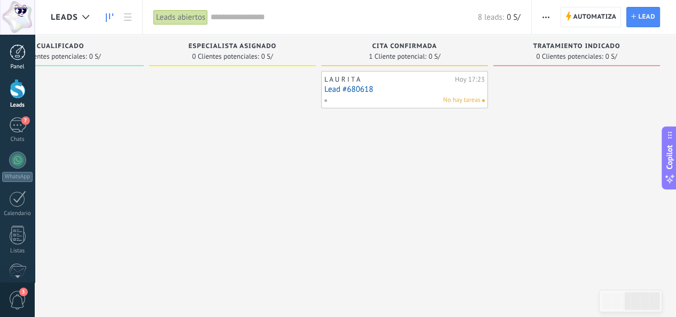
click at [13, 64] on div "Panel" at bounding box center [17, 67] width 31 height 7
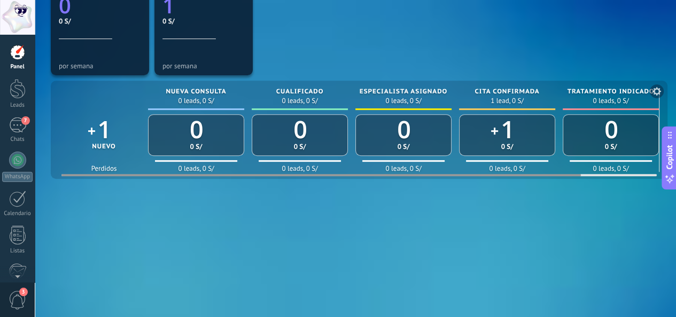
scroll to position [419, 0]
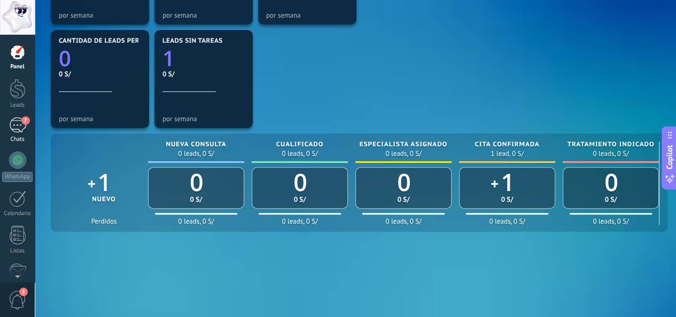
click at [16, 126] on div "7" at bounding box center [17, 125] width 17 height 15
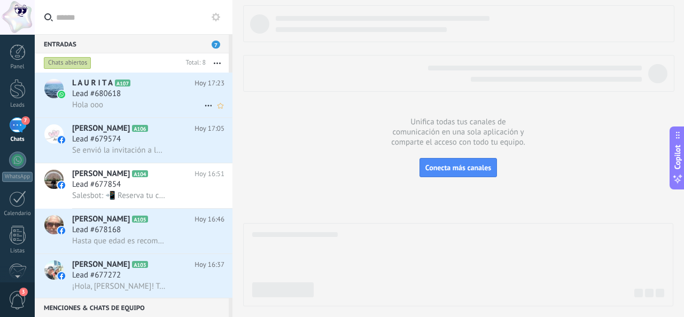
click at [111, 97] on span "Lead #680618" at bounding box center [96, 94] width 49 height 11
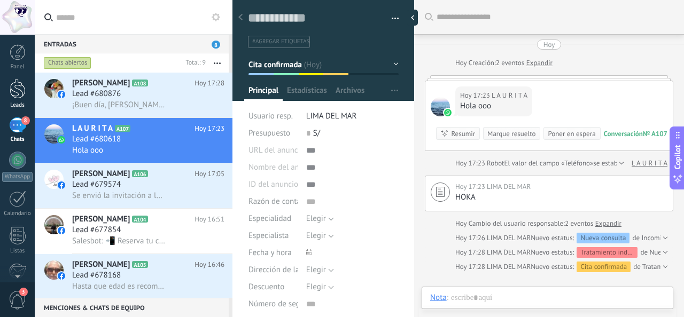
click at [17, 87] on div at bounding box center [18, 89] width 16 height 20
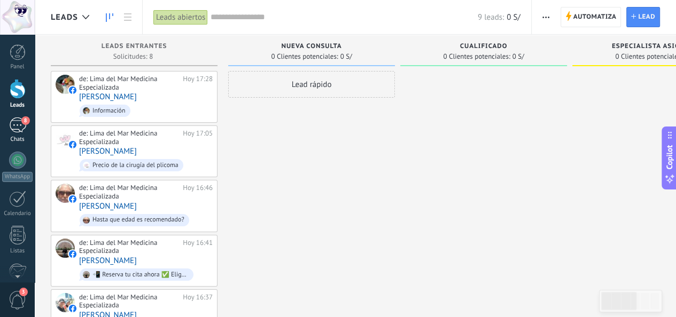
click at [14, 131] on div "8" at bounding box center [17, 125] width 17 height 15
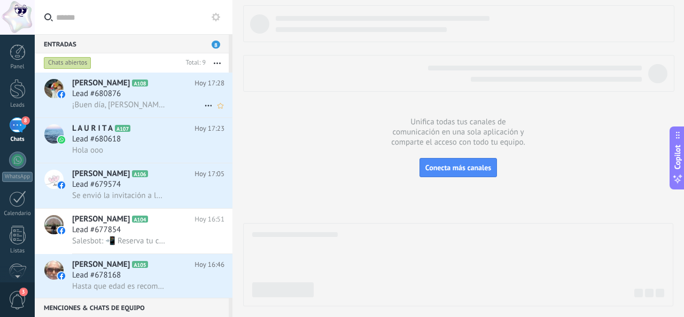
click at [205, 103] on icon at bounding box center [208, 105] width 13 height 13
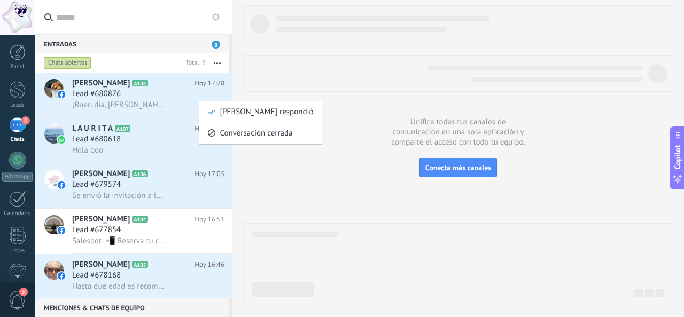
click at [173, 86] on div at bounding box center [342, 158] width 684 height 317
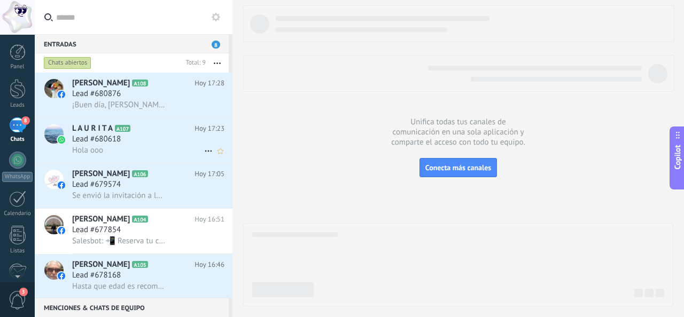
click at [83, 134] on span "L A U R I T A" at bounding box center [92, 128] width 41 height 11
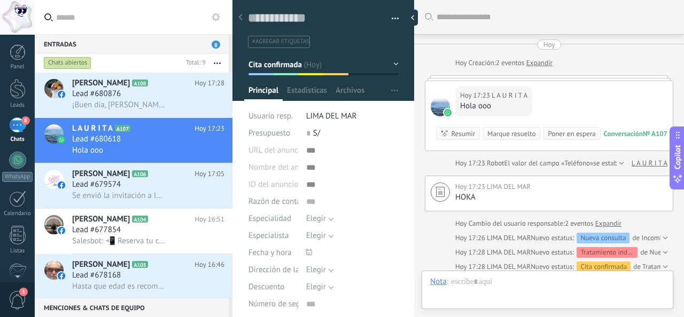
click at [287, 40] on span "#agregar etiquetas" at bounding box center [280, 41] width 57 height 7
click at [393, 19] on button "button" at bounding box center [391, 19] width 15 height 16
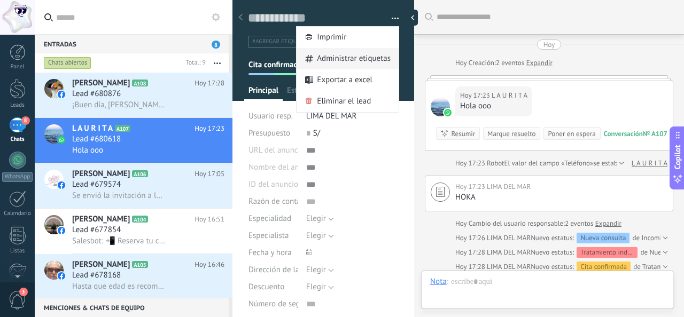
click at [348, 66] on span "Administrar etiquetas" at bounding box center [354, 58] width 74 height 21
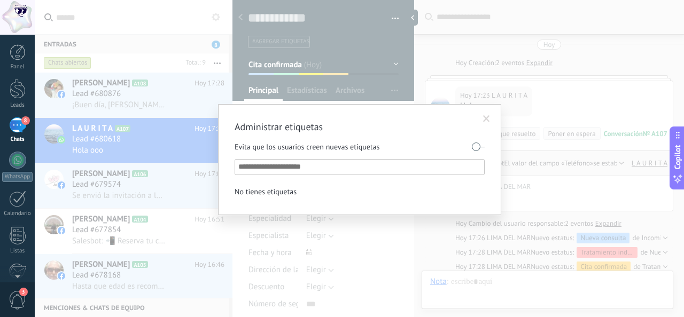
click at [487, 114] on span at bounding box center [487, 119] width 18 height 18
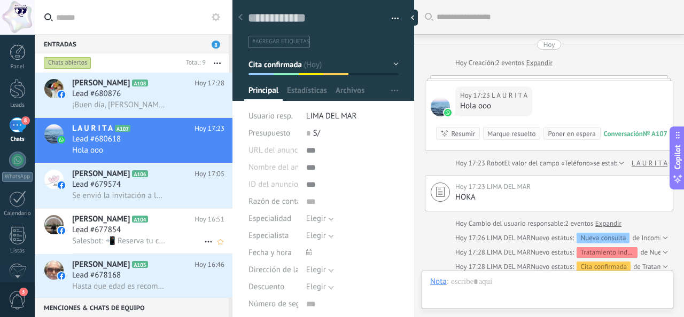
click at [96, 232] on span "Lead #677854" at bounding box center [96, 230] width 49 height 11
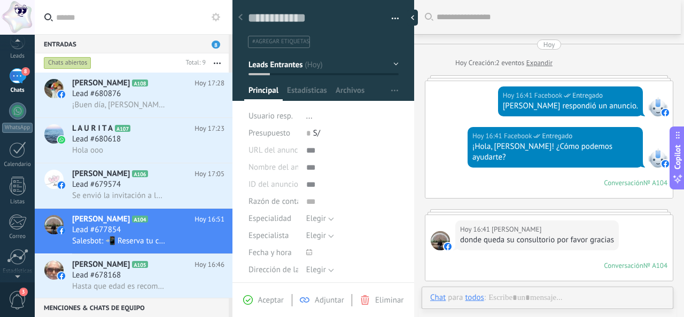
scroll to position [72, 0]
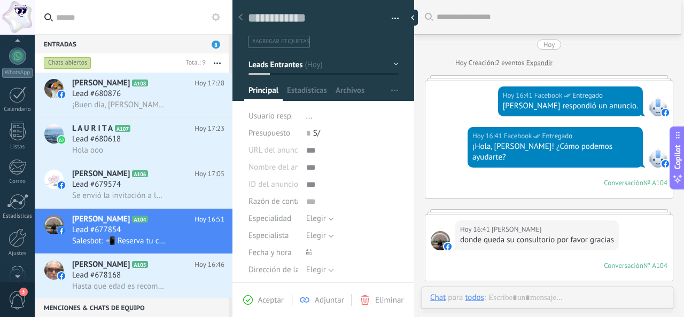
click at [17, 272] on div at bounding box center [17, 275] width 35 height 16
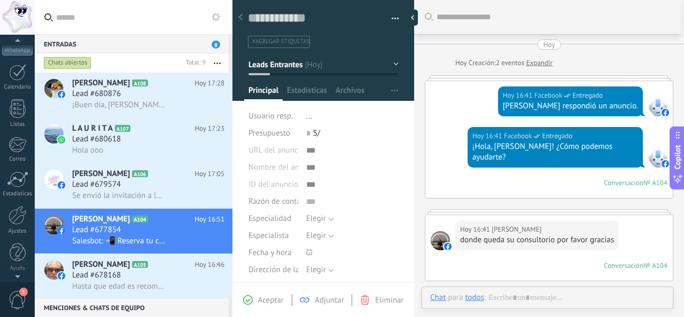
scroll to position [0, 0]
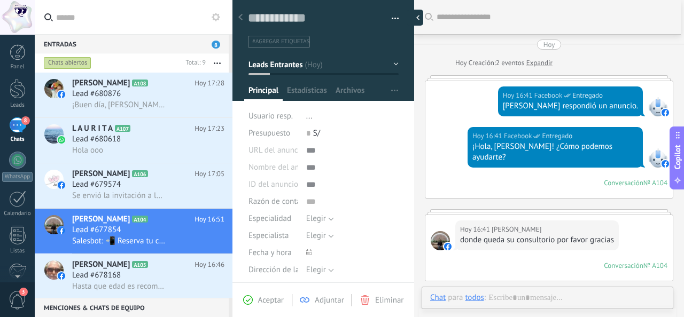
click at [414, 21] on div at bounding box center [415, 18] width 16 height 16
type textarea "**********"
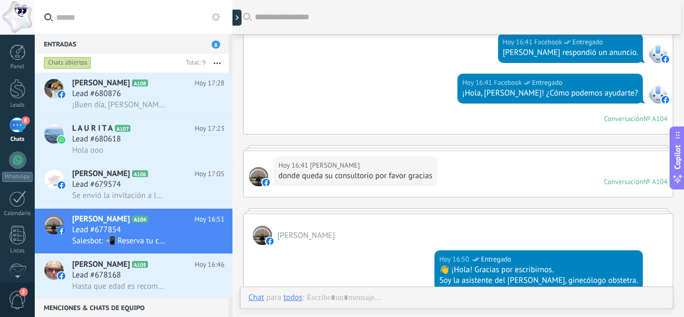
drag, startPoint x: 220, startPoint y: 56, endPoint x: 216, endPoint y: 62, distance: 7.7
click at [219, 57] on button "button" at bounding box center [217, 62] width 23 height 19
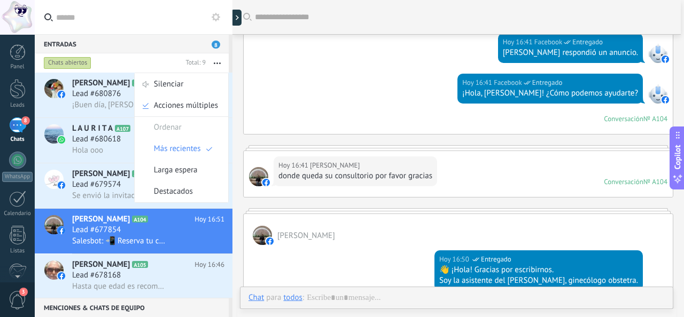
click at [186, 110] on span "Acciones múltiples" at bounding box center [186, 105] width 64 height 21
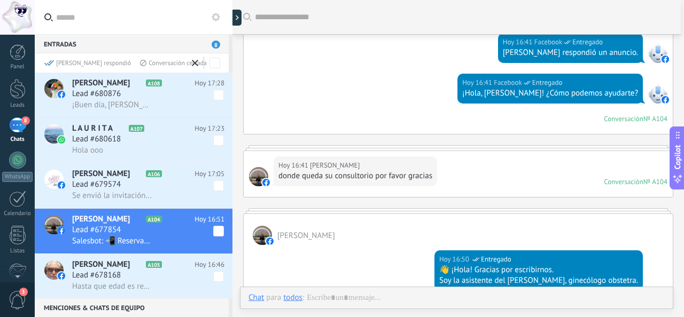
click at [198, 62] on icon at bounding box center [195, 63] width 6 height 6
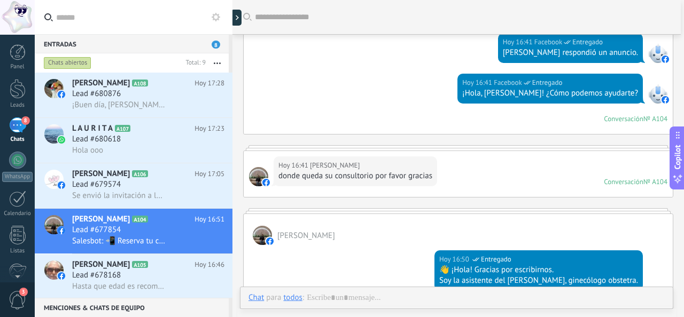
click at [217, 63] on icon "button" at bounding box center [217, 64] width 7 height 2
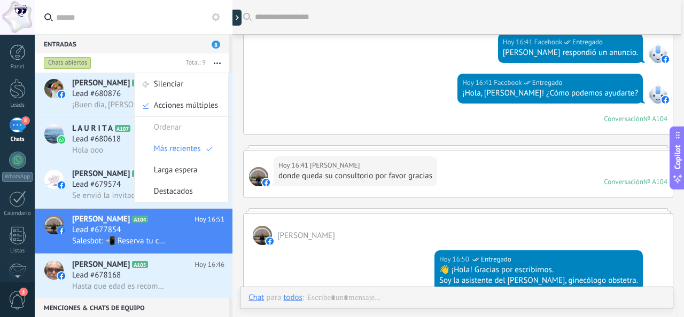
click at [248, 60] on div "Hoy 16:41 Facebook Entregado [PERSON_NAME] respondió un anuncio." at bounding box center [458, 51] width 429 height 46
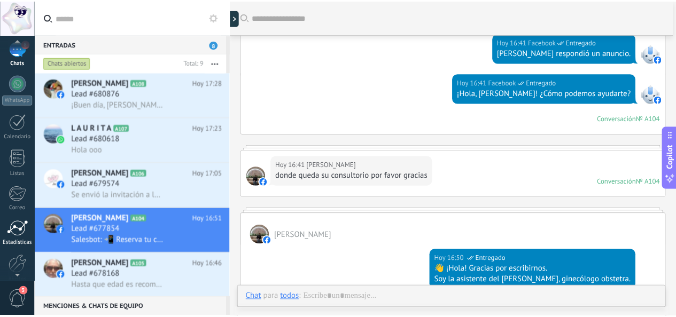
scroll to position [127, 0]
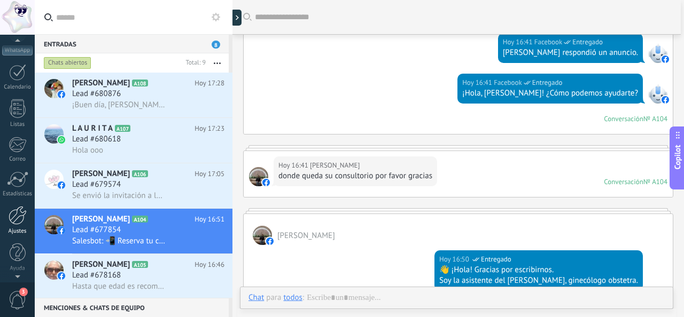
click at [17, 215] on div at bounding box center [18, 215] width 18 height 19
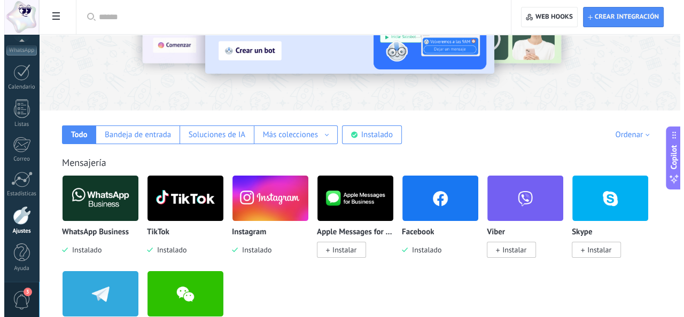
scroll to position [160, 0]
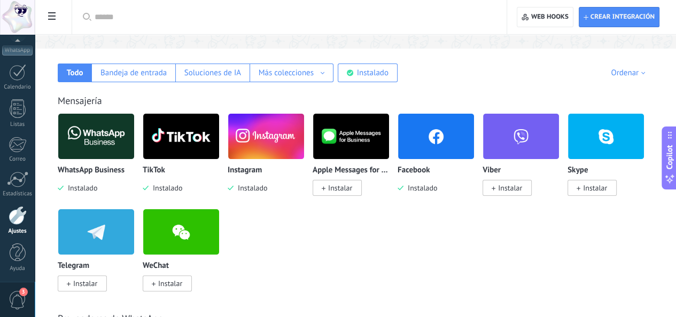
click at [474, 140] on img at bounding box center [436, 137] width 76 height 52
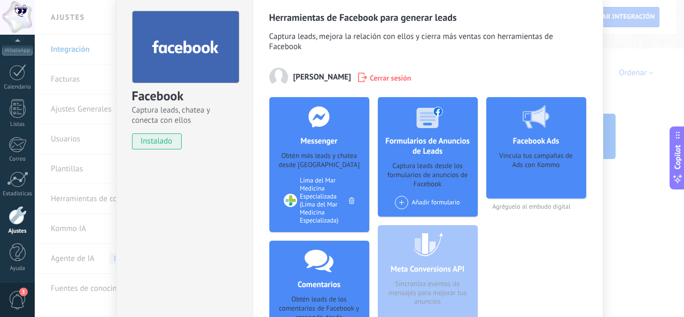
scroll to position [107, 0]
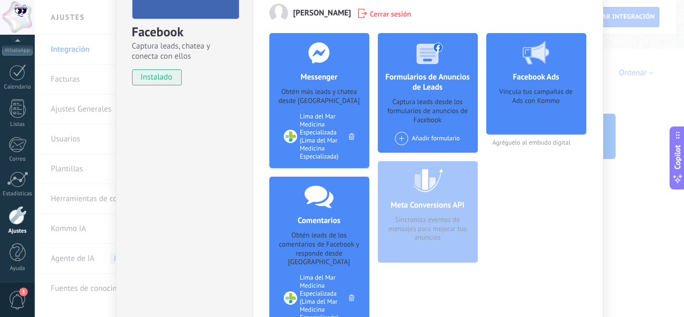
click at [521, 147] on span "Agréguelo al embudo digital" at bounding box center [536, 143] width 100 height 8
click at [536, 104] on div "Vincula tus campañas de Ads con Kommo" at bounding box center [536, 108] width 83 height 40
click at [536, 91] on div "Vincula tus campañas de Ads con Kommo" at bounding box center [536, 108] width 83 height 40
drag, startPoint x: 502, startPoint y: 94, endPoint x: 564, endPoint y: 110, distance: 63.9
click at [564, 110] on div "Vincula tus campañas de Ads con Kommo" at bounding box center [536, 108] width 83 height 40
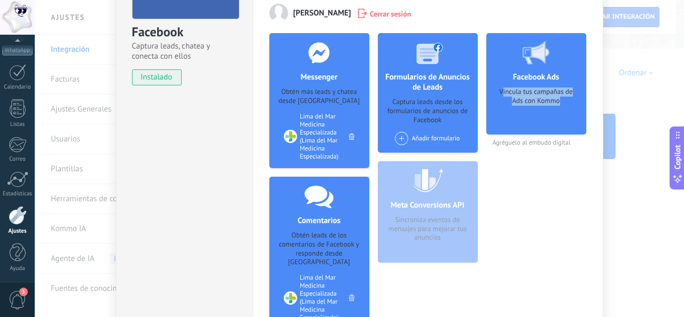
click at [560, 111] on div "Vincula tus campañas de Ads con Kommo" at bounding box center [536, 108] width 83 height 40
click at [551, 171] on div "Facebook Ads Vincula tus campañas de Ads con Kommo Agréguelo al embudo digital" at bounding box center [536, 185] width 100 height 305
drag, startPoint x: 496, startPoint y: 137, endPoint x: 550, endPoint y: 141, distance: 54.1
click at [550, 141] on div "Facebook Ads Vincula tus campañas de Ads con Kommo Agréguelo al embudo digital" at bounding box center [536, 90] width 100 height 114
click at [568, 214] on div "Facebook Ads Vincula tus campañas de Ads con Kommo Agréguelo al embudo digital" at bounding box center [536, 185] width 100 height 305
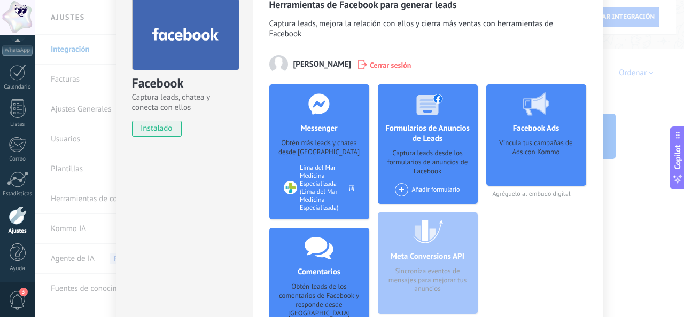
scroll to position [0, 0]
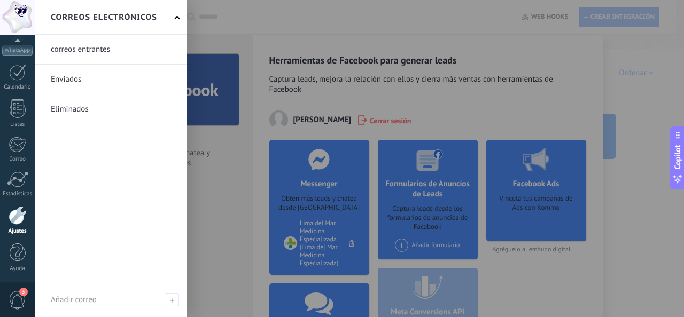
click at [48, 107] on link at bounding box center [111, 109] width 152 height 29
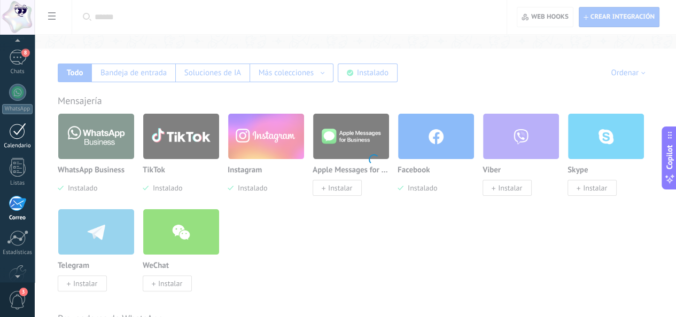
scroll to position [49, 0]
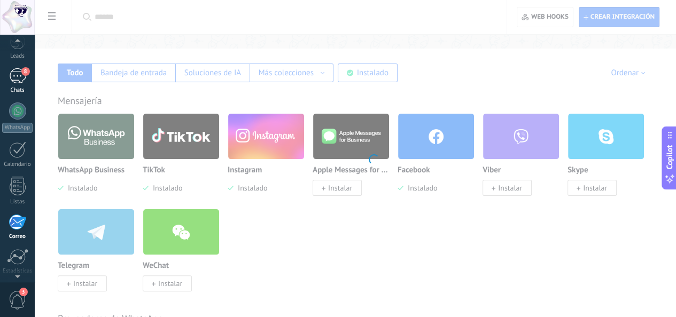
click at [15, 82] on div "8" at bounding box center [17, 75] width 17 height 15
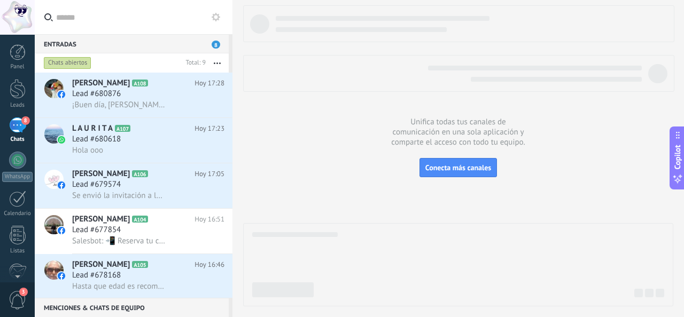
click at [12, 26] on div at bounding box center [17, 17] width 35 height 35
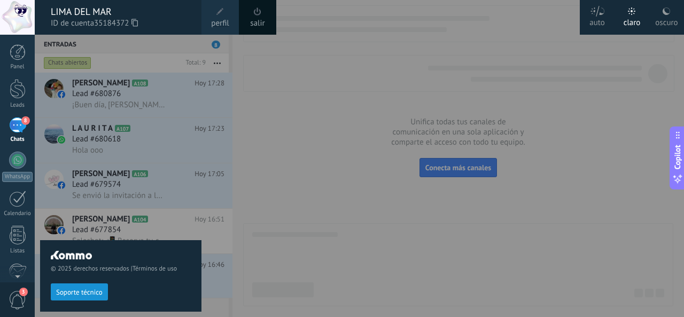
click at [221, 18] on span "perfil" at bounding box center [220, 24] width 18 height 12
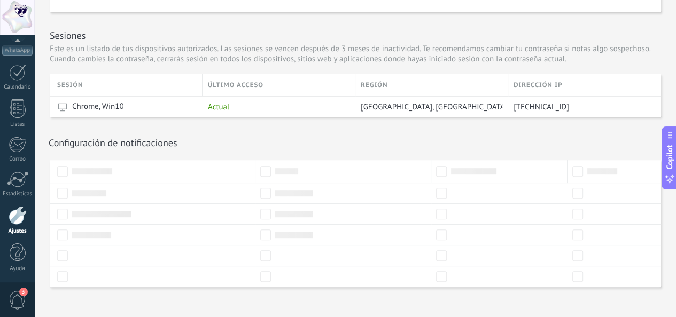
scroll to position [345, 0]
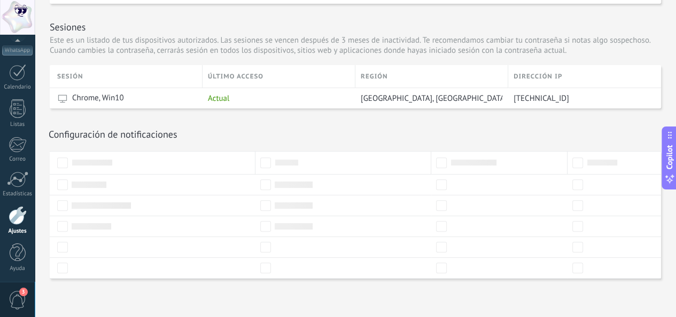
click at [194, 153] on div at bounding box center [153, 163] width 206 height 24
click at [15, 229] on div "Ajustes" at bounding box center [17, 232] width 31 height 7
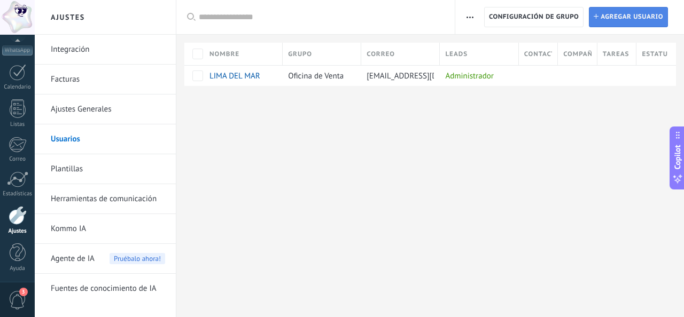
click at [626, 17] on span "Agregar usuario" at bounding box center [631, 16] width 63 height 19
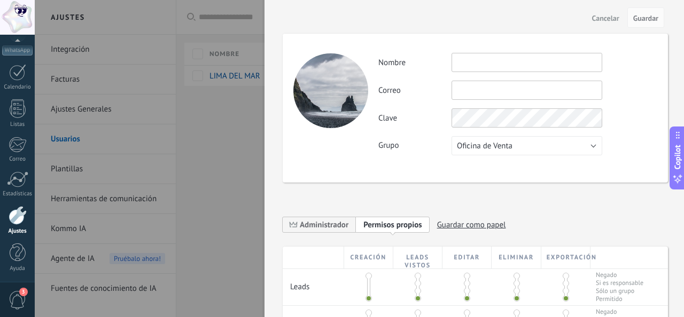
click at [515, 63] on input "text" at bounding box center [526, 62] width 151 height 19
type input "******"
click at [507, 91] on input "text" at bounding box center [526, 90] width 151 height 19
type input "*"
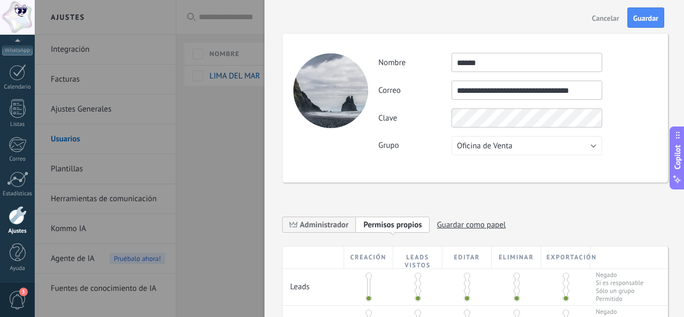
type input "**********"
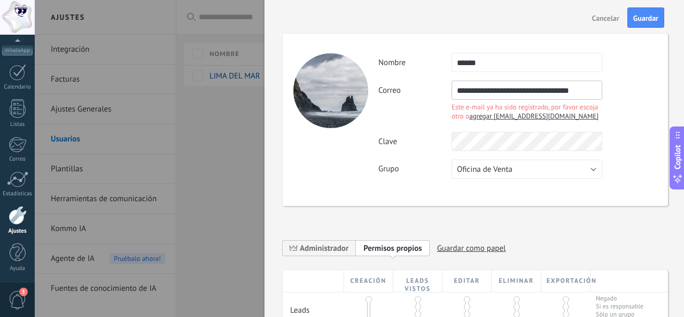
click at [483, 116] on span "agregar [EMAIL_ADDRESS][DOMAIN_NAME]" at bounding box center [533, 116] width 129 height 9
type input "**********"
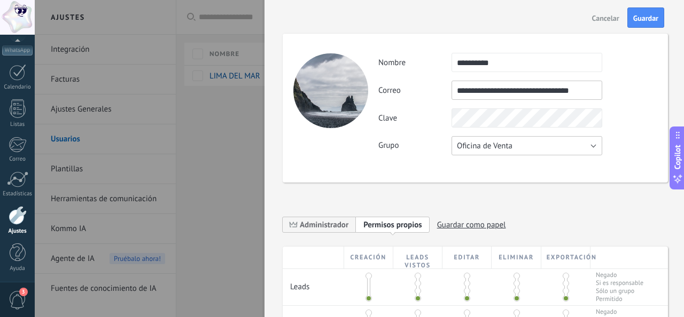
click at [525, 148] on button "Oficina de Venta" at bounding box center [526, 145] width 151 height 19
click at [525, 148] on span "Oficina de Venta" at bounding box center [521, 146] width 153 height 10
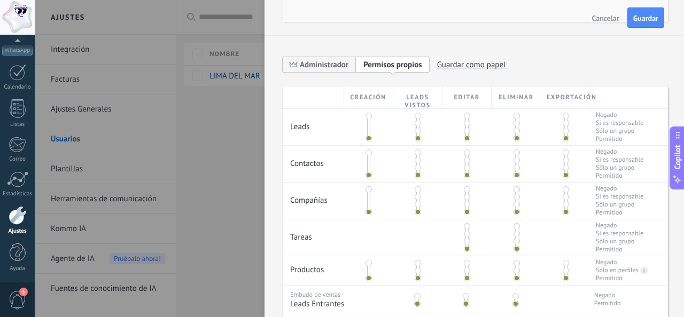
scroll to position [160, 0]
click at [368, 116] on span at bounding box center [368, 116] width 6 height 6
click at [366, 139] on span at bounding box center [368, 138] width 6 height 6
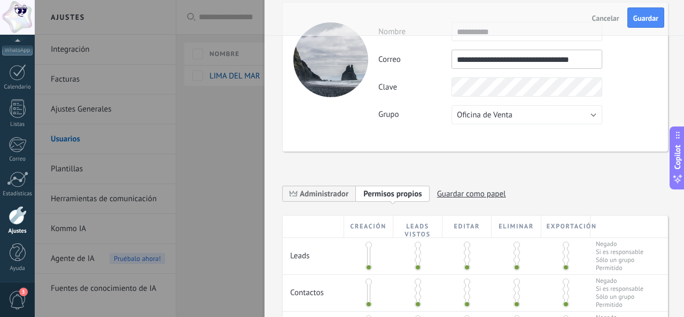
scroll to position [0, 0]
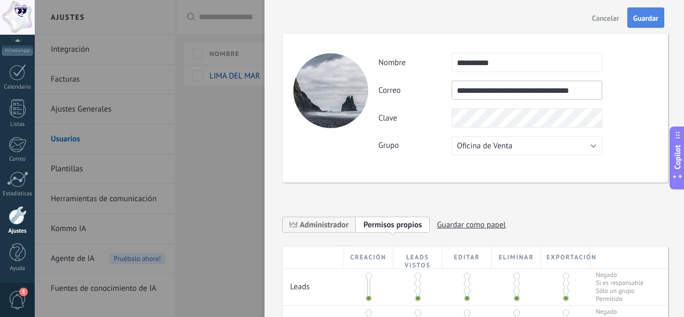
click at [653, 16] on span "Guardar" at bounding box center [645, 17] width 25 height 7
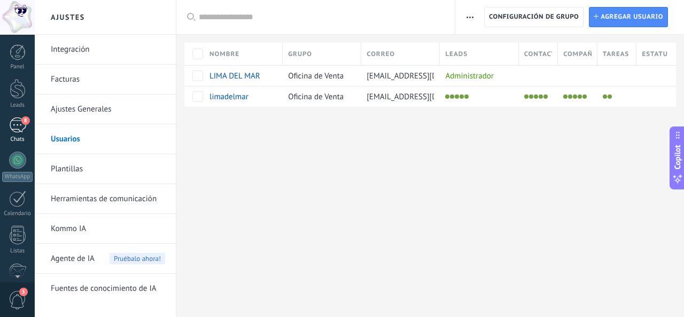
click at [17, 129] on div "8" at bounding box center [17, 125] width 17 height 15
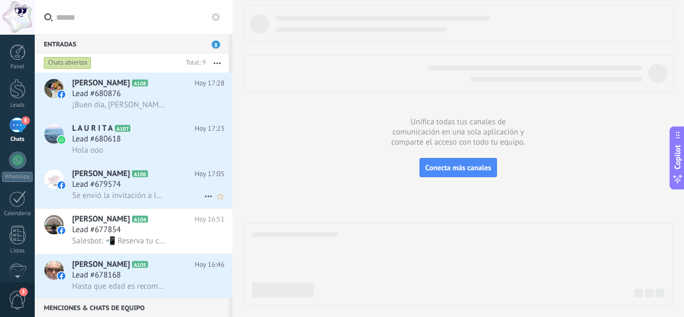
click at [102, 185] on span "Lead #679574" at bounding box center [96, 184] width 49 height 11
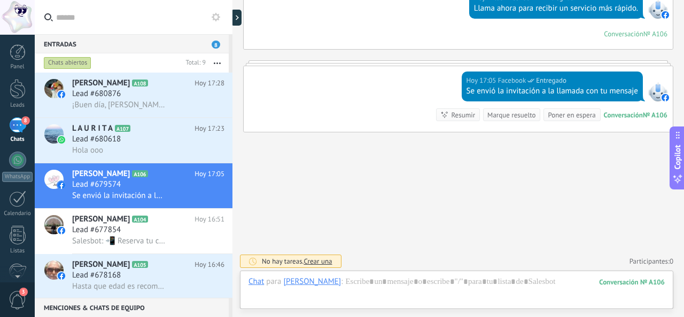
click at [19, 25] on div at bounding box center [17, 17] width 35 height 35
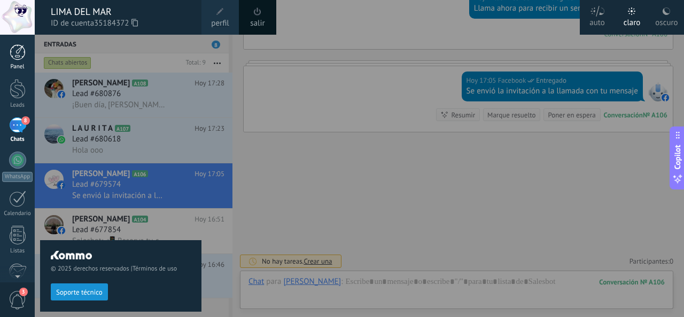
click at [21, 57] on div at bounding box center [18, 52] width 16 height 16
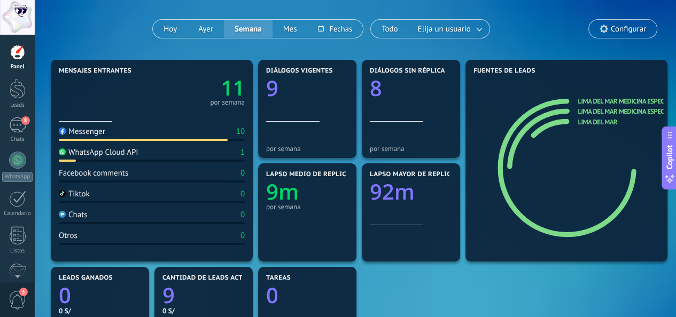
scroll to position [53, 0]
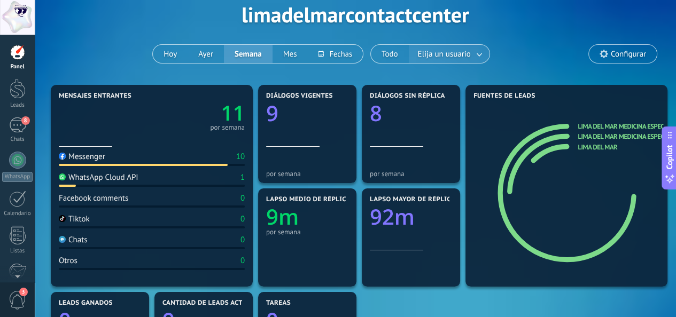
click at [468, 49] on span "Elija un usuario" at bounding box center [444, 54] width 57 height 14
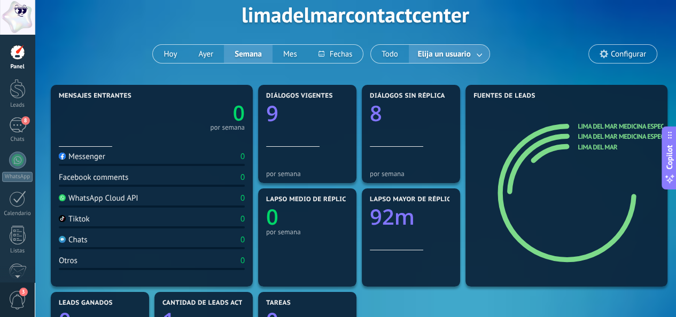
click at [474, 54] on link at bounding box center [479, 54] width 19 height 18
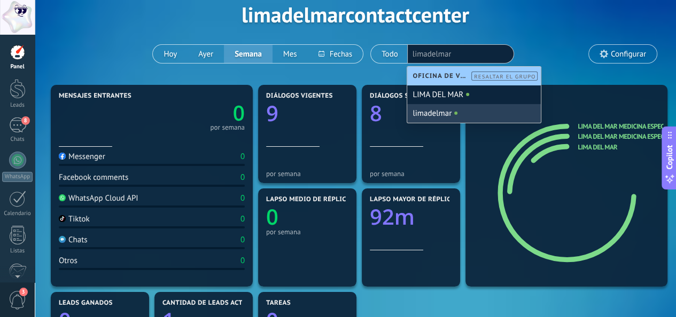
click at [451, 113] on div "limadelmar" at bounding box center [474, 113] width 134 height 19
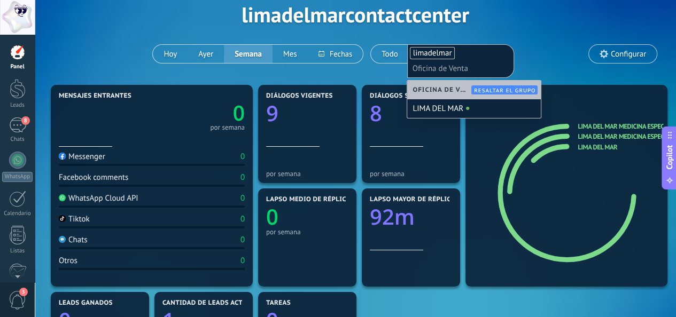
click at [568, 50] on div "Aplicar Eventos limadelmarcontactcenter [PERSON_NAME] Semana Mes Todo Elija un …" at bounding box center [355, 15] width 609 height 136
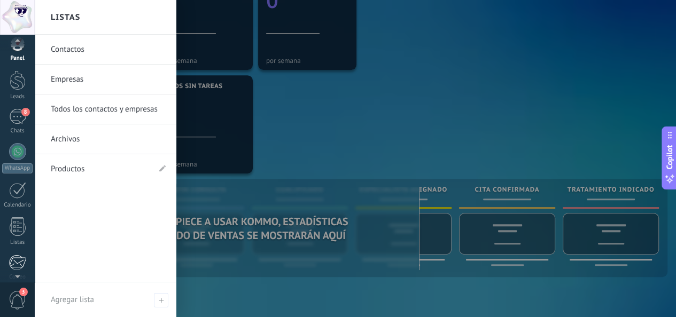
scroll to position [127, 0]
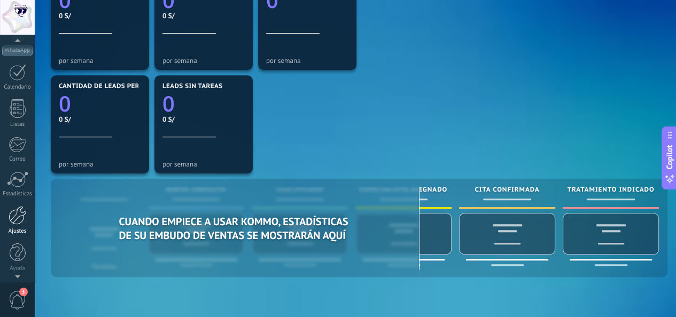
click at [15, 213] on div at bounding box center [18, 215] width 18 height 19
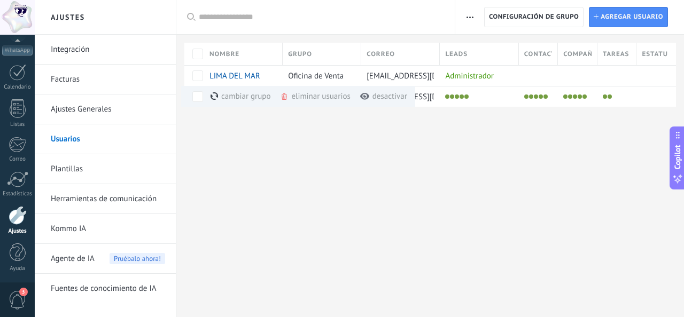
click at [247, 165] on div "Ajustes Integración Facturas Ajustes Generales Usuarios Plantillas Herramientas…" at bounding box center [359, 158] width 649 height 317
click at [224, 92] on span "[PERSON_NAME]" at bounding box center [238, 97] width 58 height 10
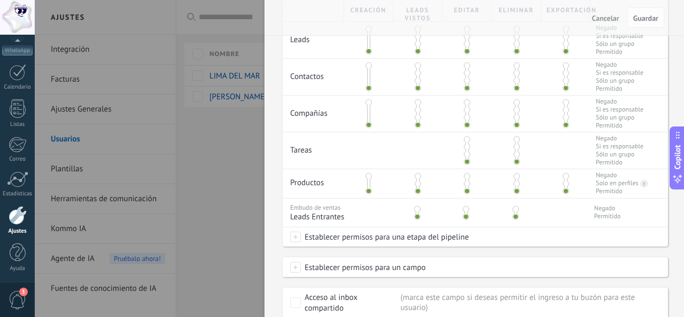
scroll to position [160, 0]
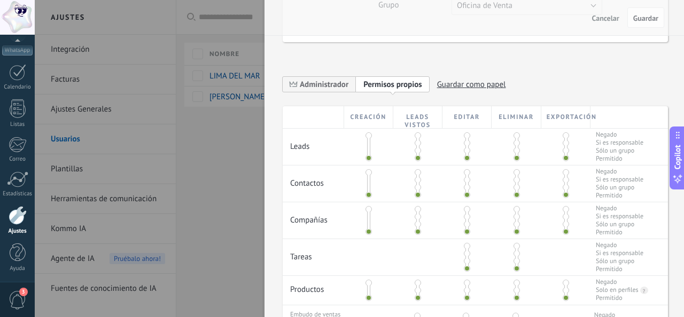
click at [513, 137] on span at bounding box center [516, 135] width 6 height 6
click at [513, 155] on span at bounding box center [516, 158] width 6 height 6
click at [513, 137] on span at bounding box center [516, 135] width 6 height 6
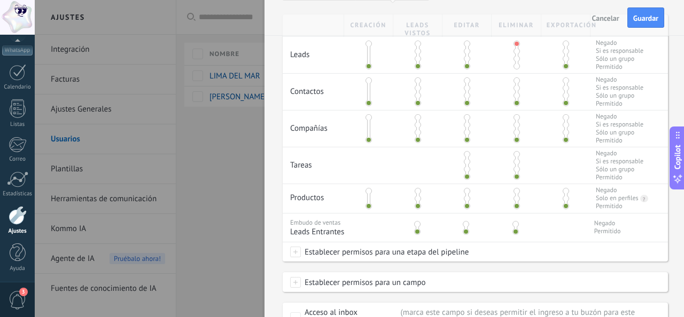
scroll to position [321, 0]
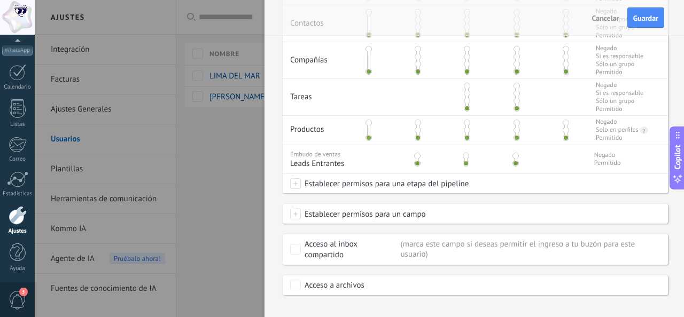
click at [292, 214] on span at bounding box center [295, 214] width 11 height 11
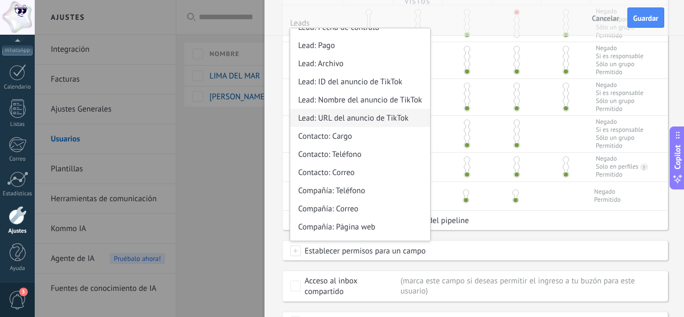
scroll to position [186, 0]
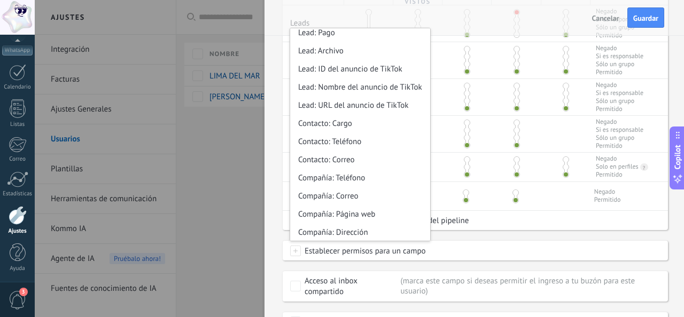
click at [509, 233] on div "Creación Leads vistos Editar Eliminar Exportación Leads Negado Si es responsabl…" at bounding box center [475, 157] width 385 height 349
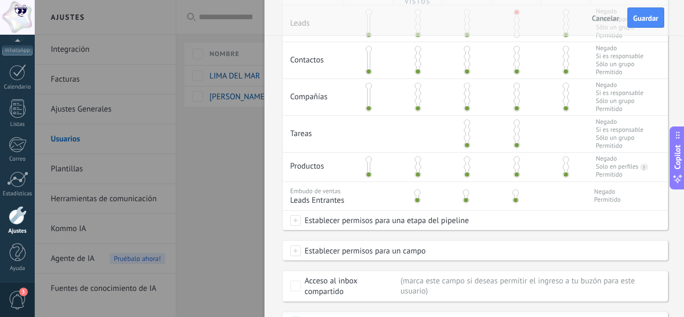
scroll to position [337, 0]
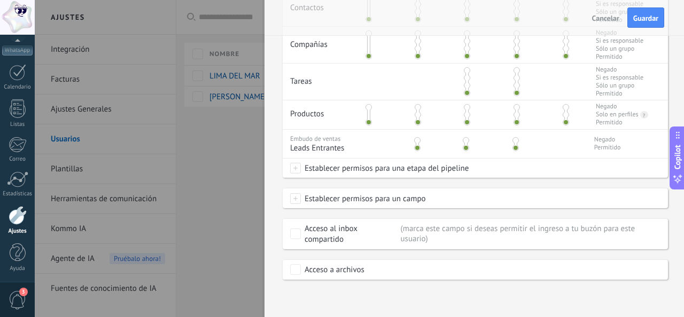
click at [611, 16] on span "Cancelar" at bounding box center [605, 17] width 27 height 7
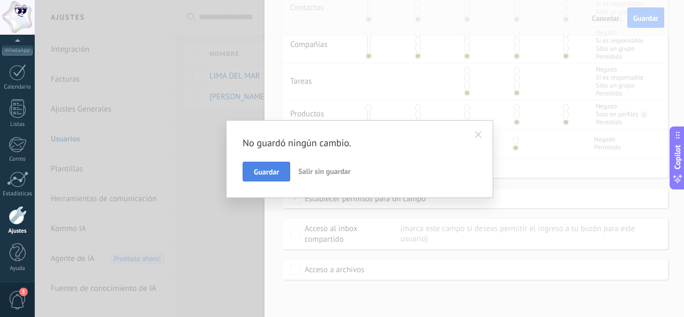
click at [276, 163] on button "Guardar" at bounding box center [267, 172] width 48 height 20
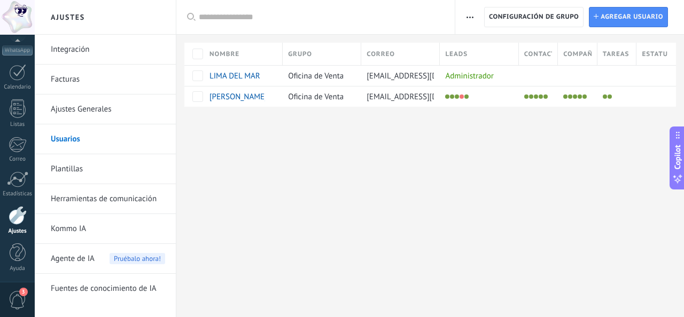
click at [77, 49] on link "Integración" at bounding box center [108, 50] width 114 height 30
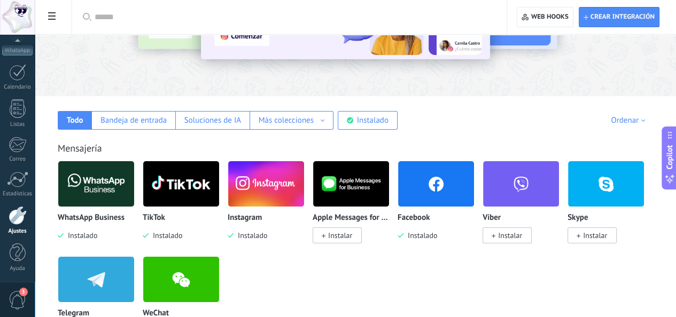
scroll to position [107, 0]
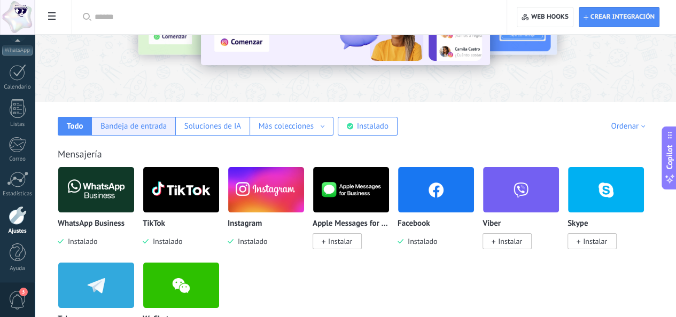
click at [167, 129] on div "Bandeja de entrada" at bounding box center [133, 126] width 66 height 10
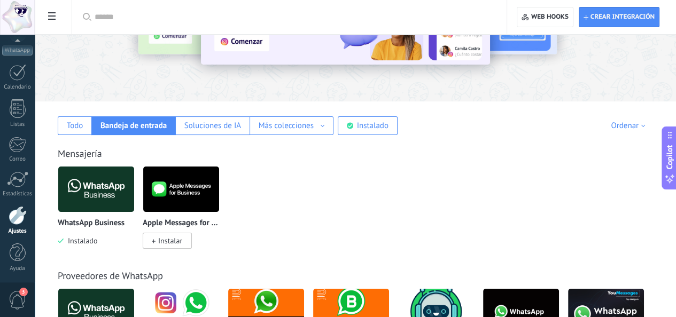
scroll to position [28, 0]
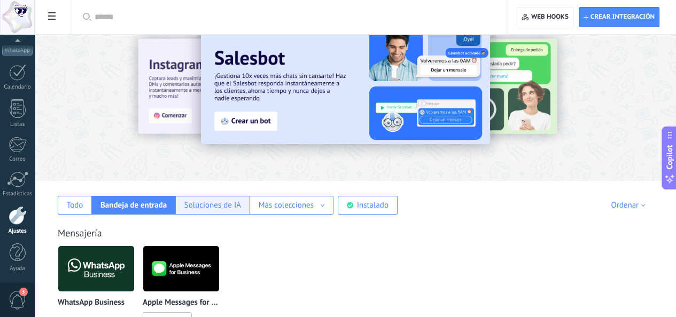
click at [241, 204] on div "Soluciones de IA" at bounding box center [212, 205] width 57 height 10
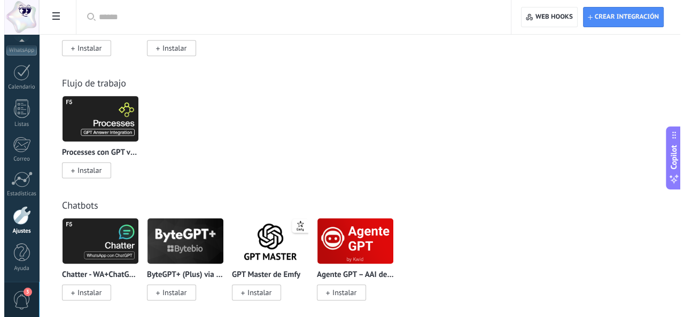
scroll to position [434, 0]
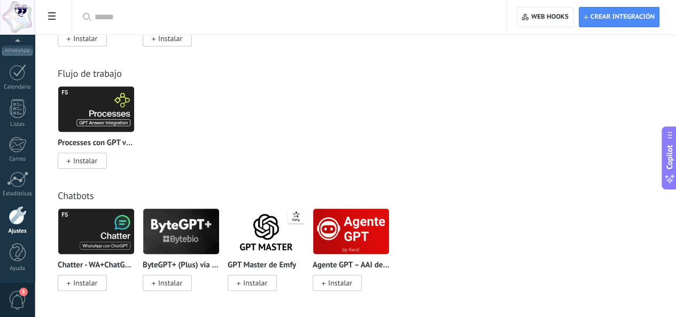
click at [267, 282] on span "Instalar" at bounding box center [255, 283] width 24 height 10
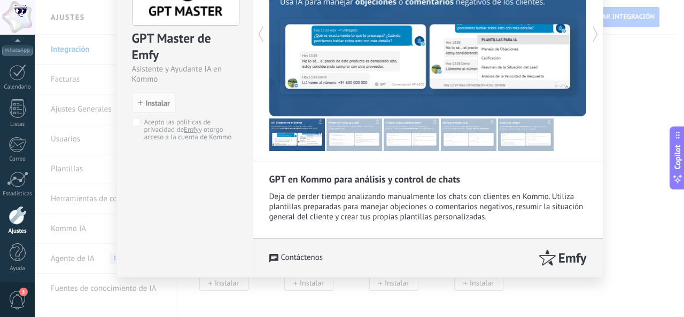
scroll to position [0, 0]
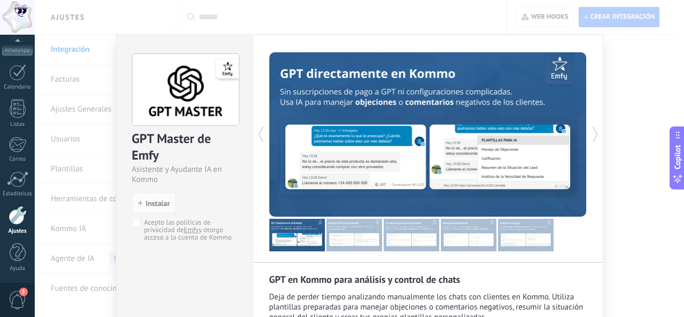
click at [591, 132] on icon at bounding box center [595, 134] width 11 height 21
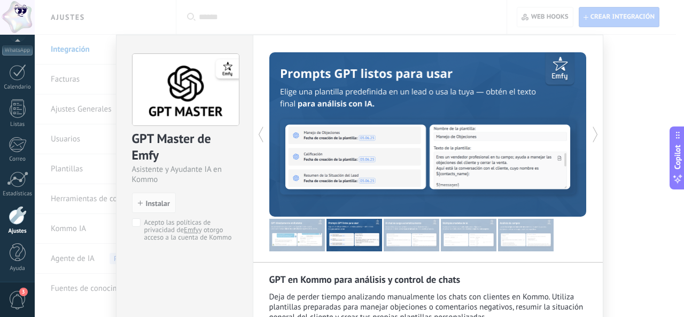
click at [591, 132] on icon at bounding box center [595, 134] width 11 height 21
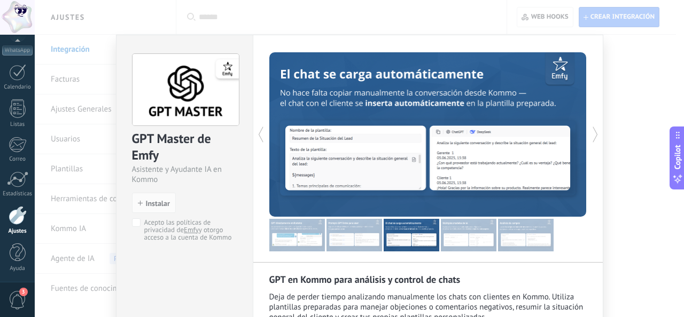
click at [591, 132] on icon at bounding box center [595, 134] width 11 height 21
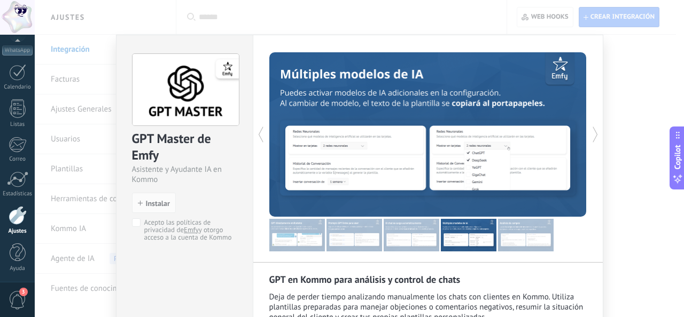
click at [591, 132] on icon at bounding box center [595, 134] width 11 height 21
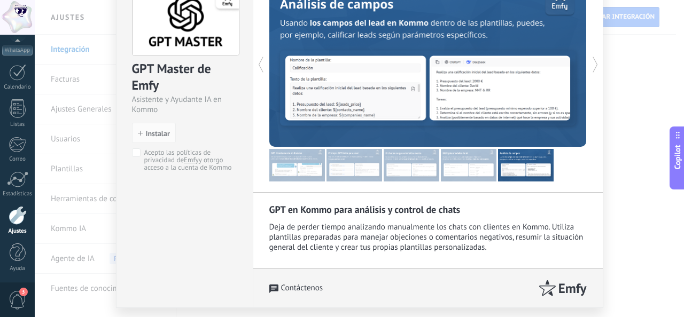
scroll to position [100, 0]
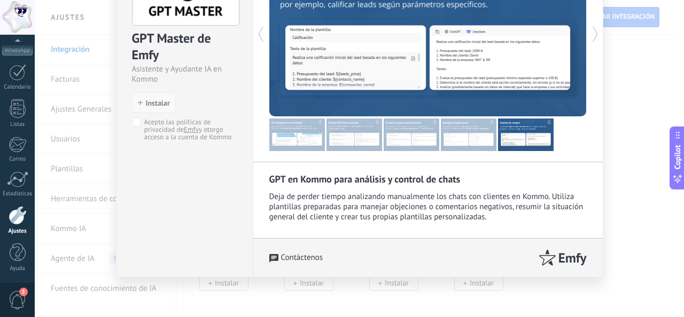
click at [157, 103] on span "Instalar" at bounding box center [158, 102] width 24 height 7
click at [145, 108] on button "Instalar" at bounding box center [154, 102] width 44 height 20
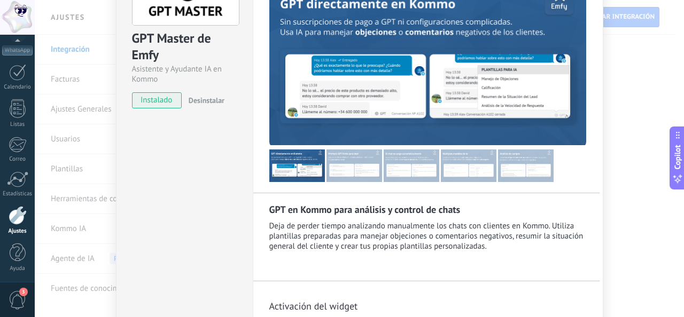
scroll to position [246, 0]
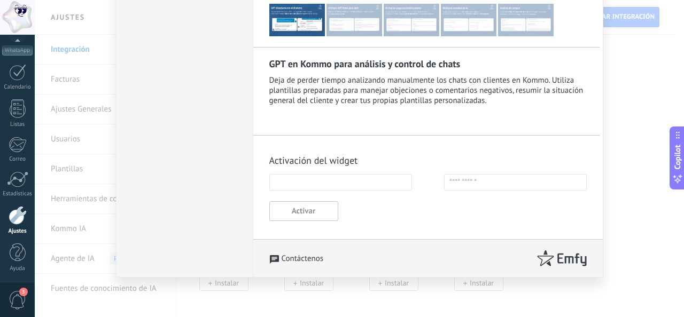
click at [344, 177] on input "text" at bounding box center [340, 182] width 143 height 17
click at [470, 181] on input "text" at bounding box center [515, 182] width 143 height 17
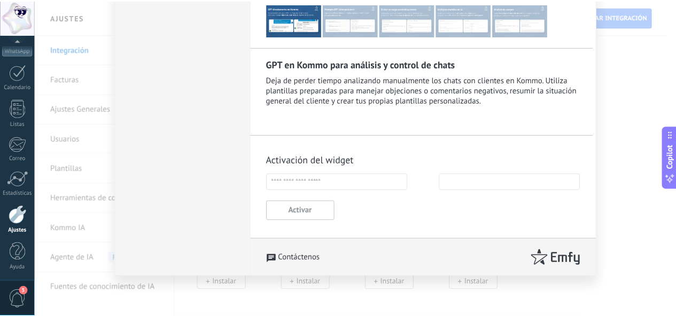
scroll to position [0, 0]
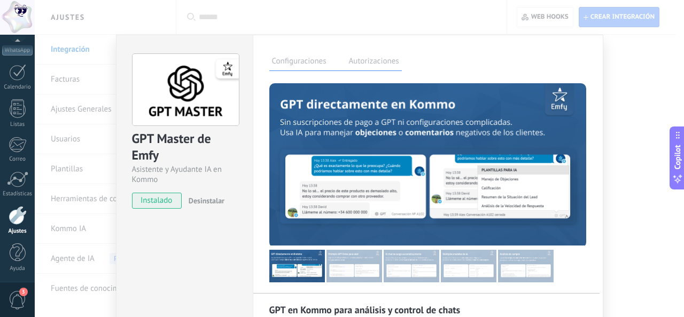
click at [628, 89] on div "GPT Master de Emfy Asistente y Ayudante IA en Kommo instalado Desinstalar Confi…" at bounding box center [359, 158] width 649 height 317
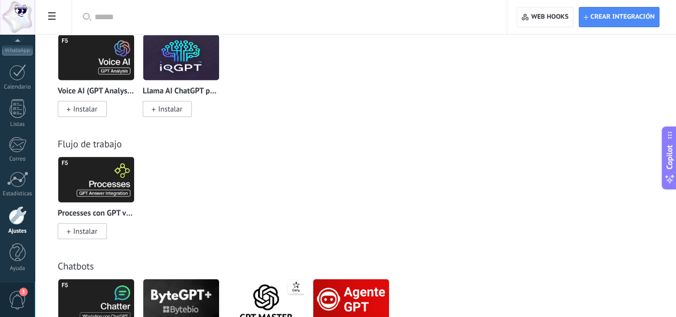
scroll to position [327, 0]
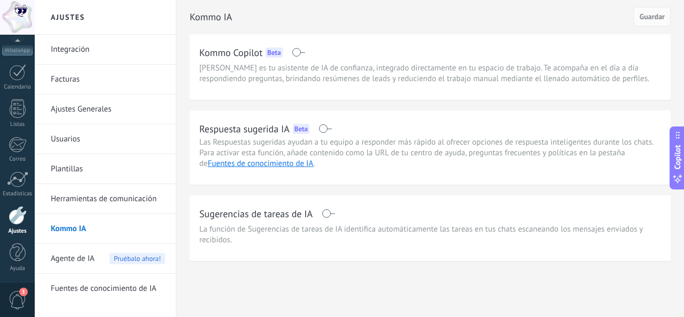
click at [77, 265] on span "Agente de IA" at bounding box center [73, 259] width 44 height 30
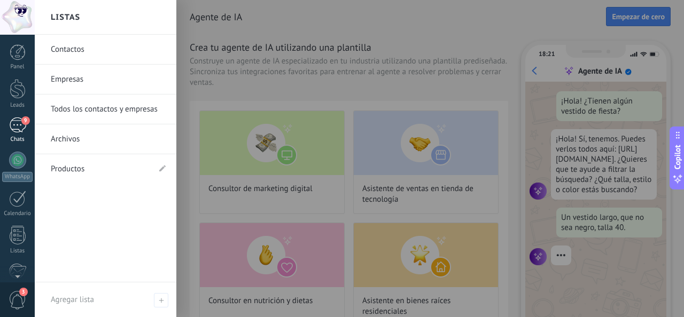
scroll to position [26, 0]
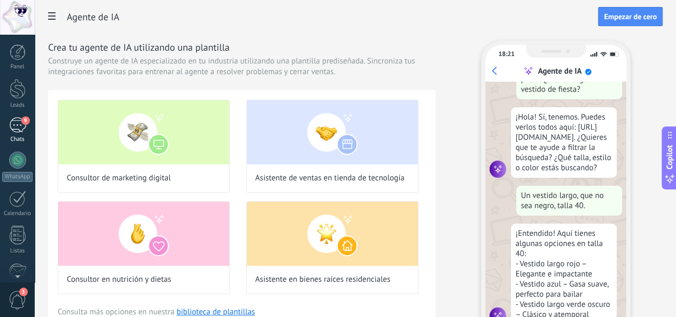
click at [13, 125] on div "9" at bounding box center [17, 125] width 17 height 15
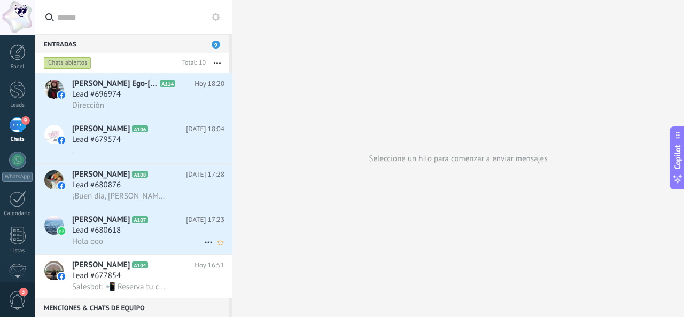
click at [145, 231] on div "Lead #680618" at bounding box center [148, 230] width 152 height 11
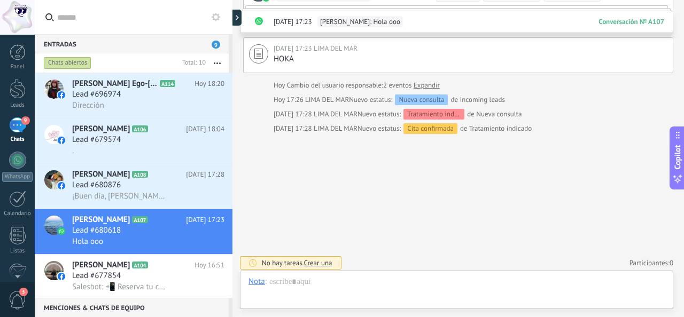
scroll to position [118, 0]
